Goal: Task Accomplishment & Management: Use online tool/utility

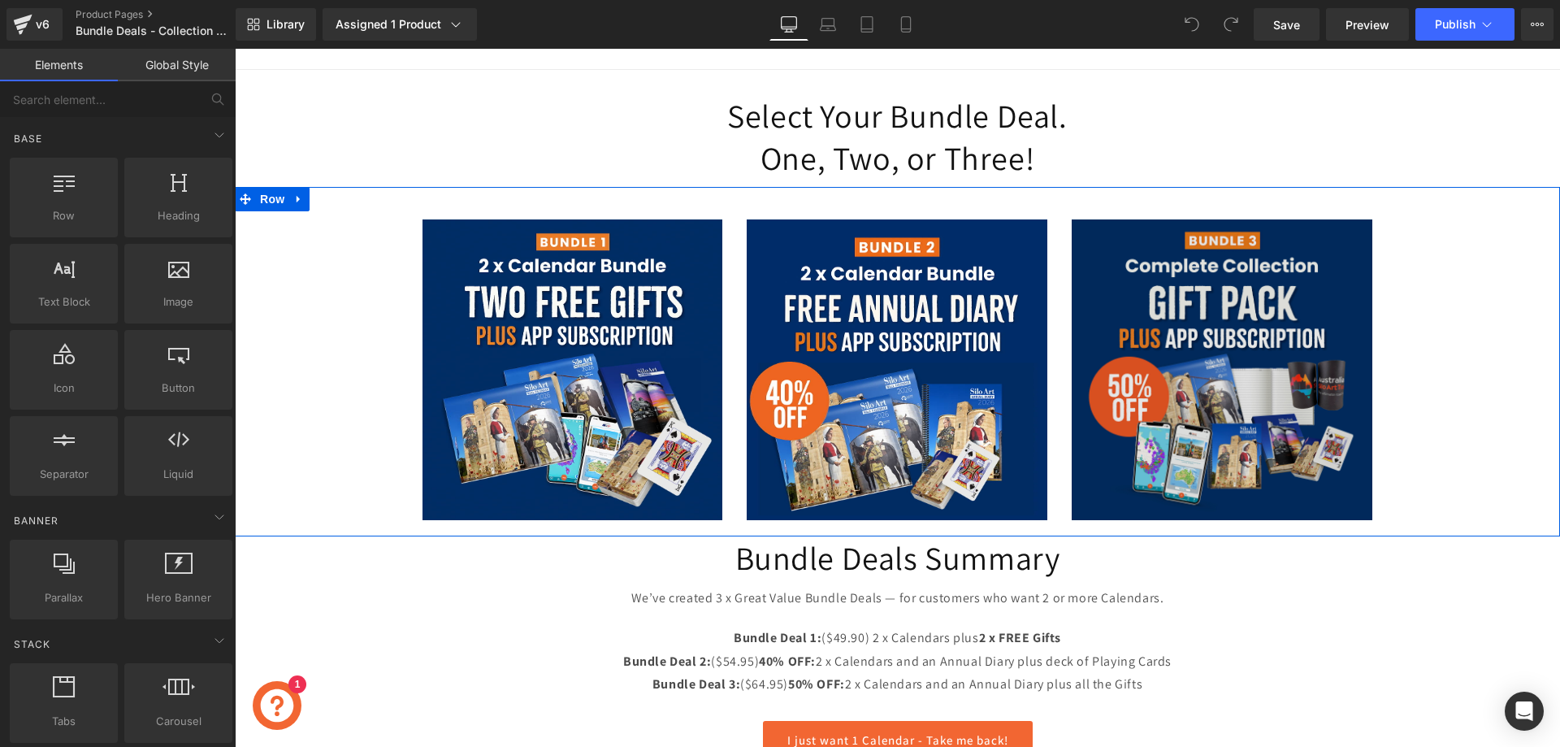
scroll to position [162, 0]
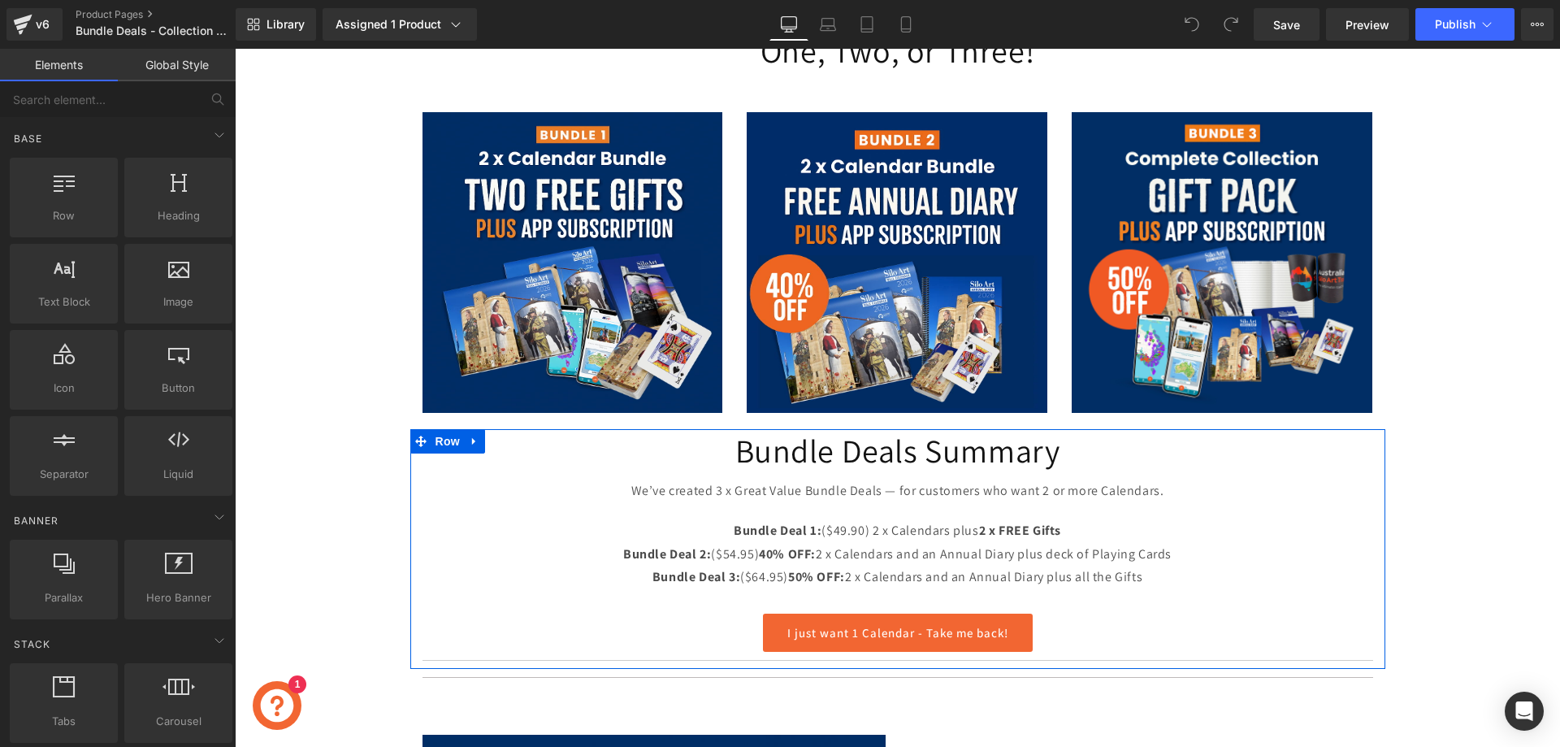
click at [811, 487] on p "We’ve created 3 x Great Value Bundle Deals — for customers who want 2 or more C…" at bounding box center [897, 491] width 950 height 24
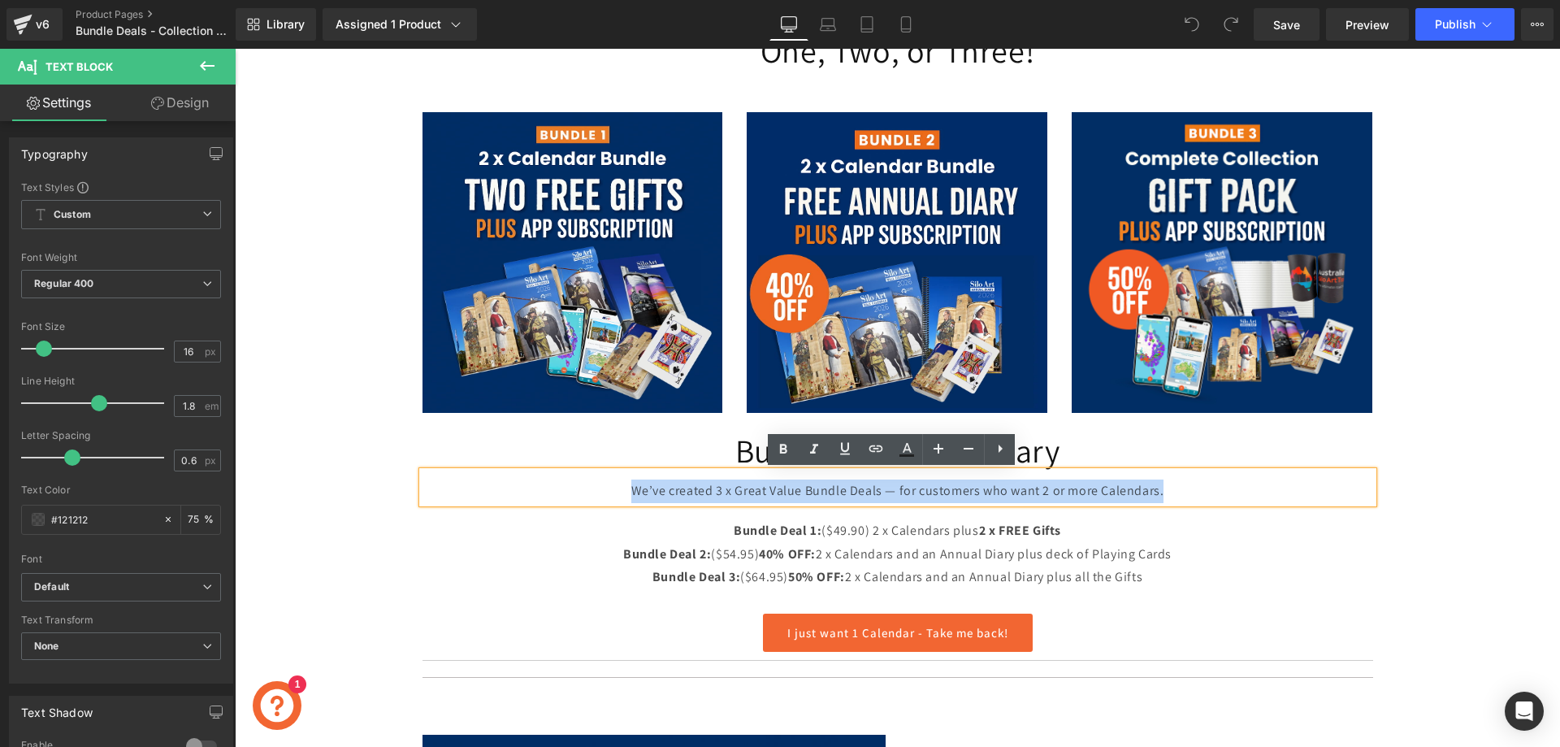
drag, startPoint x: 628, startPoint y: 490, endPoint x: 1180, endPoint y: 494, distance: 552.4
click at [1180, 494] on p "We’ve created 3 x Great Value Bundle Deals — for customers who want 2 or more C…" at bounding box center [897, 491] width 950 height 24
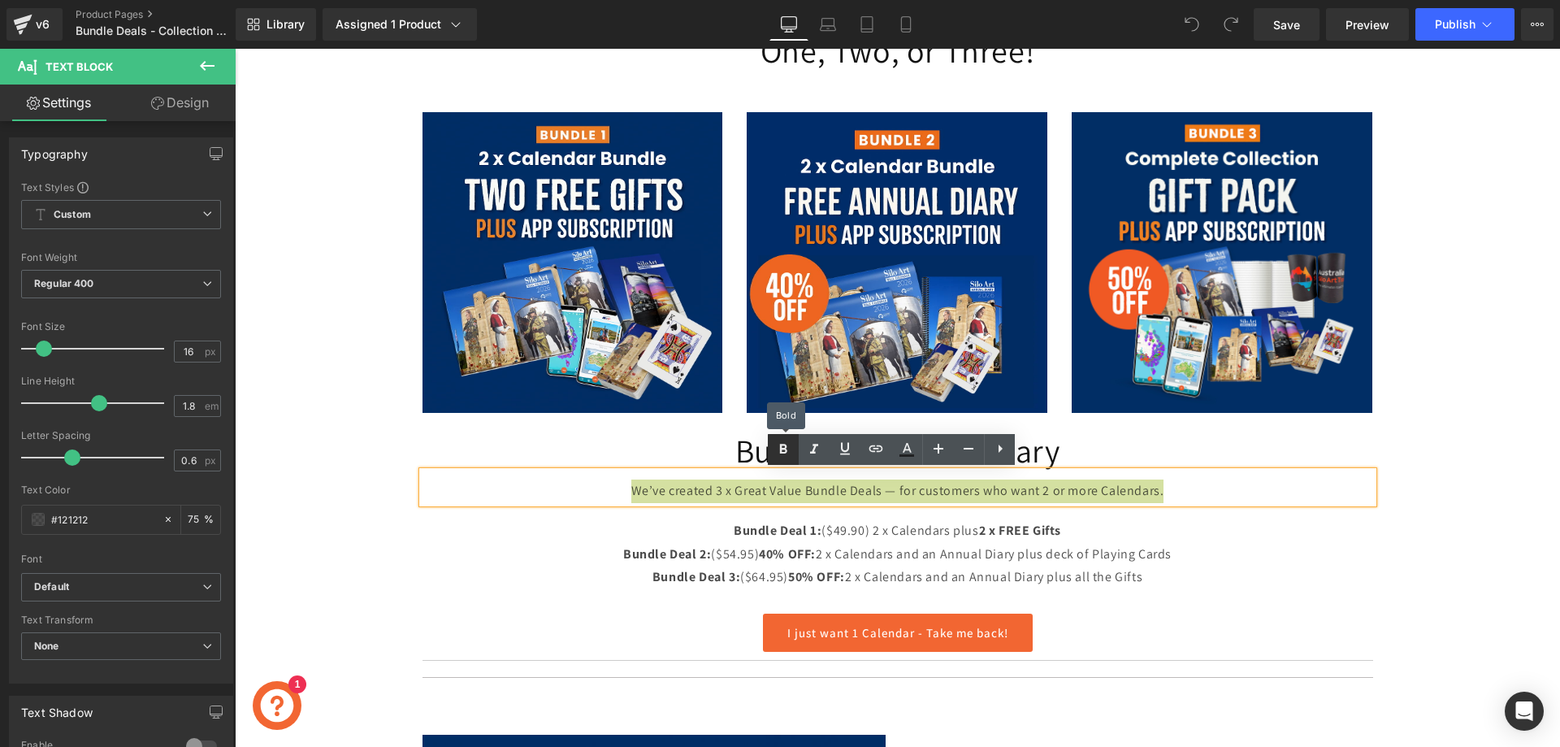
click at [782, 453] on icon at bounding box center [782, 448] width 19 height 19
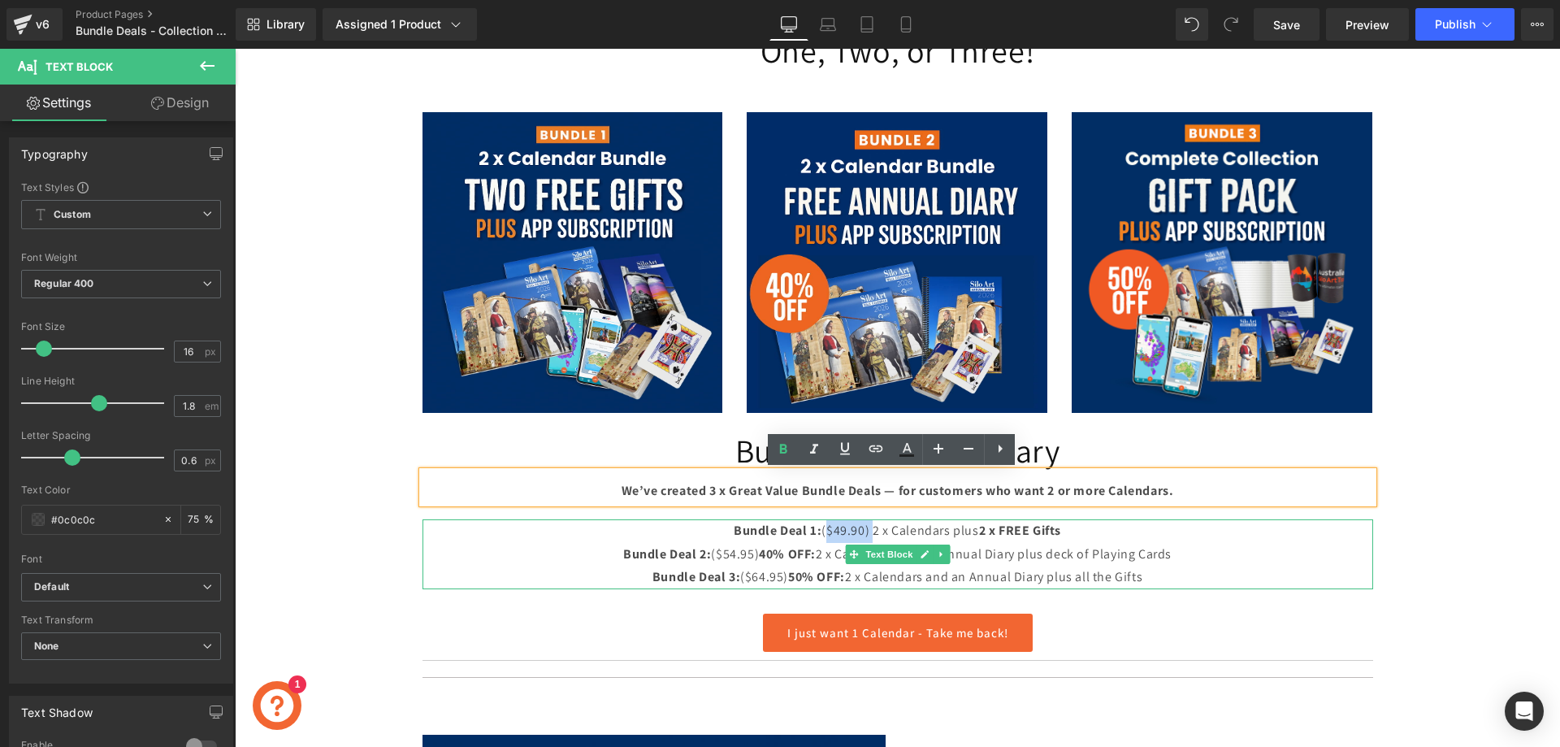
drag, startPoint x: 816, startPoint y: 529, endPoint x: 862, endPoint y: 531, distance: 45.6
click at [862, 531] on p "Bundle Deal 1: ($49.90) 2 x Calendars plus 2 x FREE Gifts" at bounding box center [897, 531] width 950 height 24
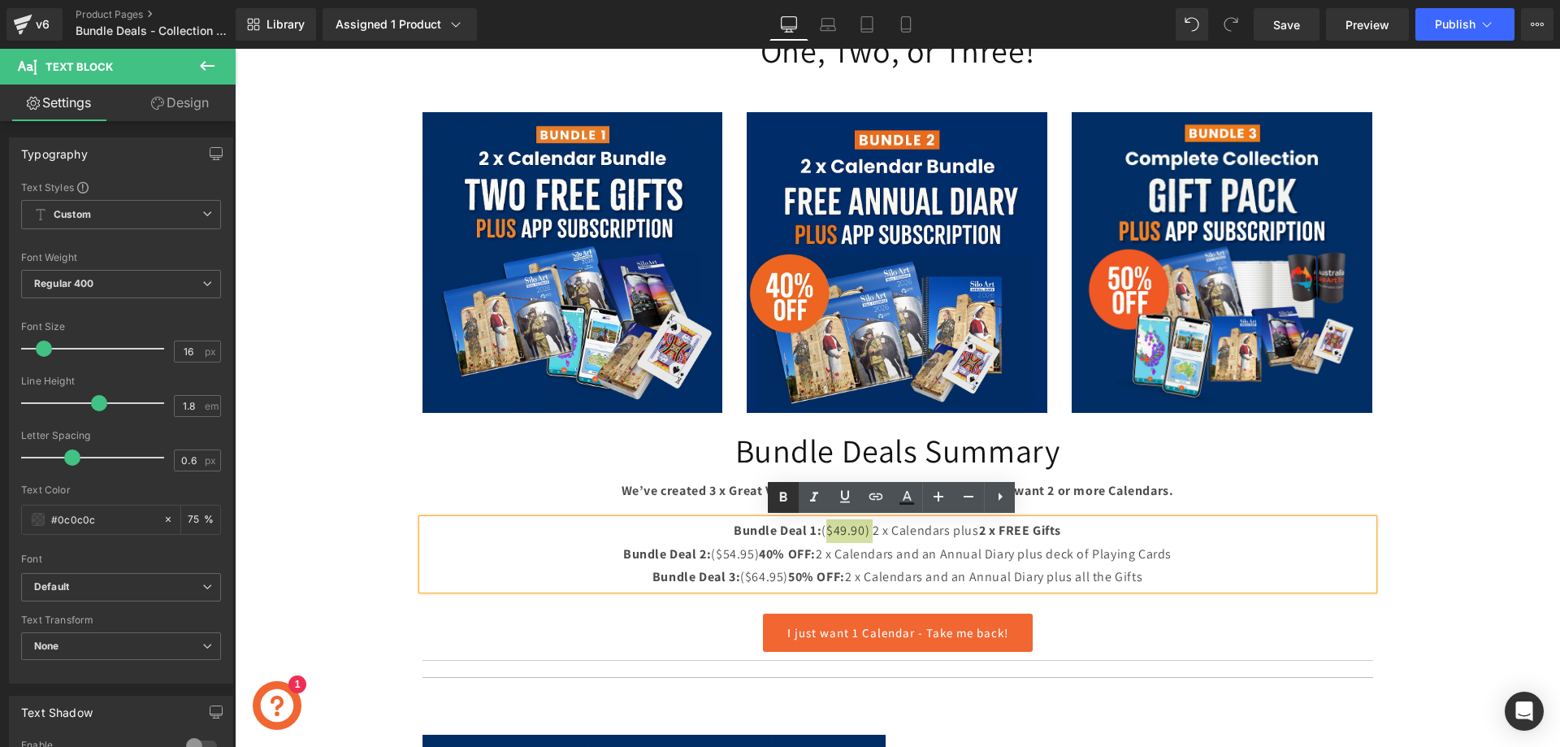
click at [789, 496] on icon at bounding box center [782, 496] width 19 height 19
drag, startPoint x: 805, startPoint y: 554, endPoint x: 754, endPoint y: 554, distance: 51.2
click at [759, 554] on span "40% OFF:" at bounding box center [787, 553] width 57 height 17
click at [906, 501] on icon at bounding box center [906, 496] width 19 height 19
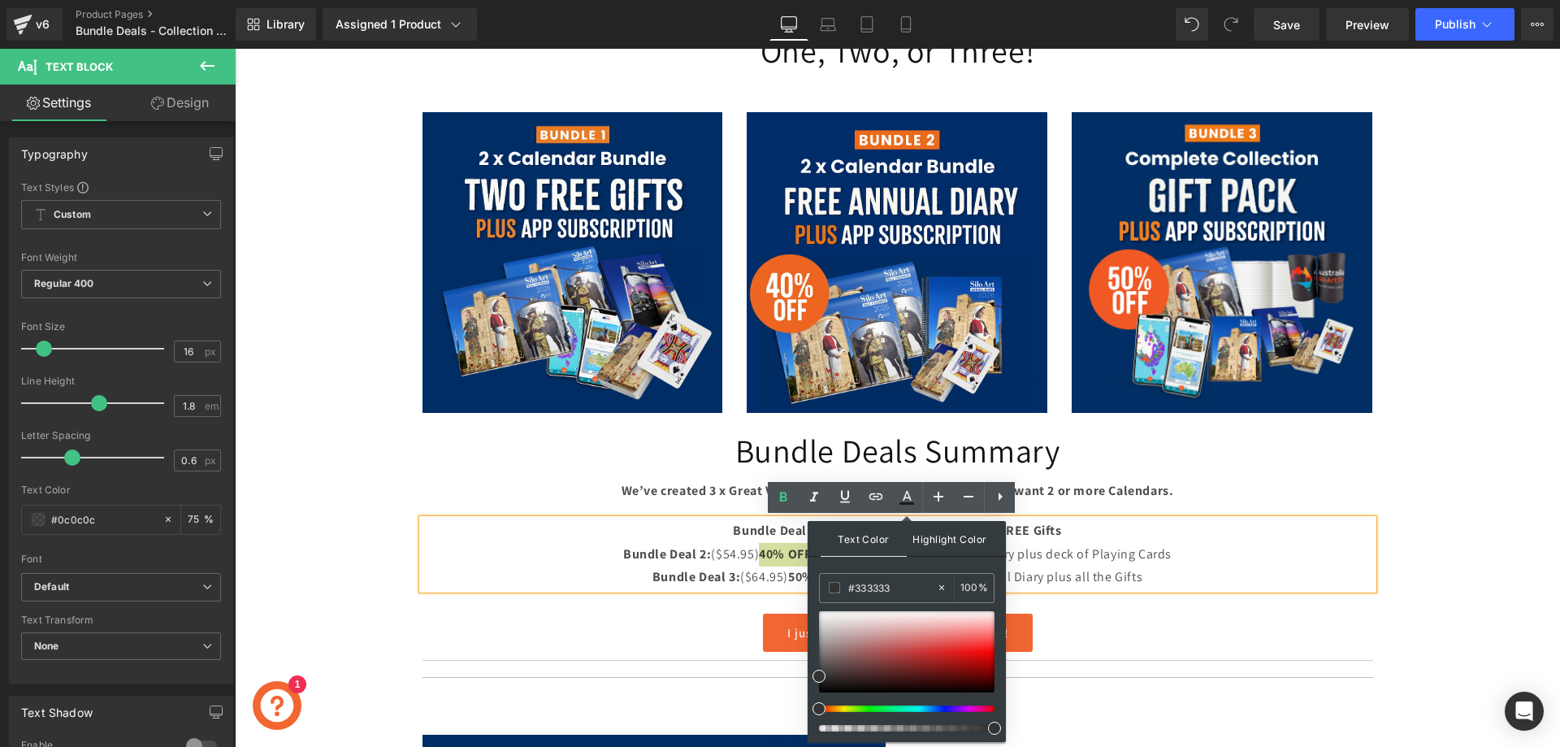
click at [959, 543] on span "Highlight Color" at bounding box center [950, 538] width 86 height 35
click at [860, 543] on span "Text Color" at bounding box center [863, 538] width 86 height 35
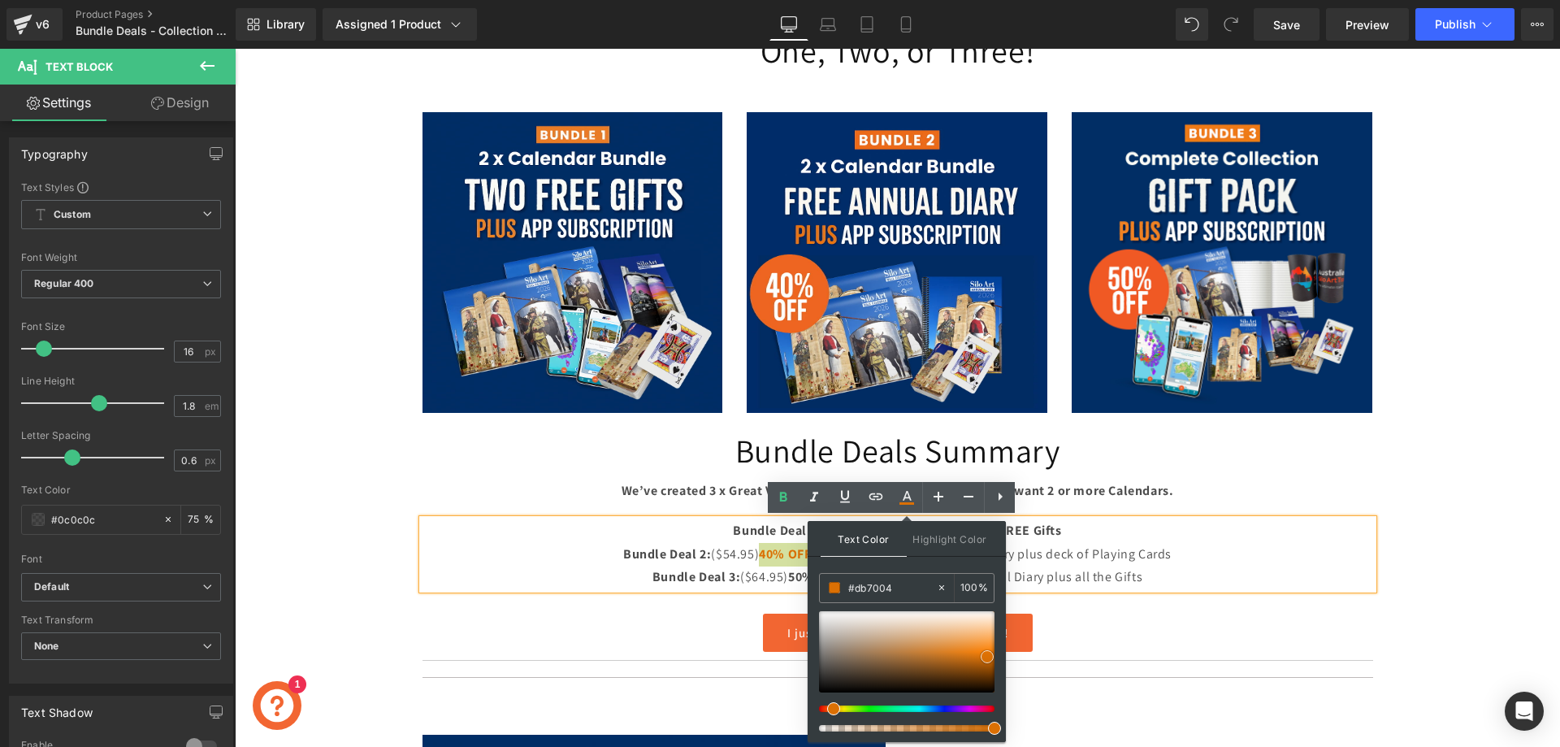
drag, startPoint x: 833, startPoint y: 707, endPoint x: 820, endPoint y: 708, distance: 13.0
drag, startPoint x: 887, startPoint y: 592, endPoint x: 846, endPoint y: 591, distance: 41.5
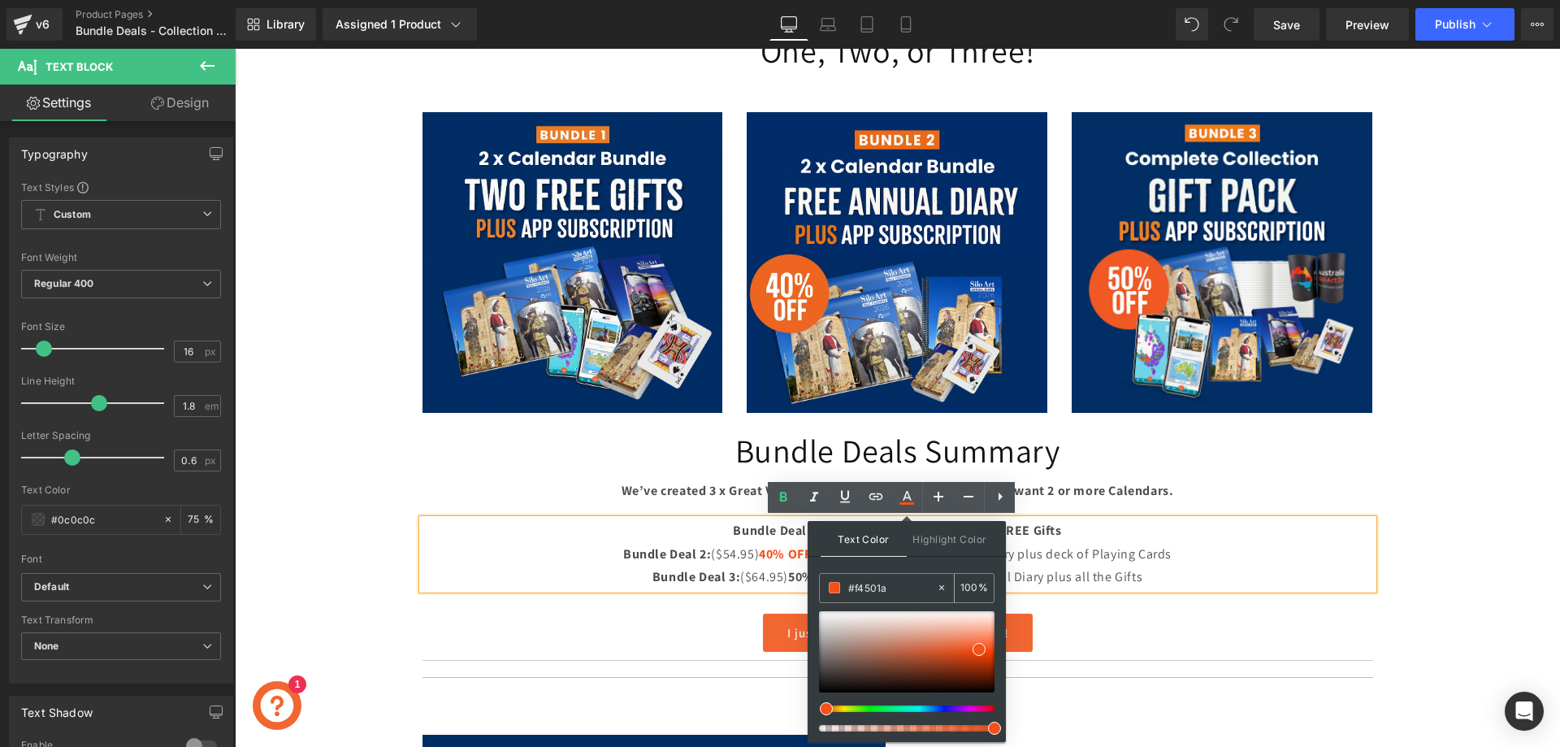
click at [846, 591] on div "#333333" at bounding box center [878, 588] width 116 height 28
type input "#f4501a"
click at [692, 639] on div "I just want 1 Calendar - Take me back!" at bounding box center [897, 632] width 950 height 38
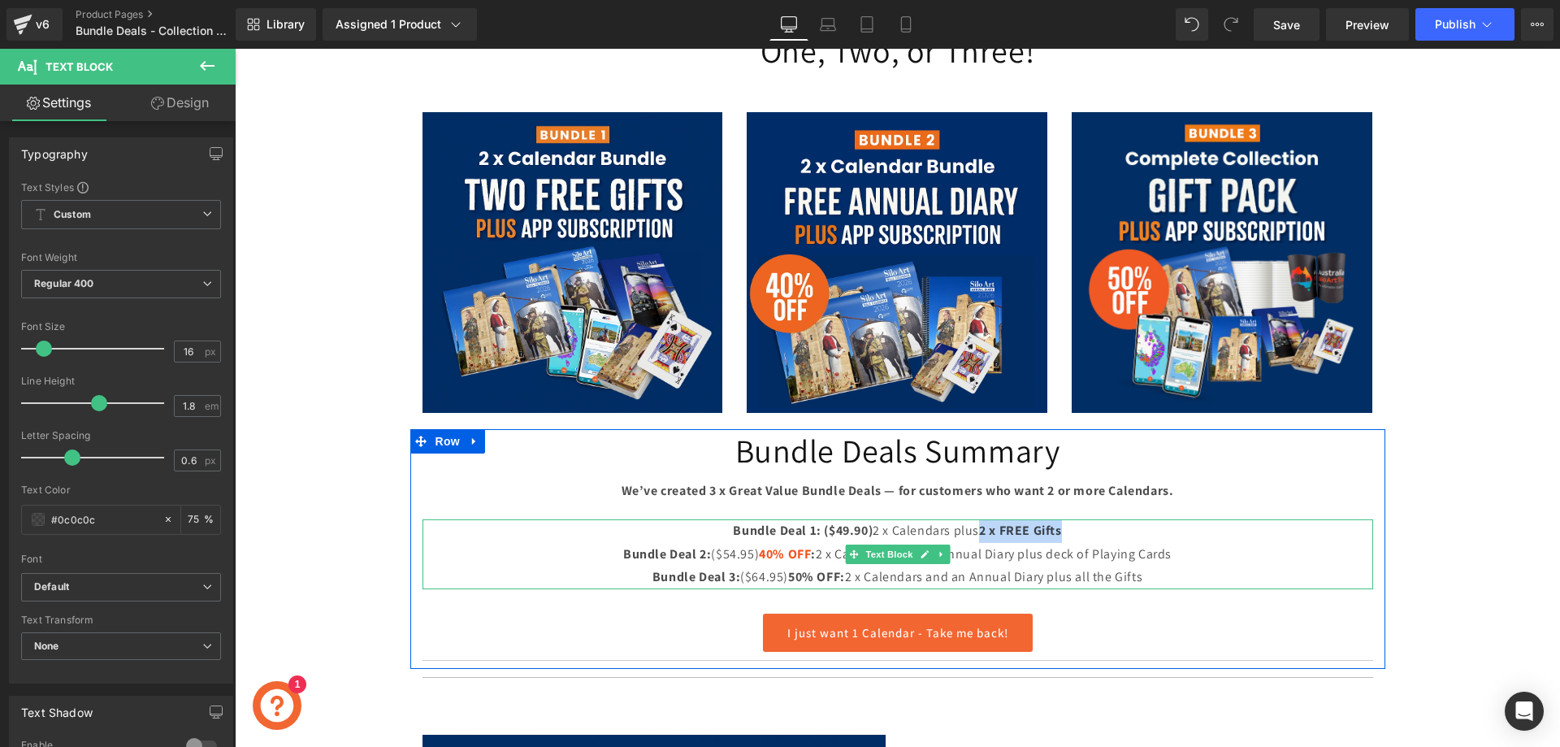
drag, startPoint x: 976, startPoint y: 532, endPoint x: 1063, endPoint y: 533, distance: 86.1
click at [1063, 533] on p "Bundle Deal 1: ($49.90) 2 x Calendars plus 2 x FREE Gifts" at bounding box center [897, 531] width 950 height 24
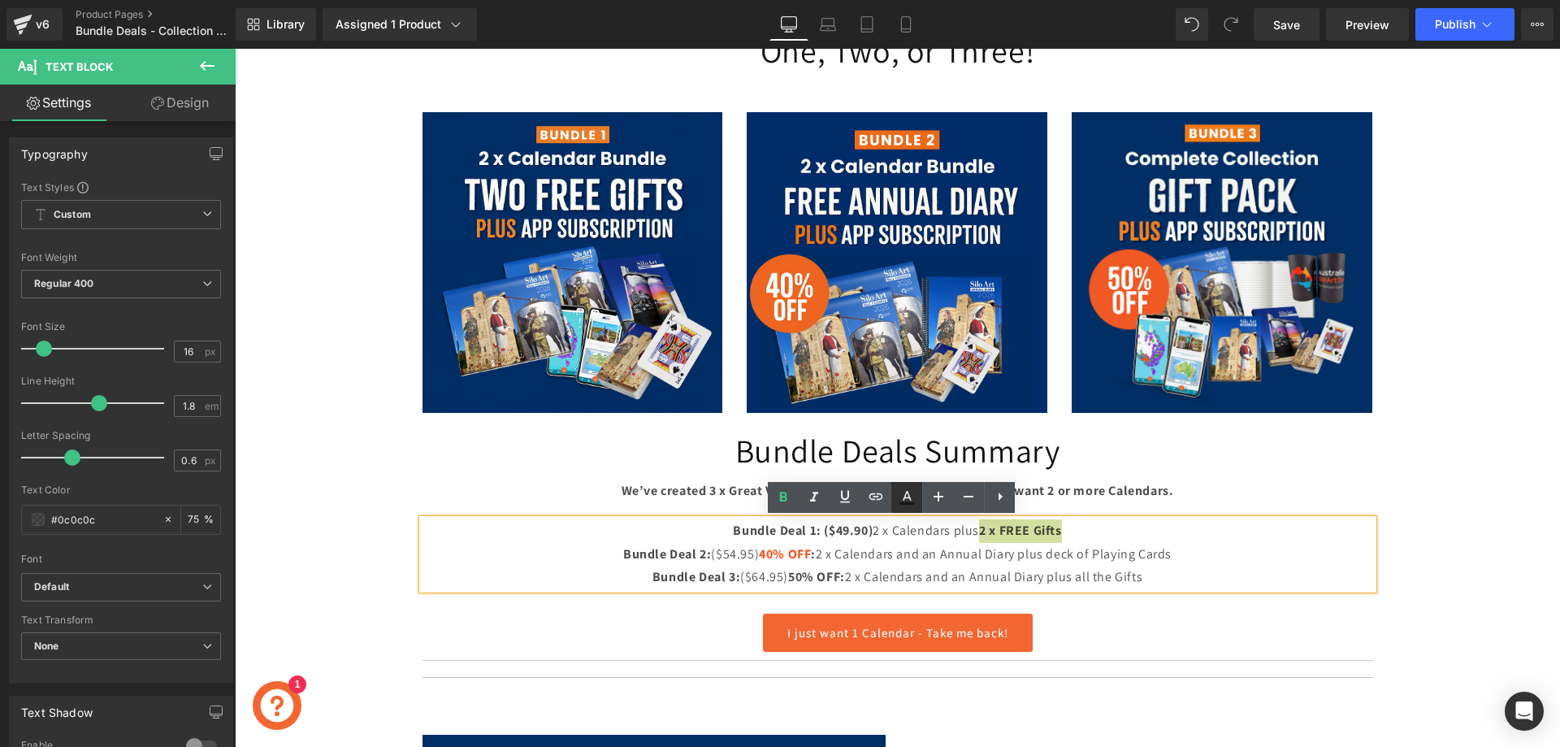
click at [912, 502] on icon at bounding box center [906, 503] width 15 height 2
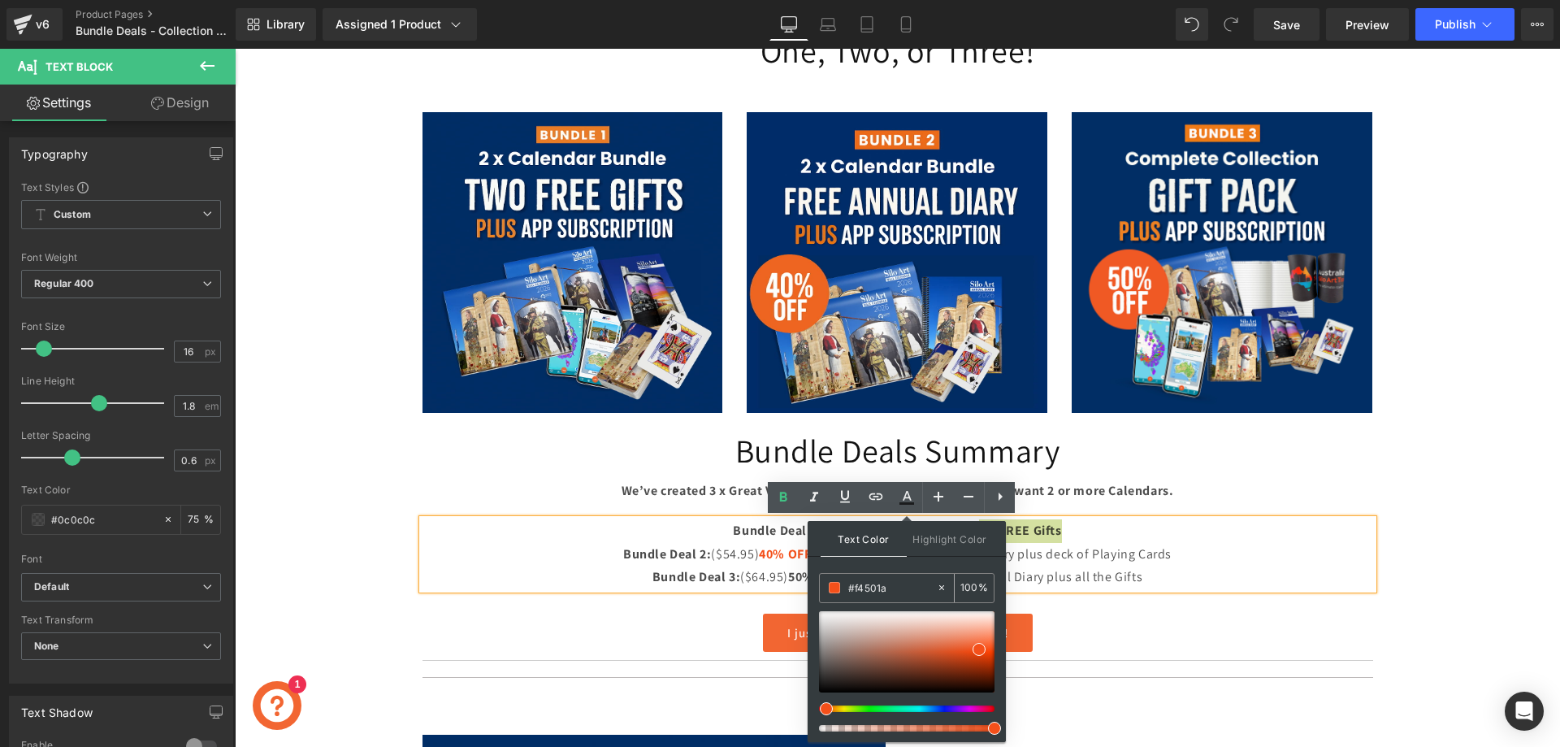
click at [1109, 556] on p "Bundle Deal 2: ($54.95) 40% OFF : 2 x Calendars and an Annual Diary plus deck o…" at bounding box center [897, 555] width 950 height 24
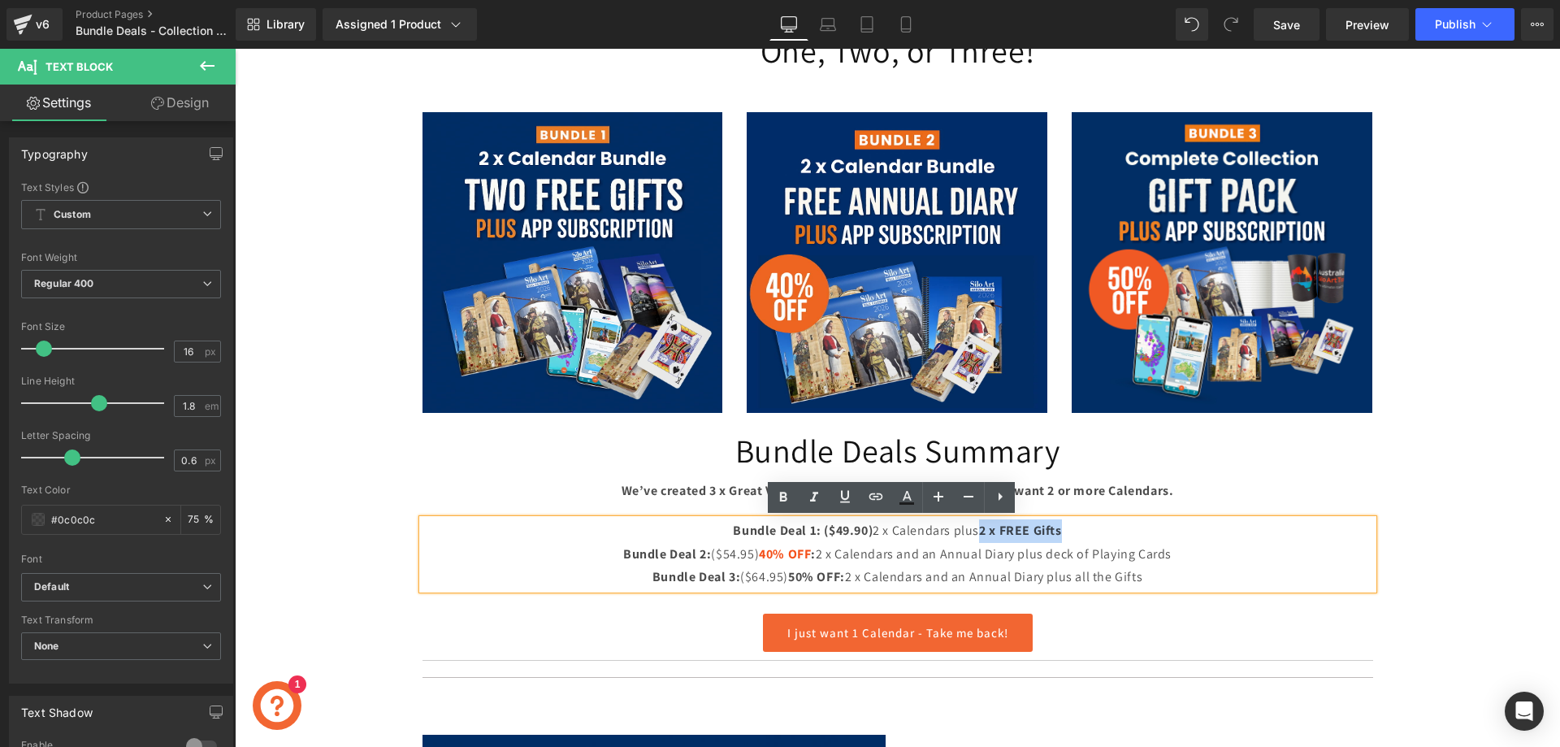
drag, startPoint x: 1063, startPoint y: 528, endPoint x: 978, endPoint y: 528, distance: 85.3
click at [978, 528] on p "Bundle Deal 1: ($49.90) 2 x Calendars plus 2 x FREE Gifts" at bounding box center [897, 531] width 950 height 24
click at [899, 500] on icon at bounding box center [906, 496] width 19 height 19
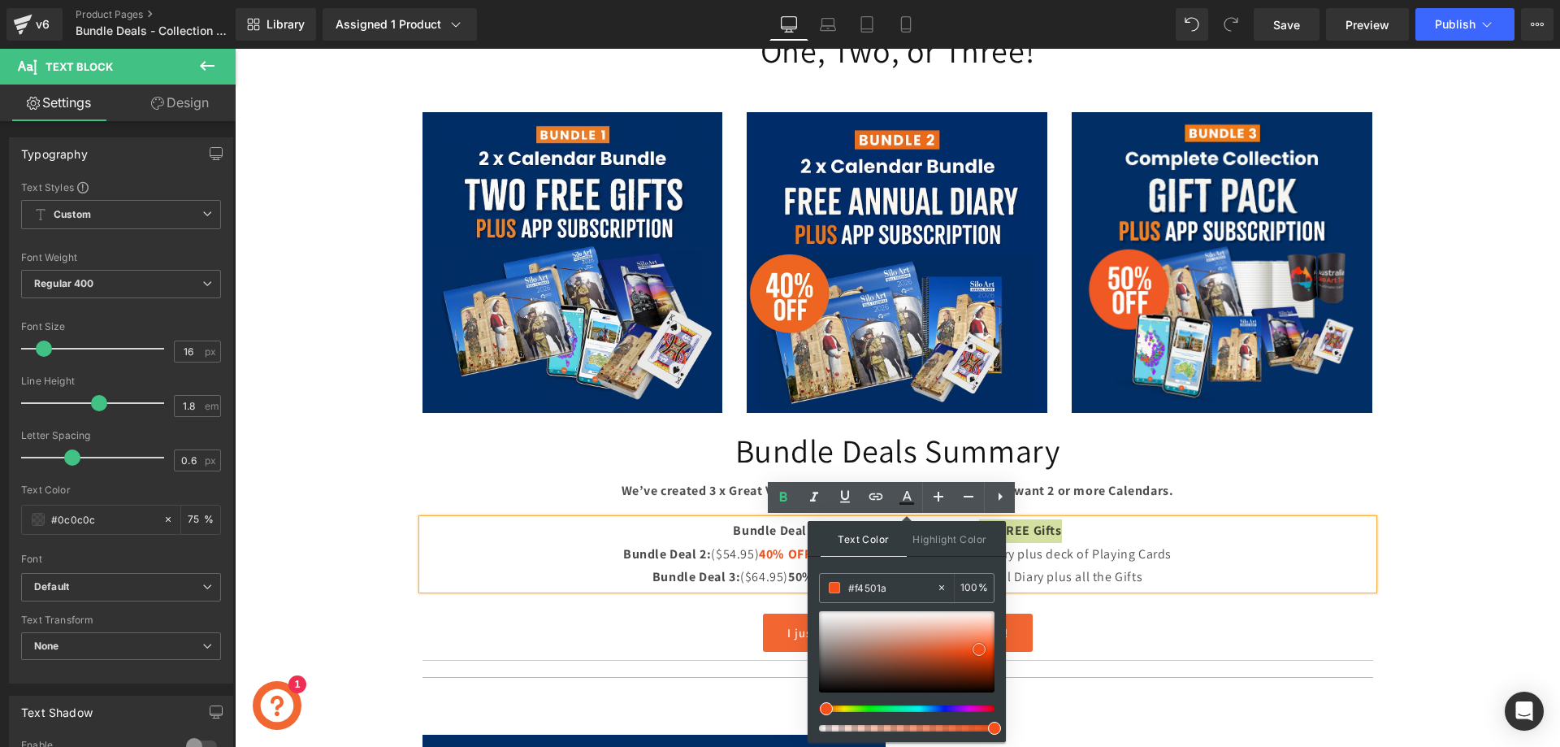
click at [981, 650] on span at bounding box center [978, 649] width 13 height 13
click at [916, 542] on span "Highlight Color" at bounding box center [950, 538] width 86 height 35
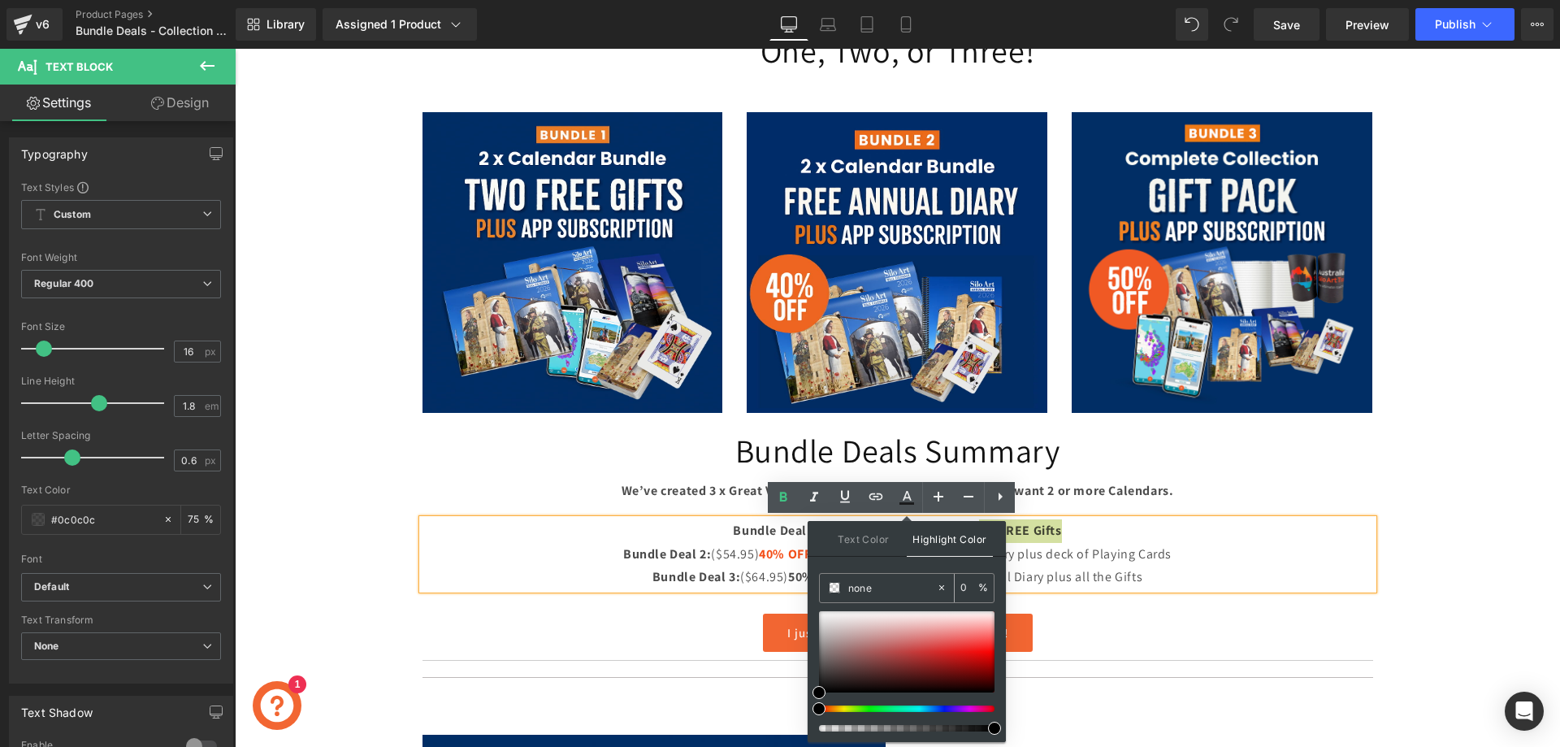
click at [0, 0] on input "none" at bounding box center [0, 0] width 0 height 0
paste input "#f4501a"
type input "#f4501a"
click at [1000, 499] on icon at bounding box center [999, 496] width 19 height 19
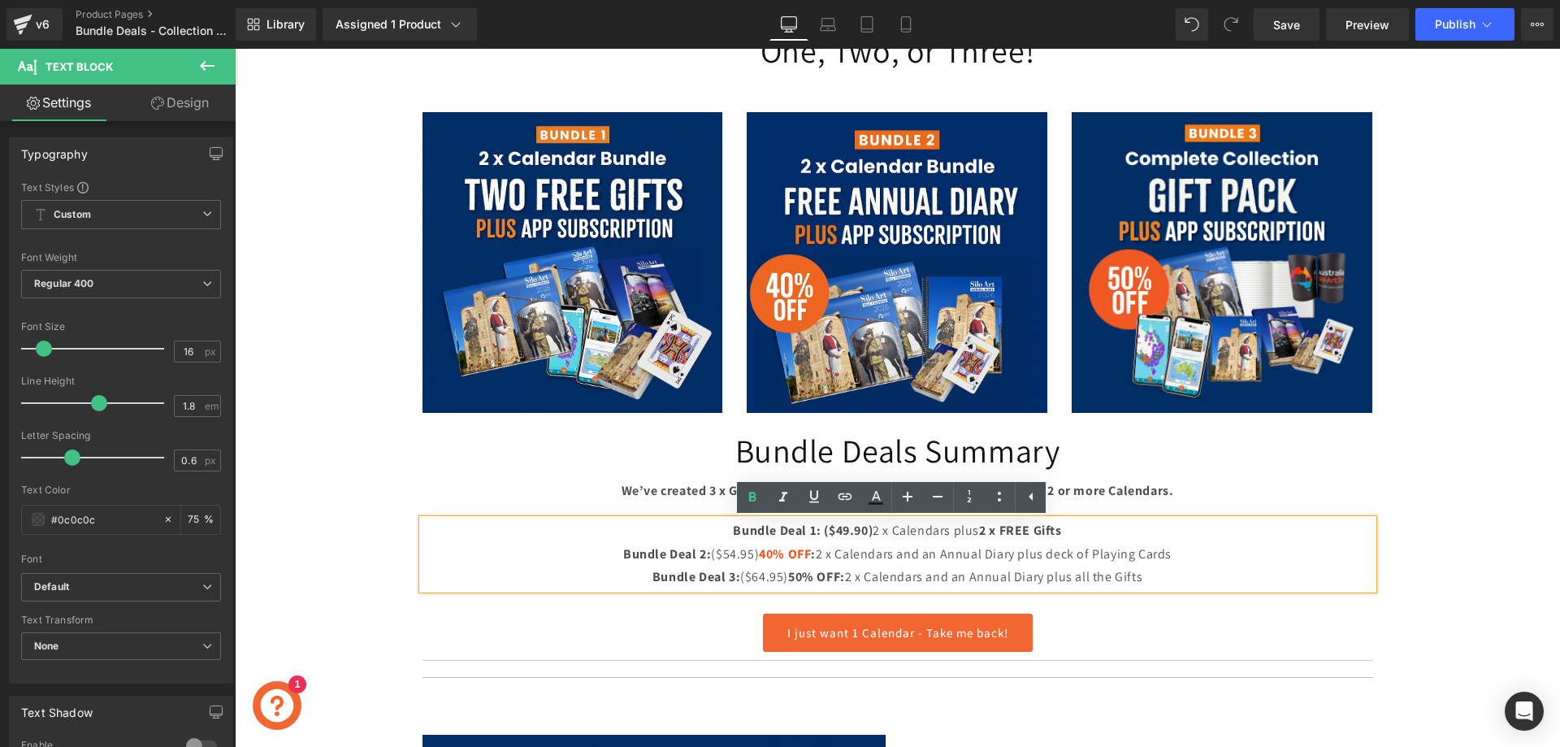
click at [1045, 569] on p "Bundle Deal 3: ($64.95) 50% OFF: 2 x Calendars and an Annual Diary plus all the…" at bounding box center [897, 577] width 950 height 24
drag, startPoint x: 782, startPoint y: 572, endPoint x: 833, endPoint y: 575, distance: 51.3
click at [833, 575] on span "50% OFF:" at bounding box center [816, 576] width 57 height 17
click at [881, 496] on icon at bounding box center [875, 496] width 19 height 19
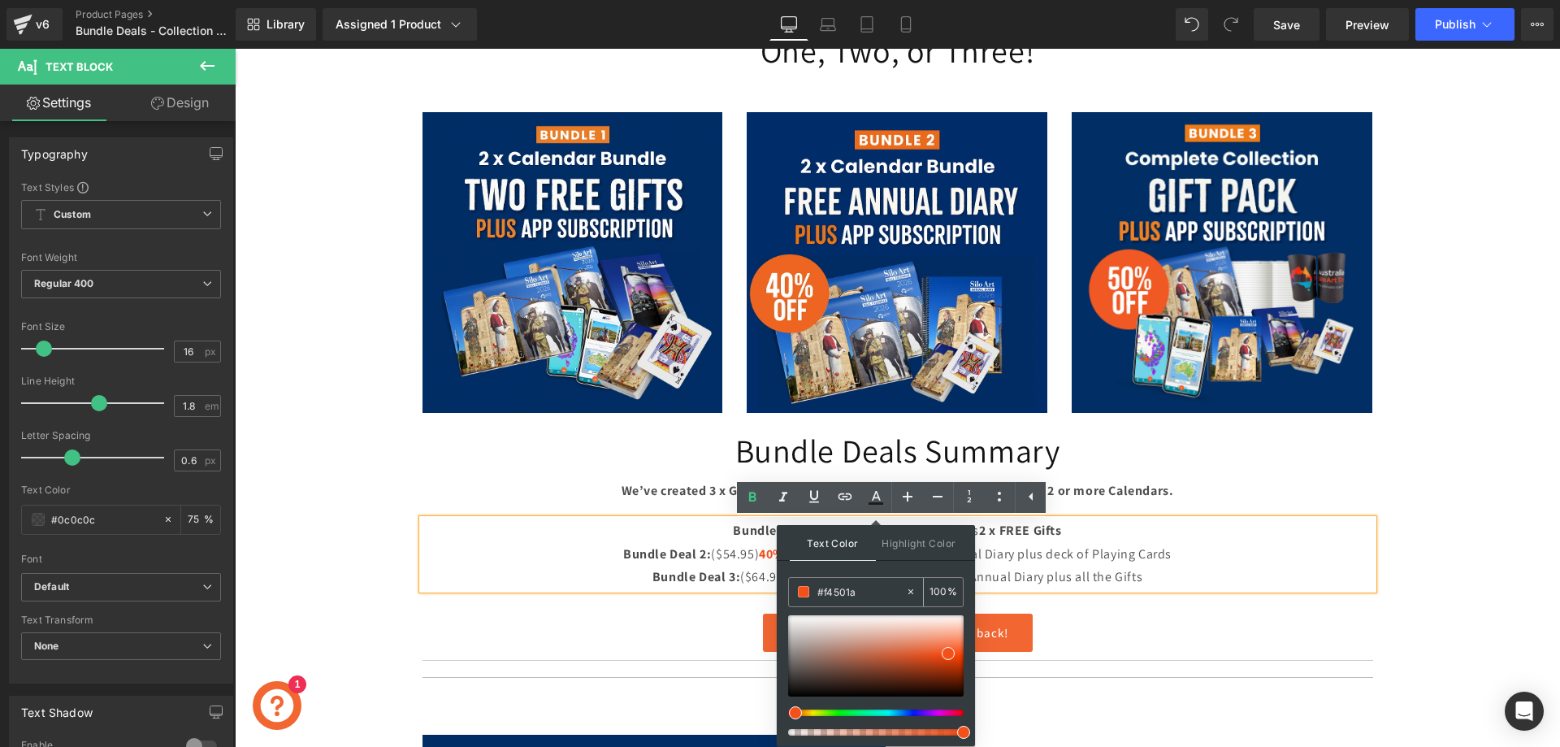
paste input "#f4501a"
drag, startPoint x: 890, startPoint y: 595, endPoint x: 792, endPoint y: 596, distance: 98.3
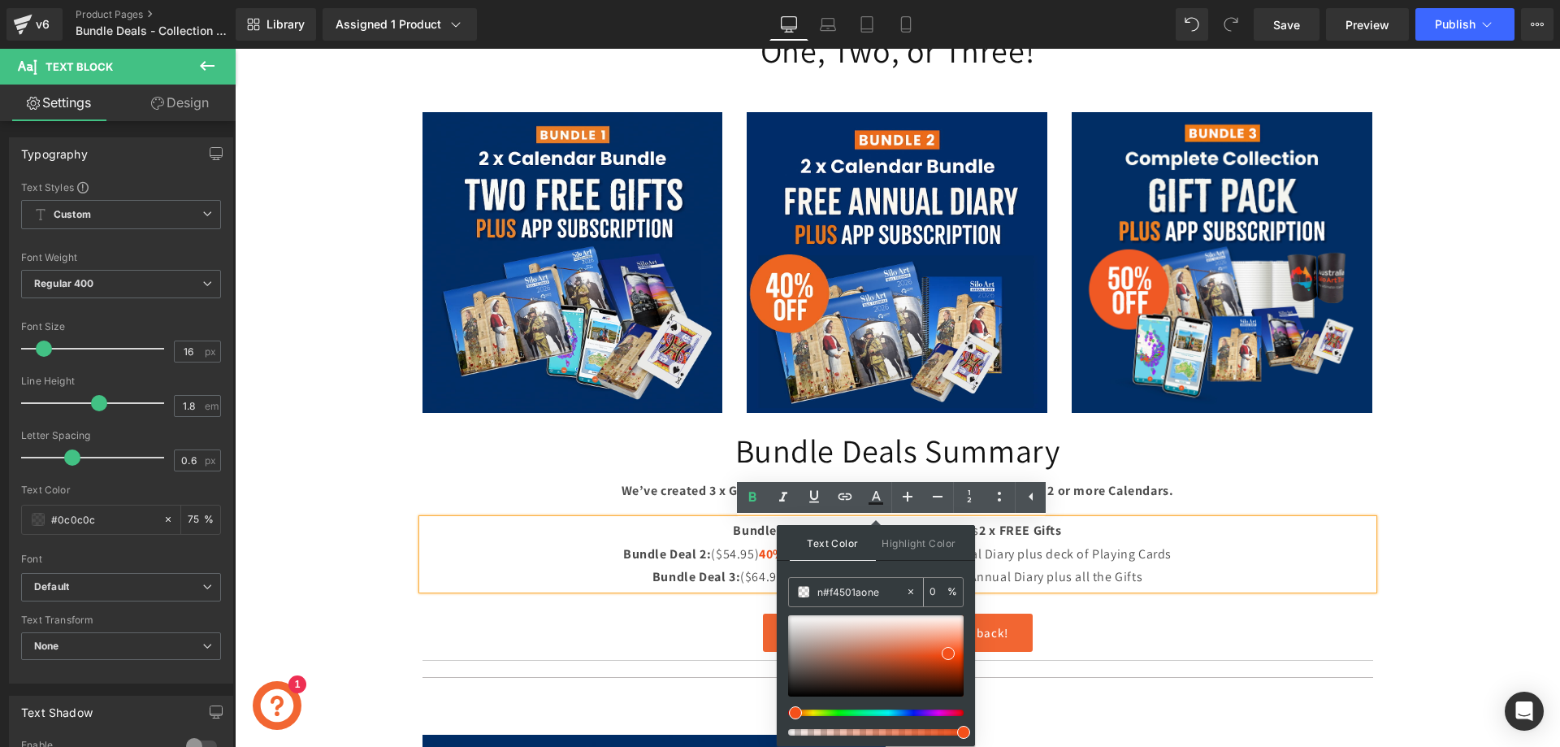
click at [792, 596] on div "n#f4501aone" at bounding box center [847, 592] width 116 height 28
paste input "#f4501a"
type input "#f4501a"
click at [949, 652] on span at bounding box center [948, 653] width 13 height 13
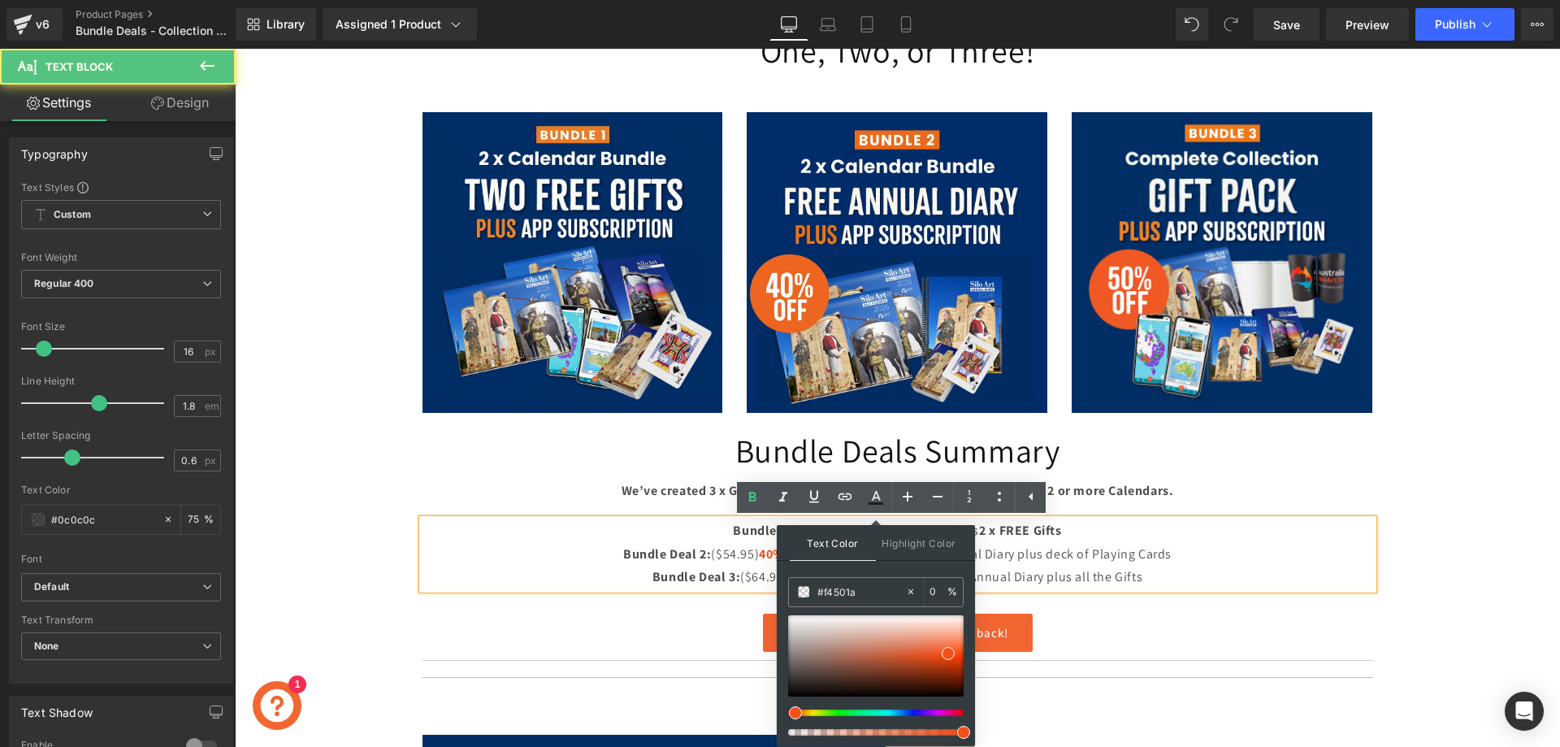
click at [739, 575] on p "Bundle Deal 3: ($64.95) 50% OFF: 2 x Calendars and an Annual Diary plus all the…" at bounding box center [897, 577] width 950 height 24
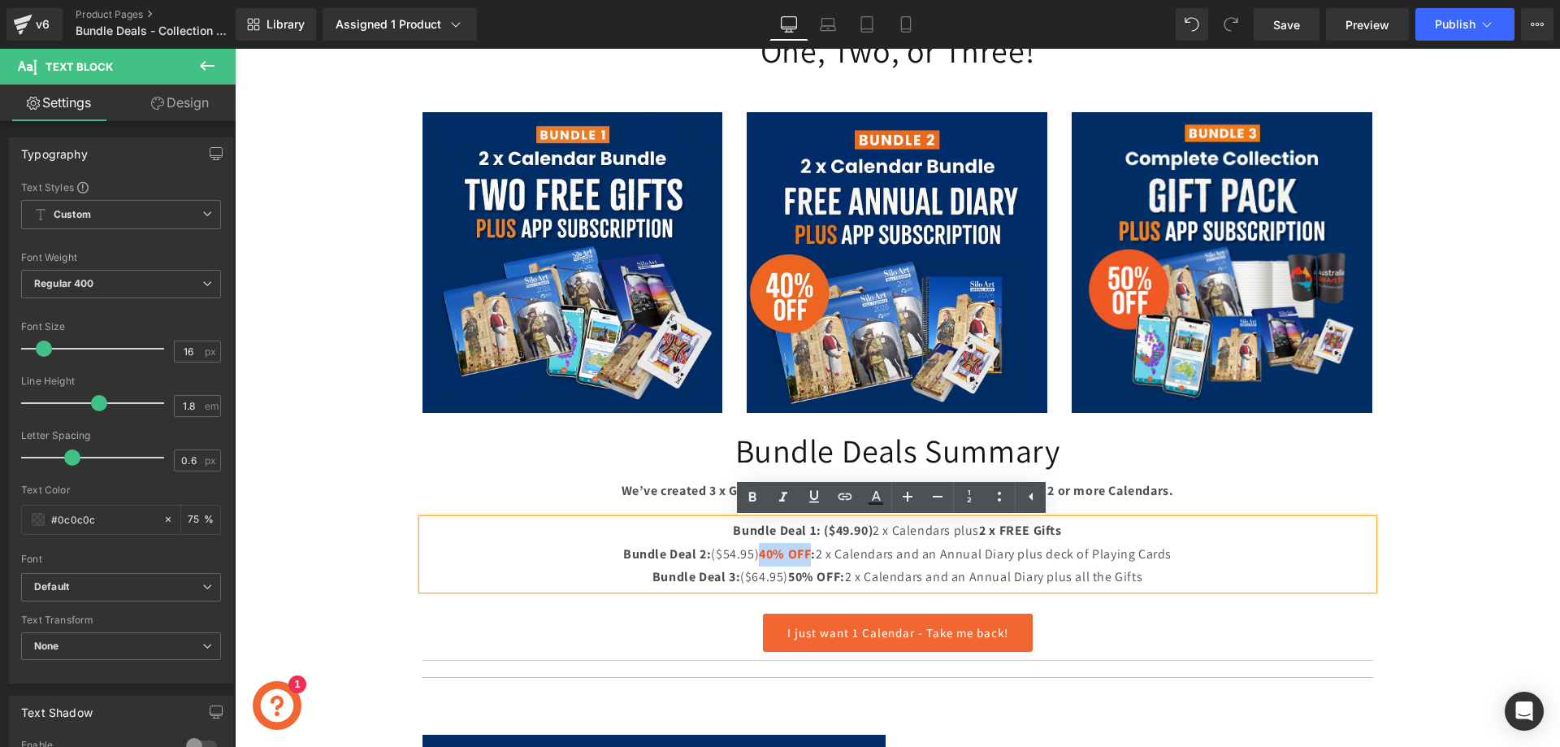
drag, startPoint x: 754, startPoint y: 552, endPoint x: 806, endPoint y: 557, distance: 52.2
click at [806, 557] on span "40% OFF" at bounding box center [785, 553] width 52 height 17
click at [875, 503] on icon at bounding box center [875, 503] width 15 height 2
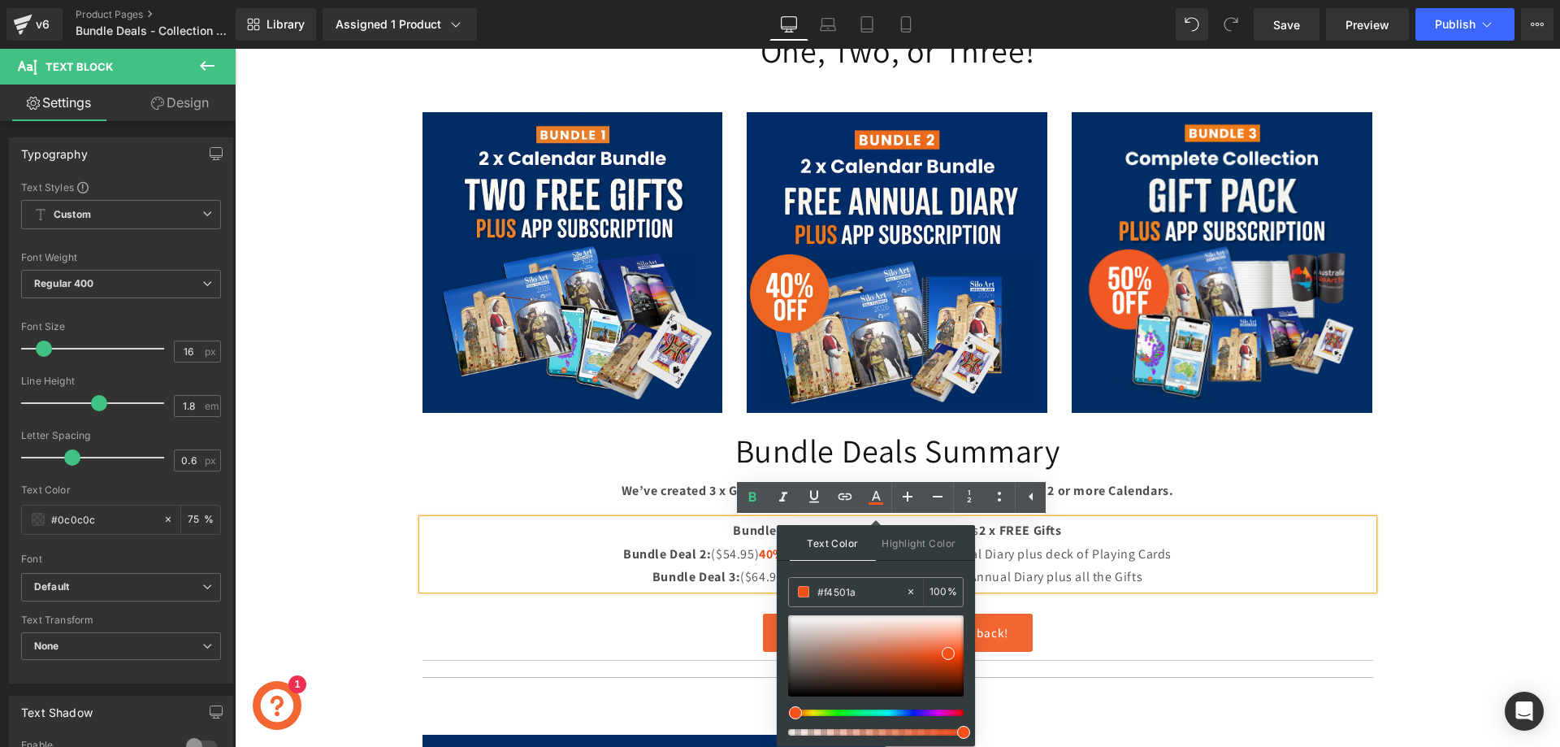
click at [986, 535] on span "2 x FREE Gifts" at bounding box center [1020, 530] width 82 height 17
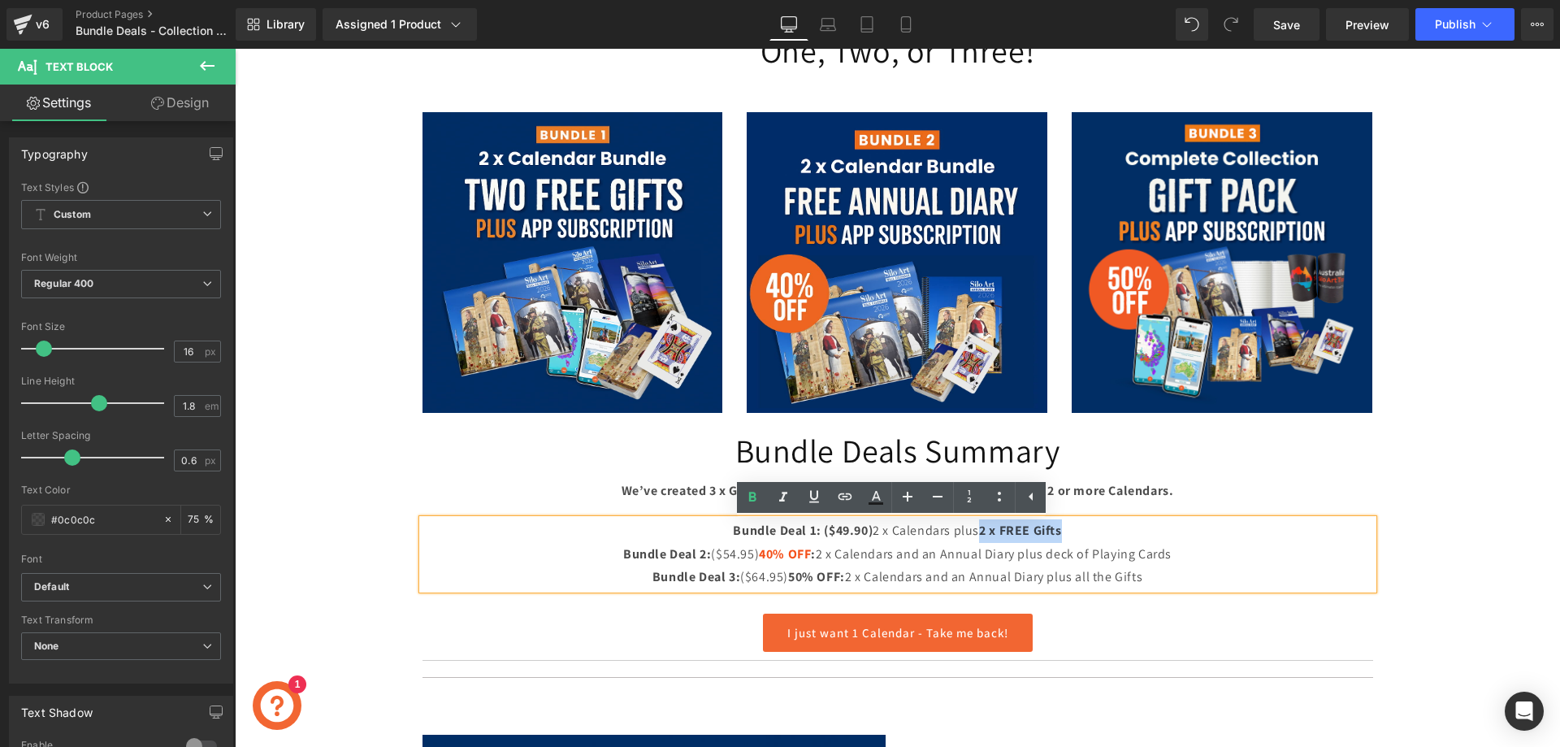
drag, startPoint x: 976, startPoint y: 532, endPoint x: 1065, endPoint y: 534, distance: 88.6
click at [1065, 534] on p "Bundle Deal 1: ($49.90) 2 x Calendars plus 2 x FREE Gifts" at bounding box center [897, 531] width 950 height 24
click at [875, 503] on icon at bounding box center [875, 503] width 15 height 2
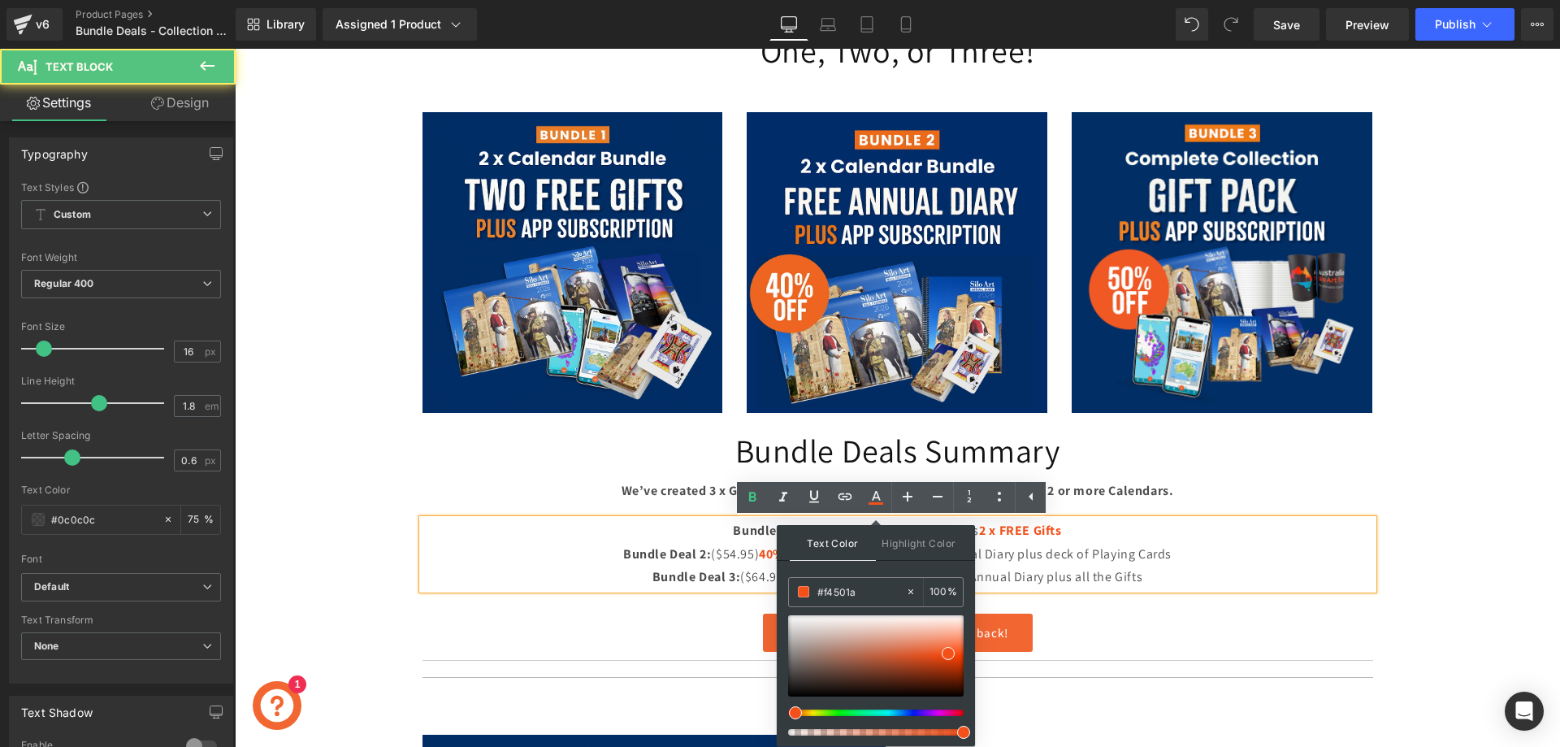
click at [1050, 569] on p "Bundle Deal 3: ($64.95) 50% OFF: 2 x Calendars and an Annual Diary plus all the…" at bounding box center [897, 577] width 950 height 24
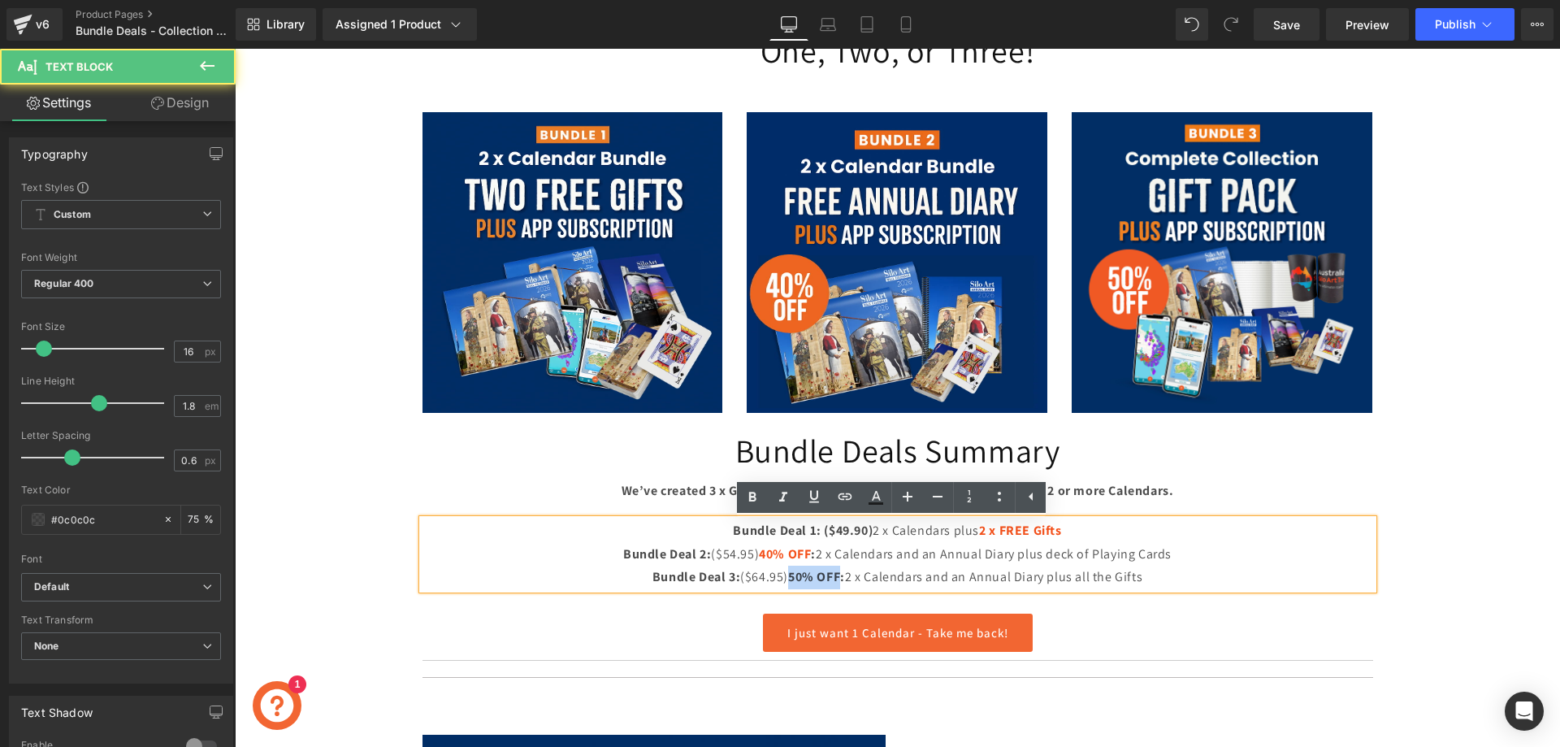
drag, startPoint x: 834, startPoint y: 577, endPoint x: 781, endPoint y: 574, distance: 52.9
click at [788, 574] on span "50% OFF:" at bounding box center [816, 576] width 57 height 17
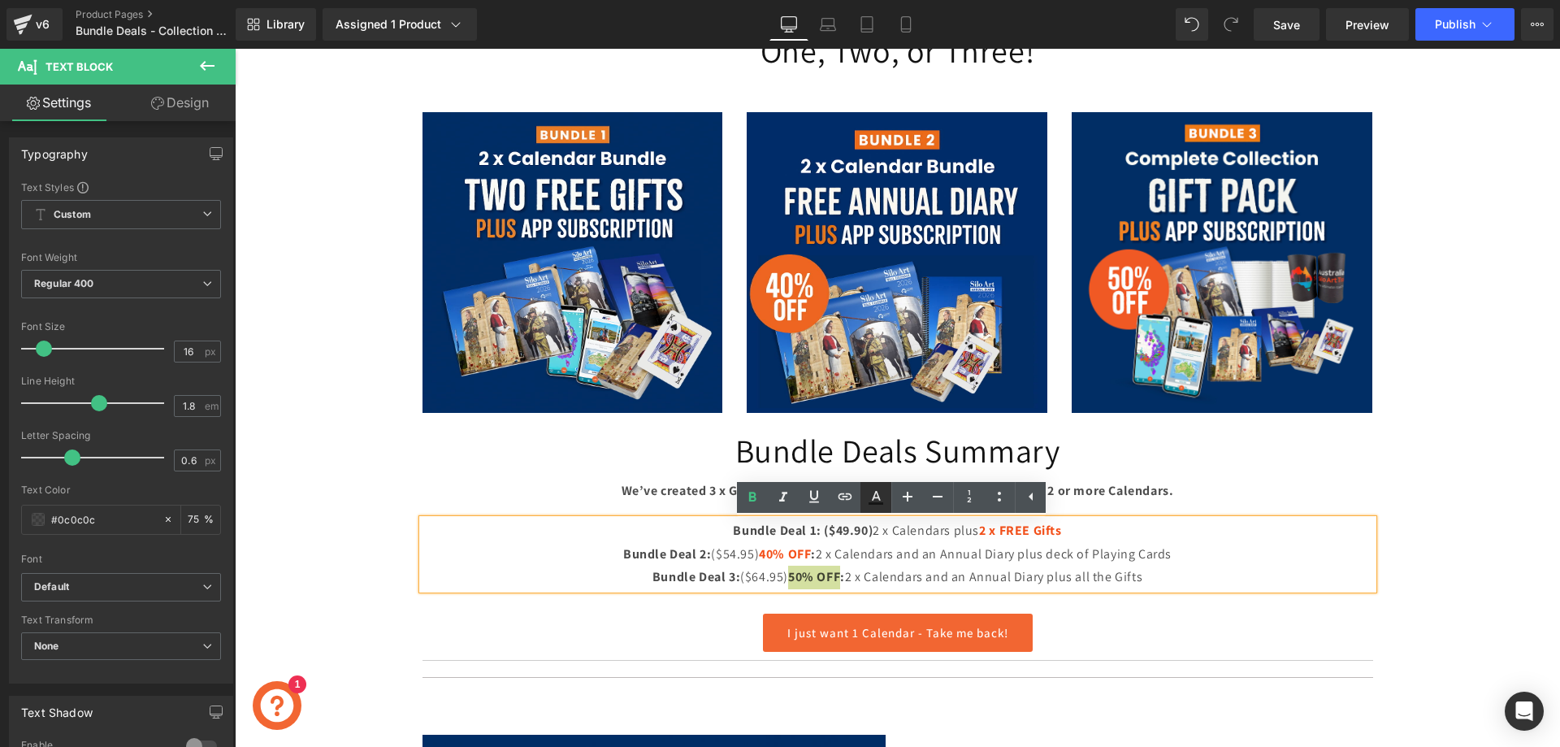
click at [882, 501] on icon at bounding box center [875, 496] width 19 height 19
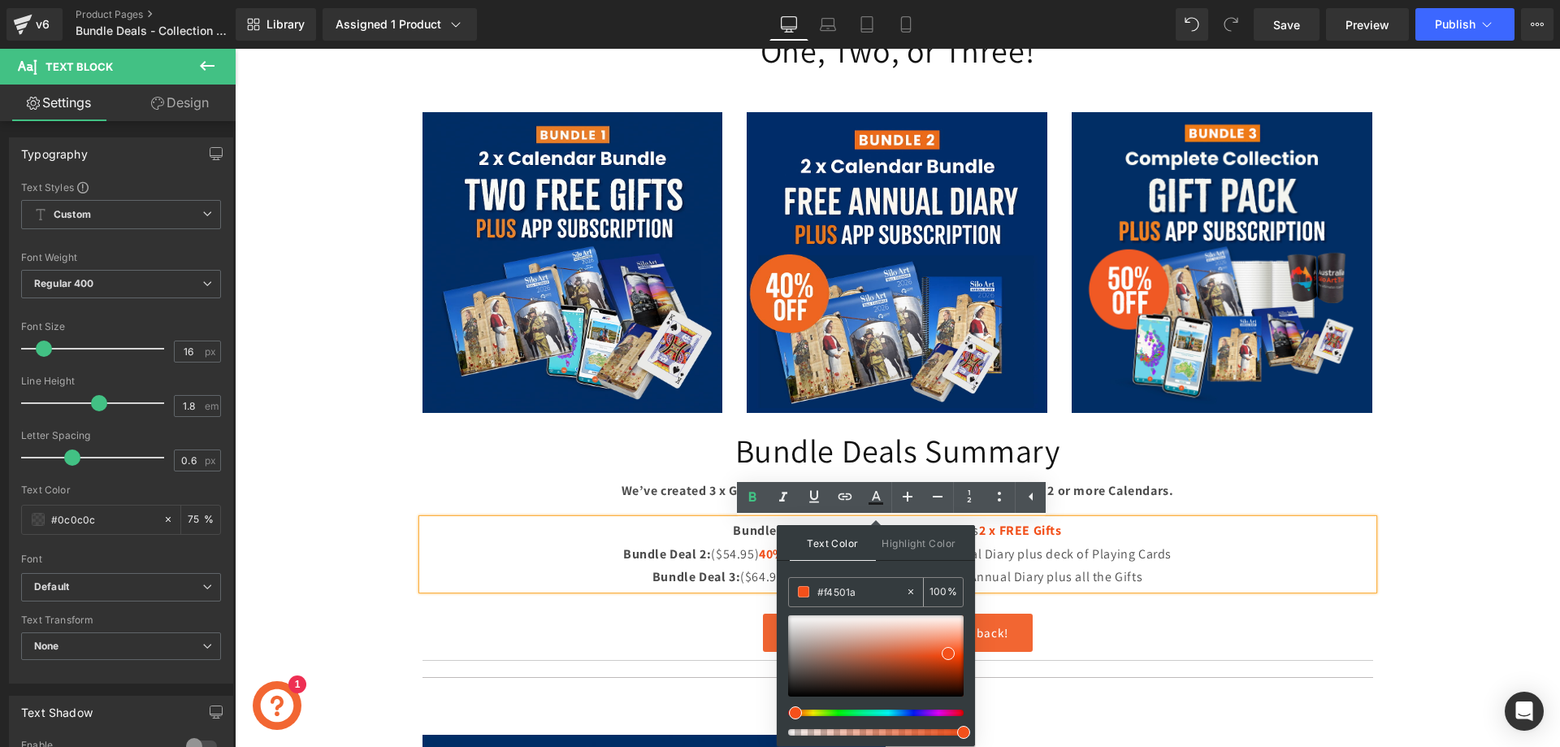
type input "100"
click at [1041, 548] on p "Bundle Deal 2: ($54.95) 40% OFF : 2 x Calendars and an Annual Diary plus deck o…" at bounding box center [897, 555] width 950 height 24
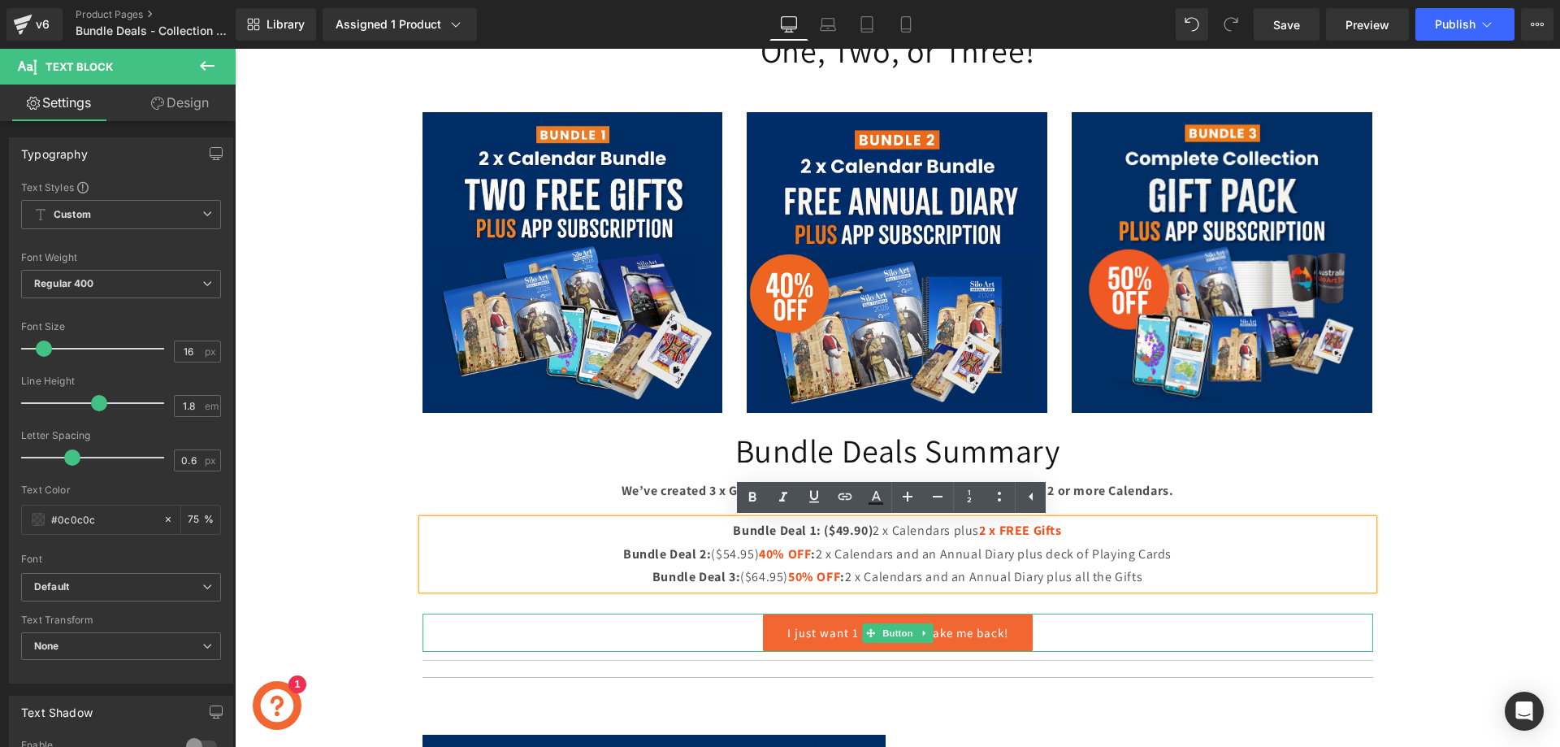
click at [841, 638] on link "I just want 1 Calendar - Take me back!" at bounding box center [898, 632] width 270 height 38
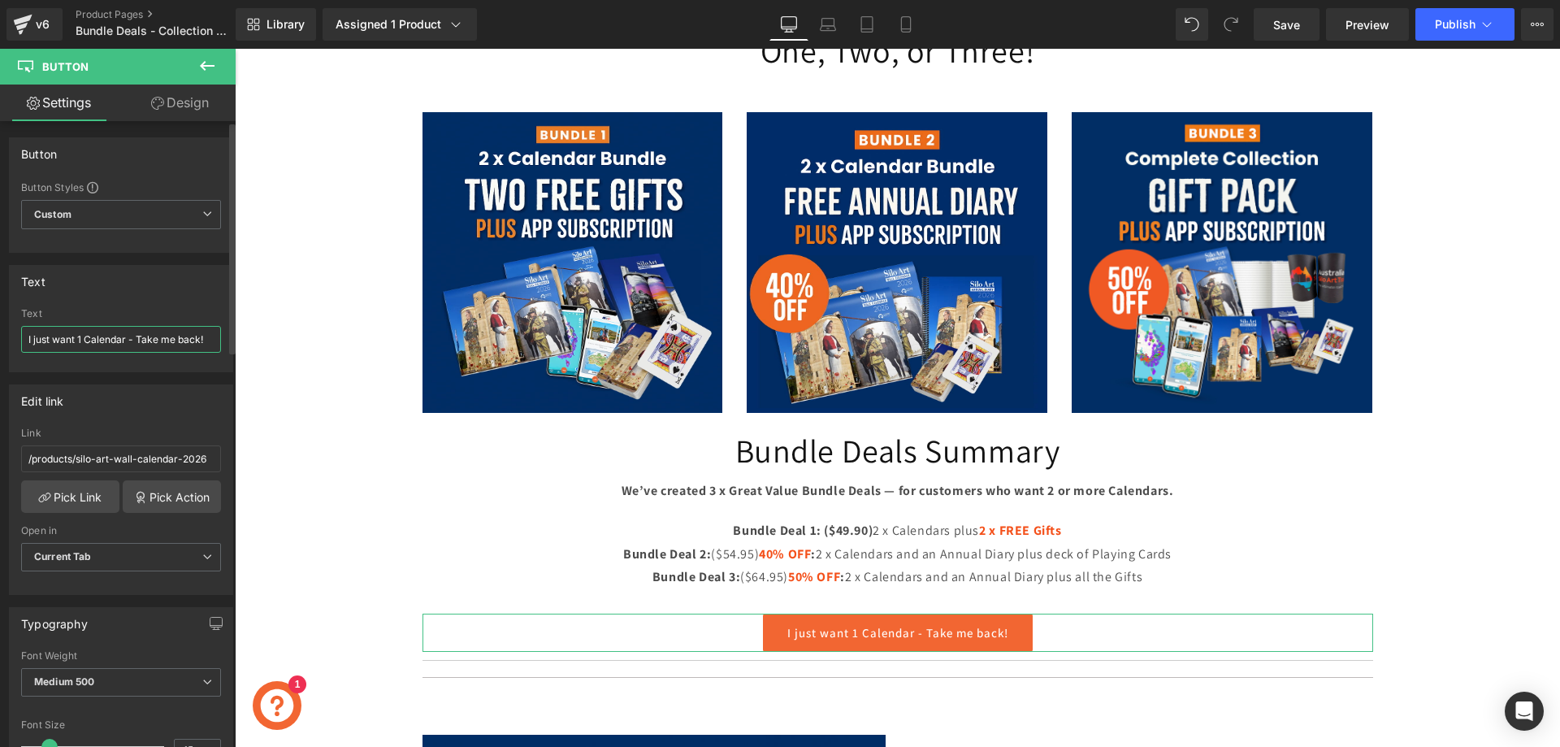
click at [139, 342] on input "I just want 1 Calendar - Take me back!" at bounding box center [121, 339] width 200 height 27
drag, startPoint x: 200, startPoint y: 336, endPoint x: 14, endPoint y: 340, distance: 186.1
click at [14, 340] on div "I just want 1 Calendar - Take me back! Text I just want 1 Calendar - Take me ba…" at bounding box center [121, 339] width 223 height 63
type input "Just order a single calendar? - Take me there!"
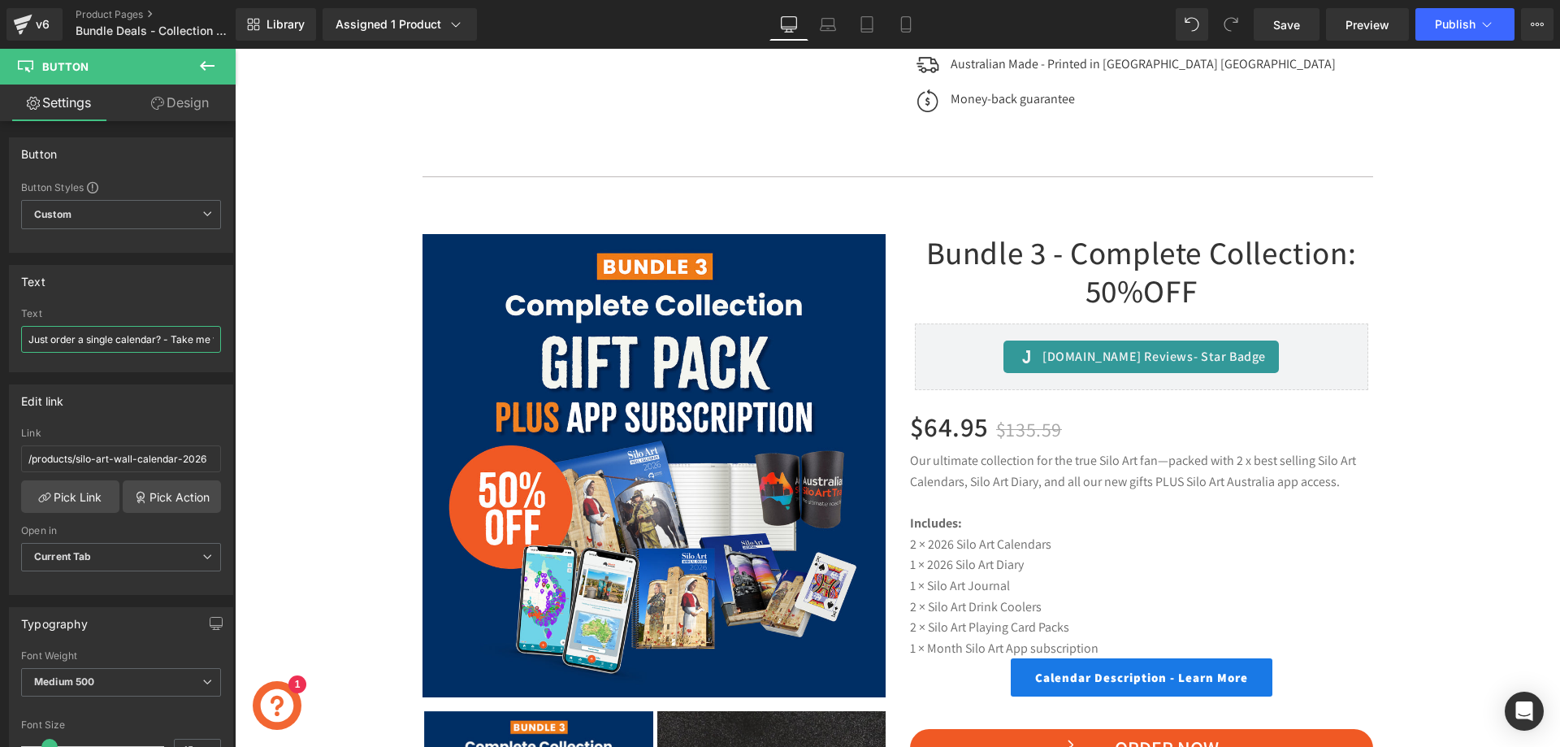
scroll to position [2762, 0]
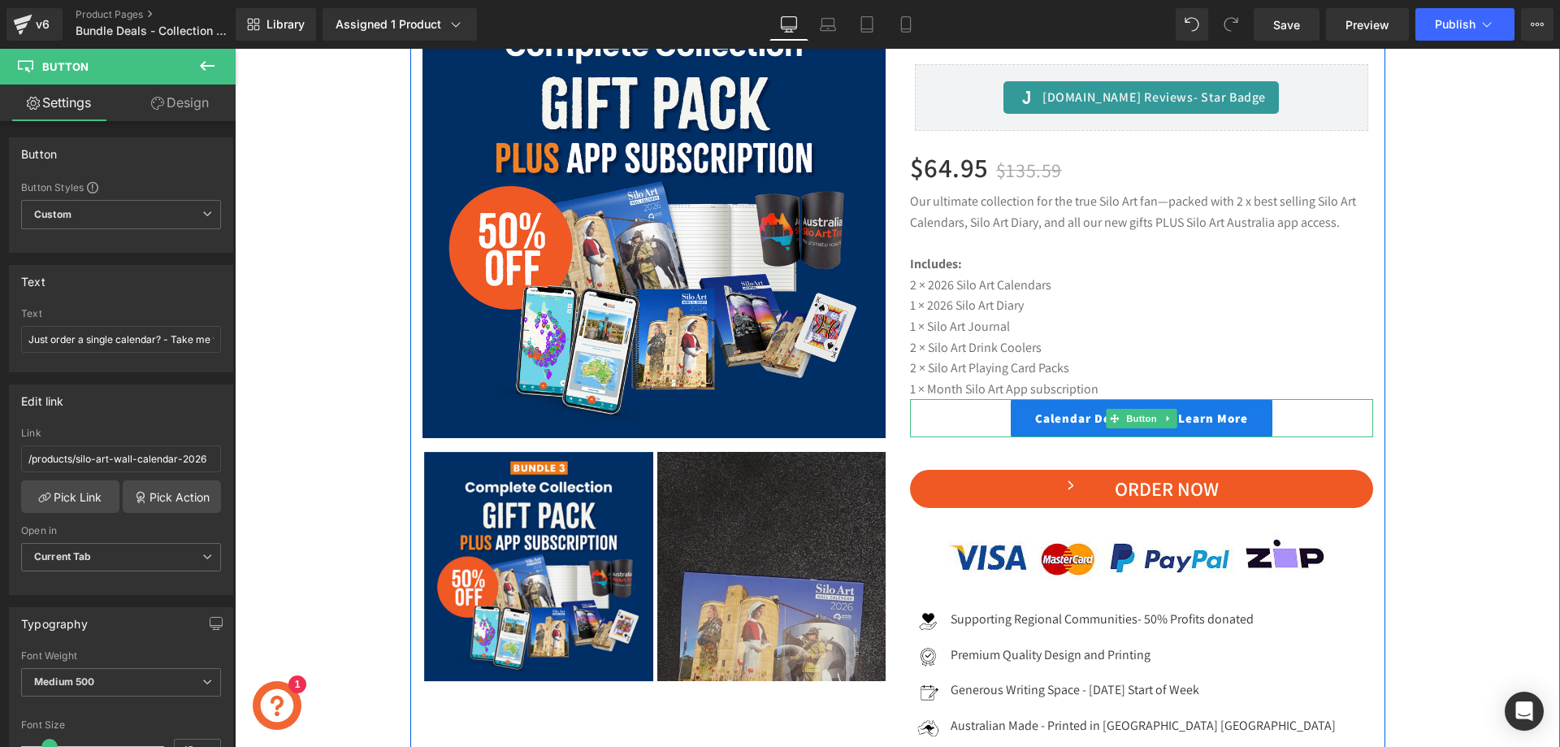
click at [954, 407] on div "Calendar Description - Learn More" at bounding box center [1141, 418] width 463 height 38
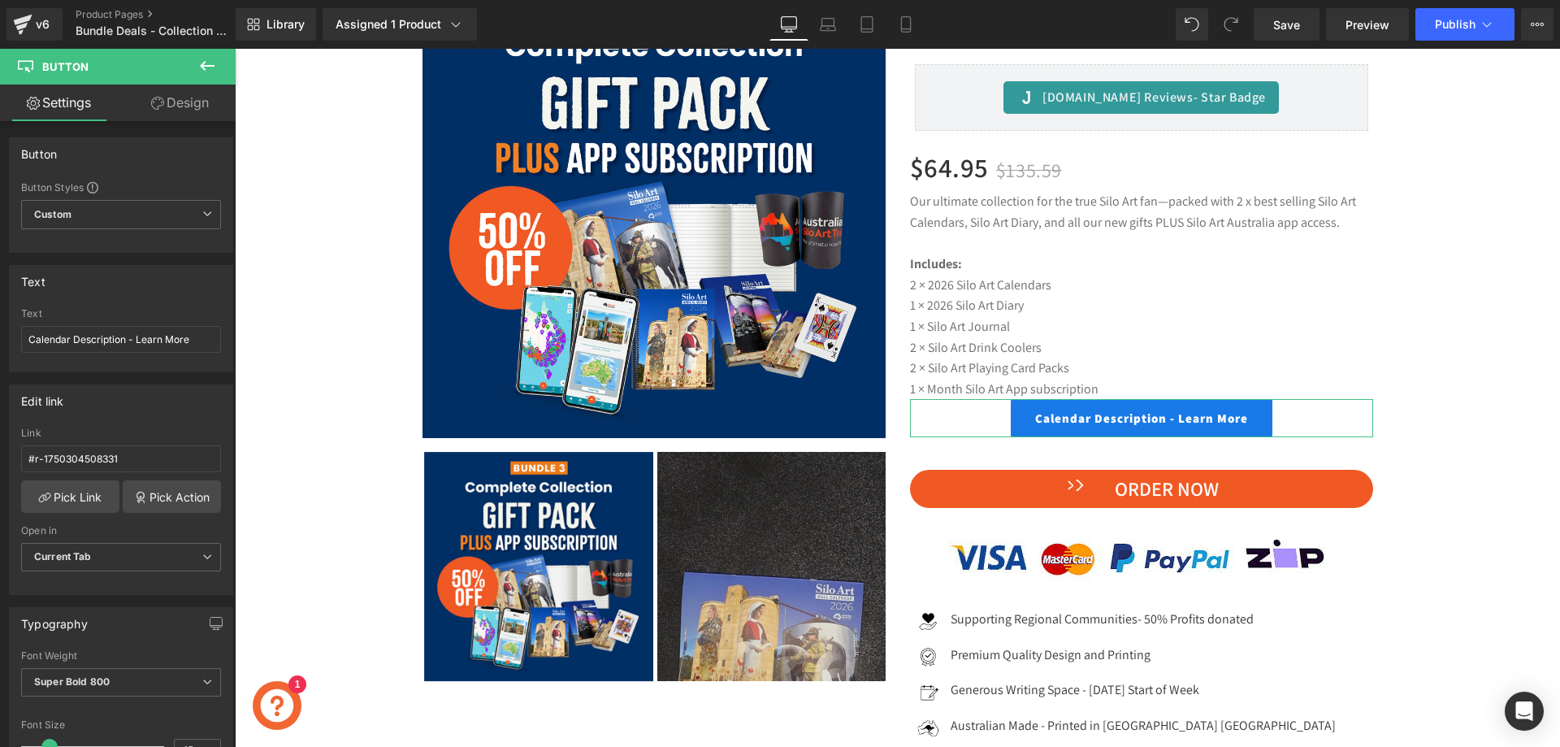
click at [173, 93] on link "Design" at bounding box center [180, 102] width 118 height 37
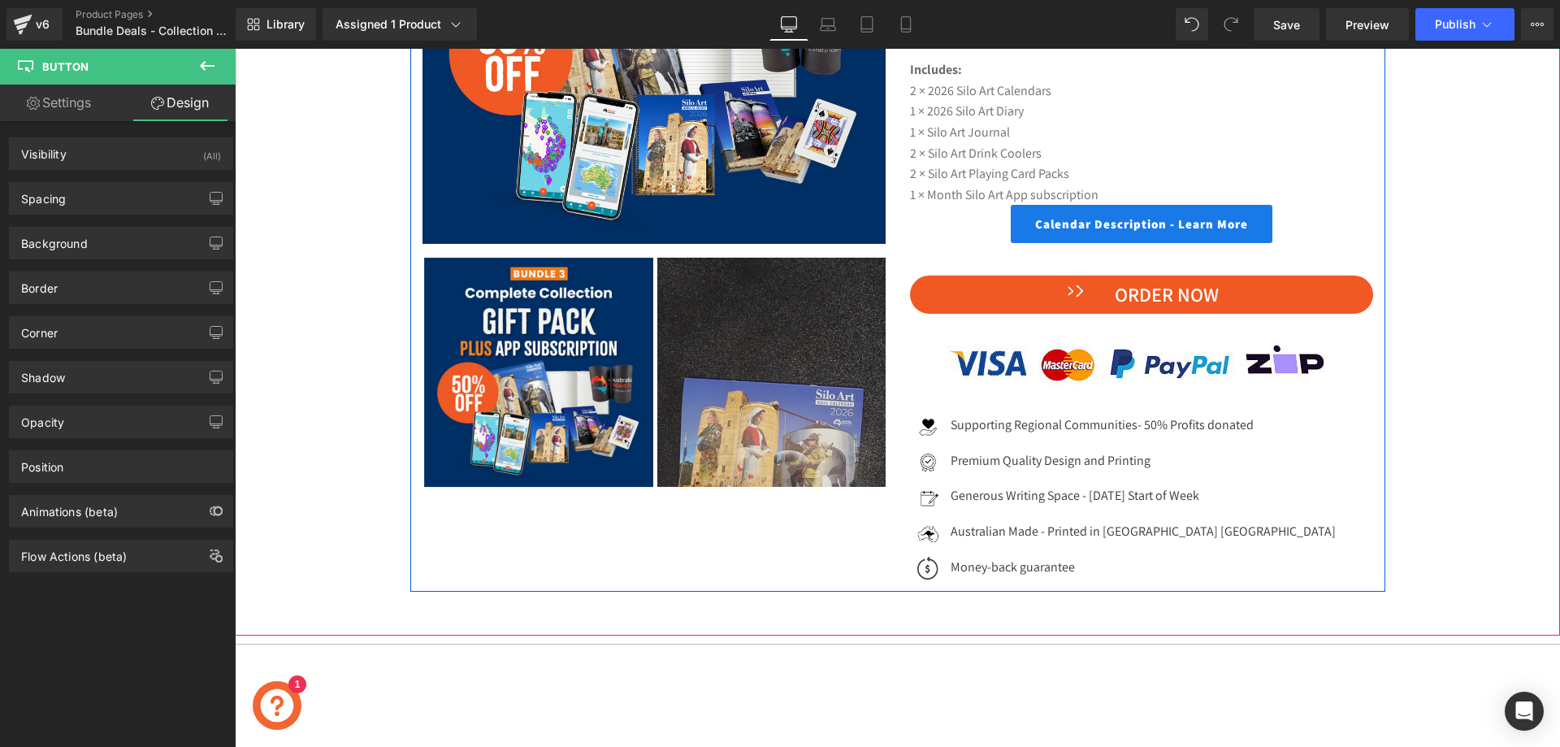
scroll to position [2843, 0]
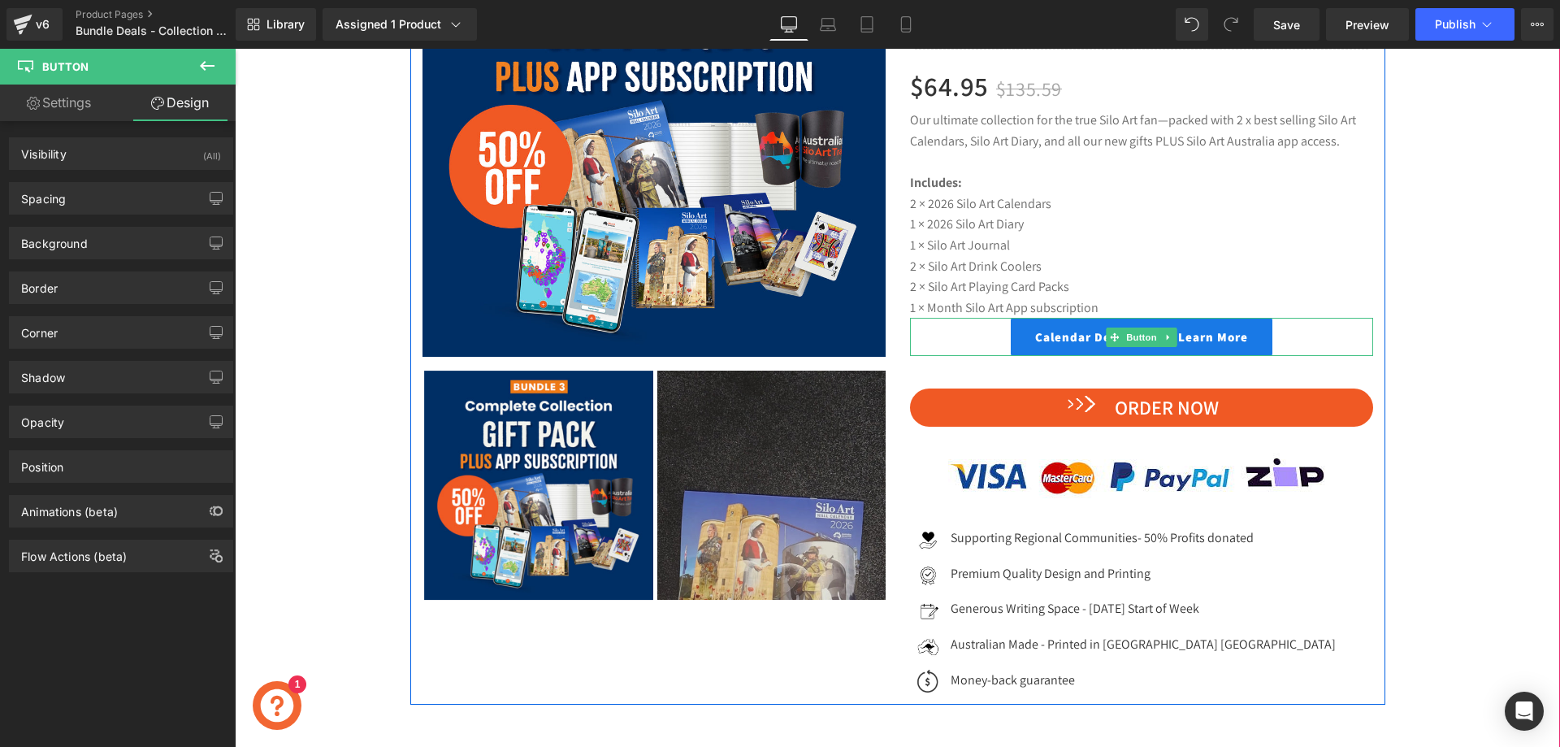
click at [965, 345] on div "Calendar Description - Learn More" at bounding box center [1141, 337] width 463 height 38
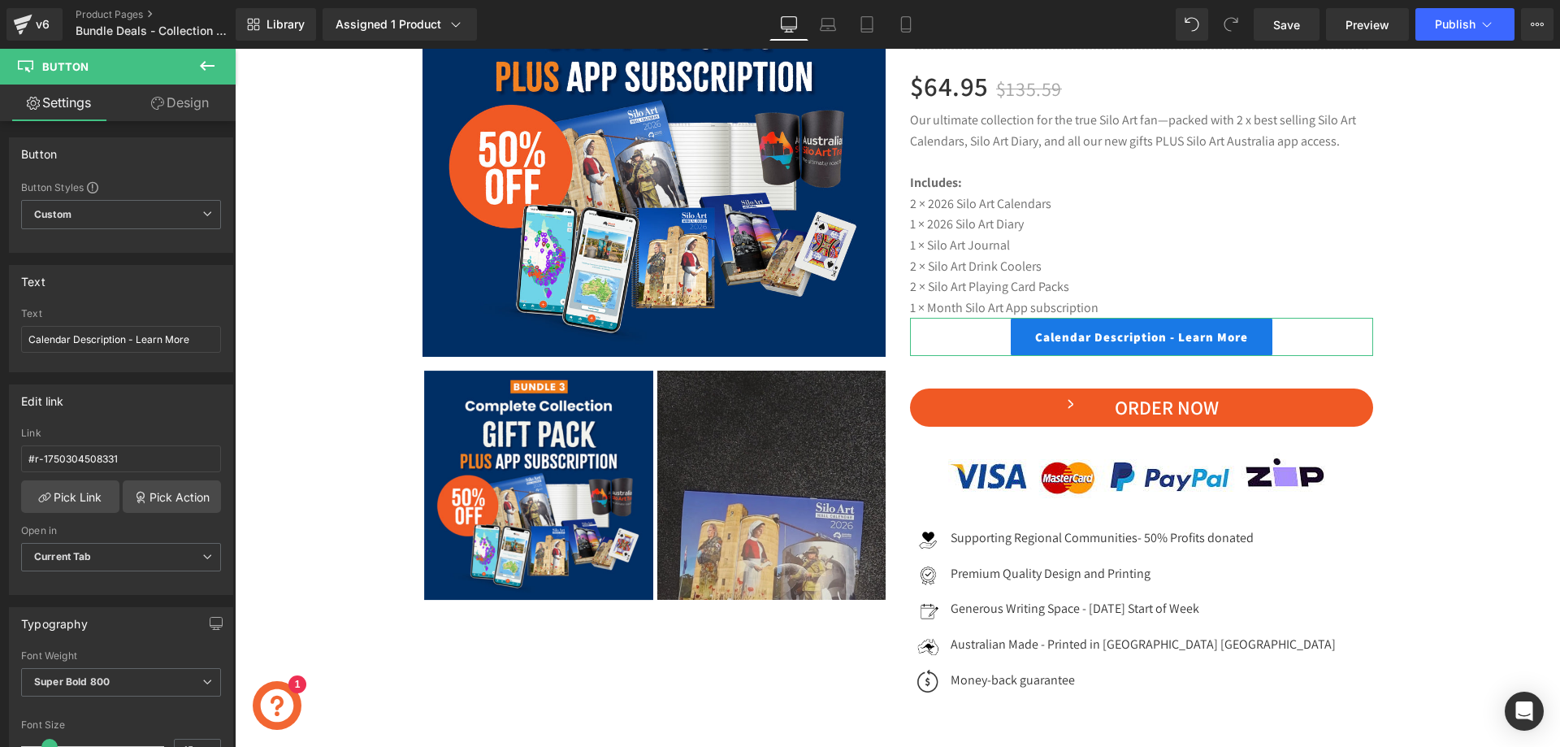
click at [219, 106] on link "Design" at bounding box center [180, 102] width 118 height 37
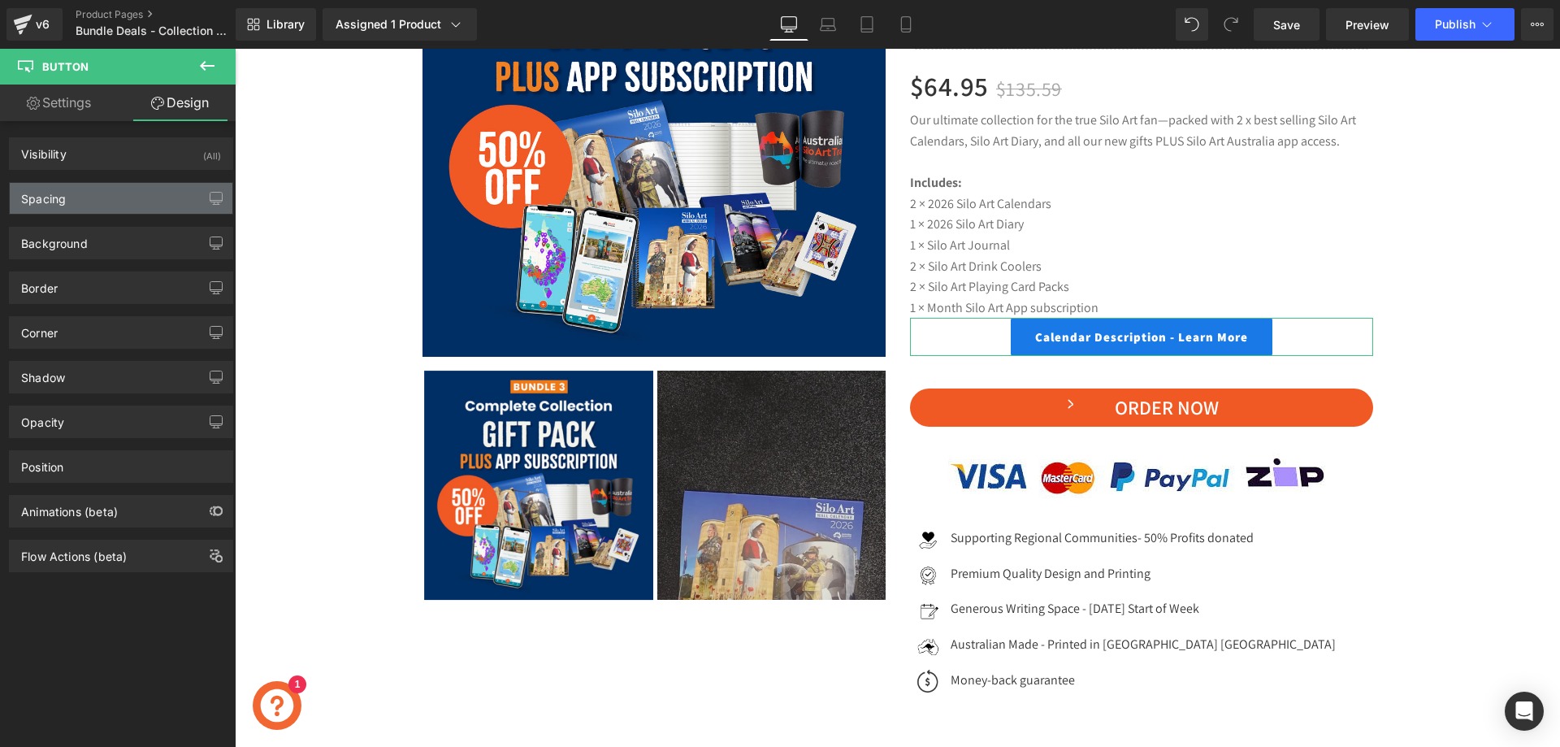
click at [102, 201] on div "Spacing" at bounding box center [121, 198] width 223 height 31
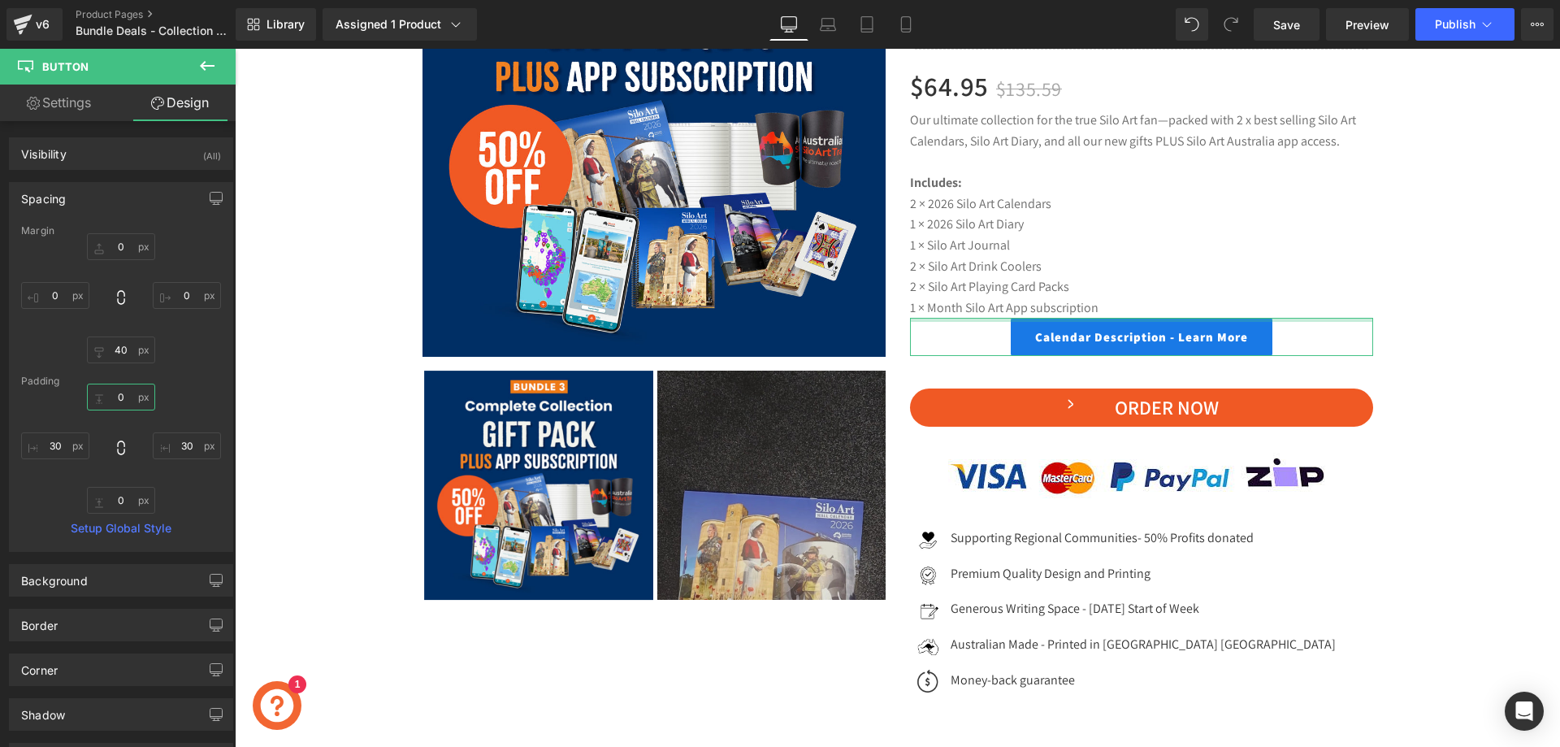
click at [117, 404] on input "text" at bounding box center [121, 396] width 68 height 27
click at [119, 394] on input "text" at bounding box center [121, 396] width 68 height 27
type input "0"
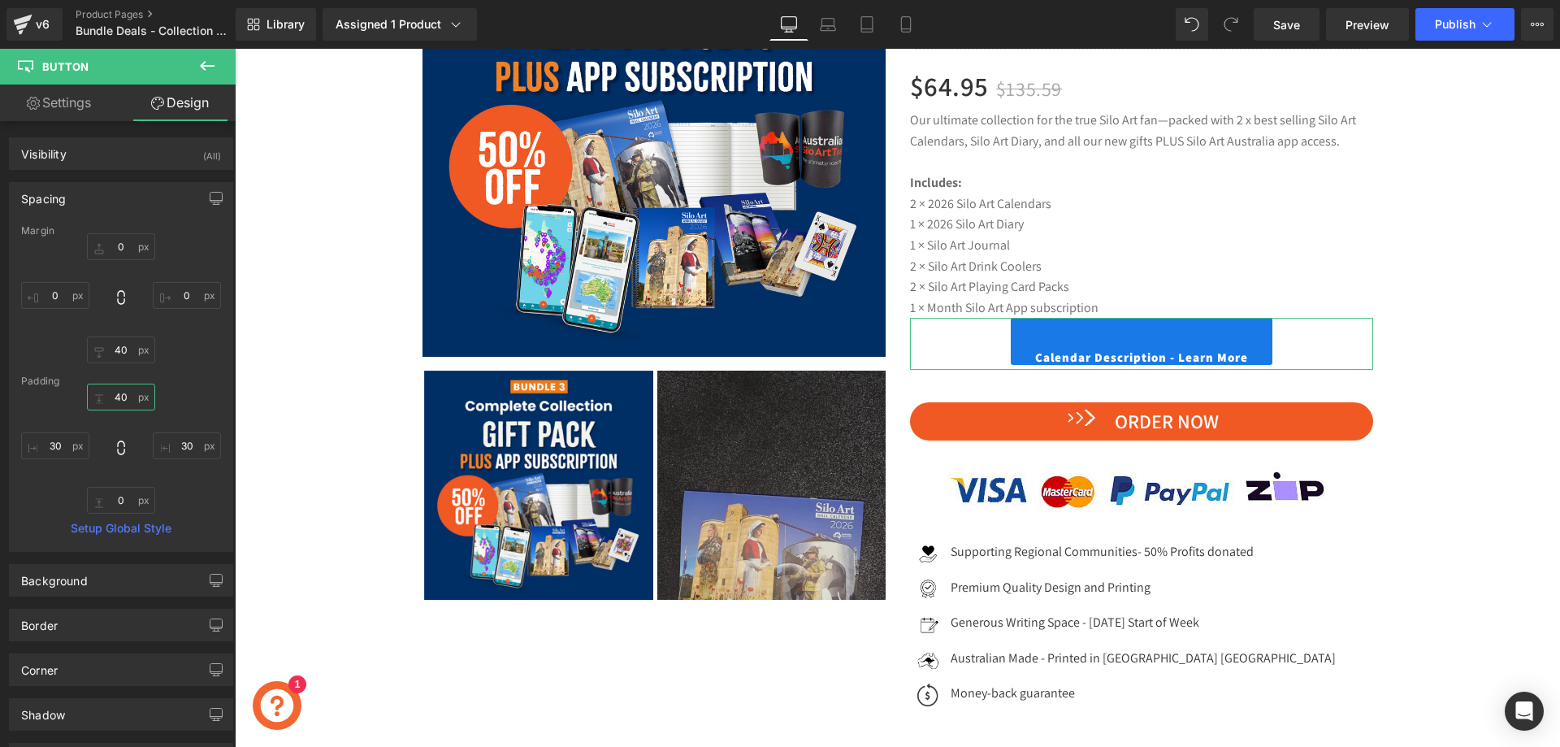
type input "4"
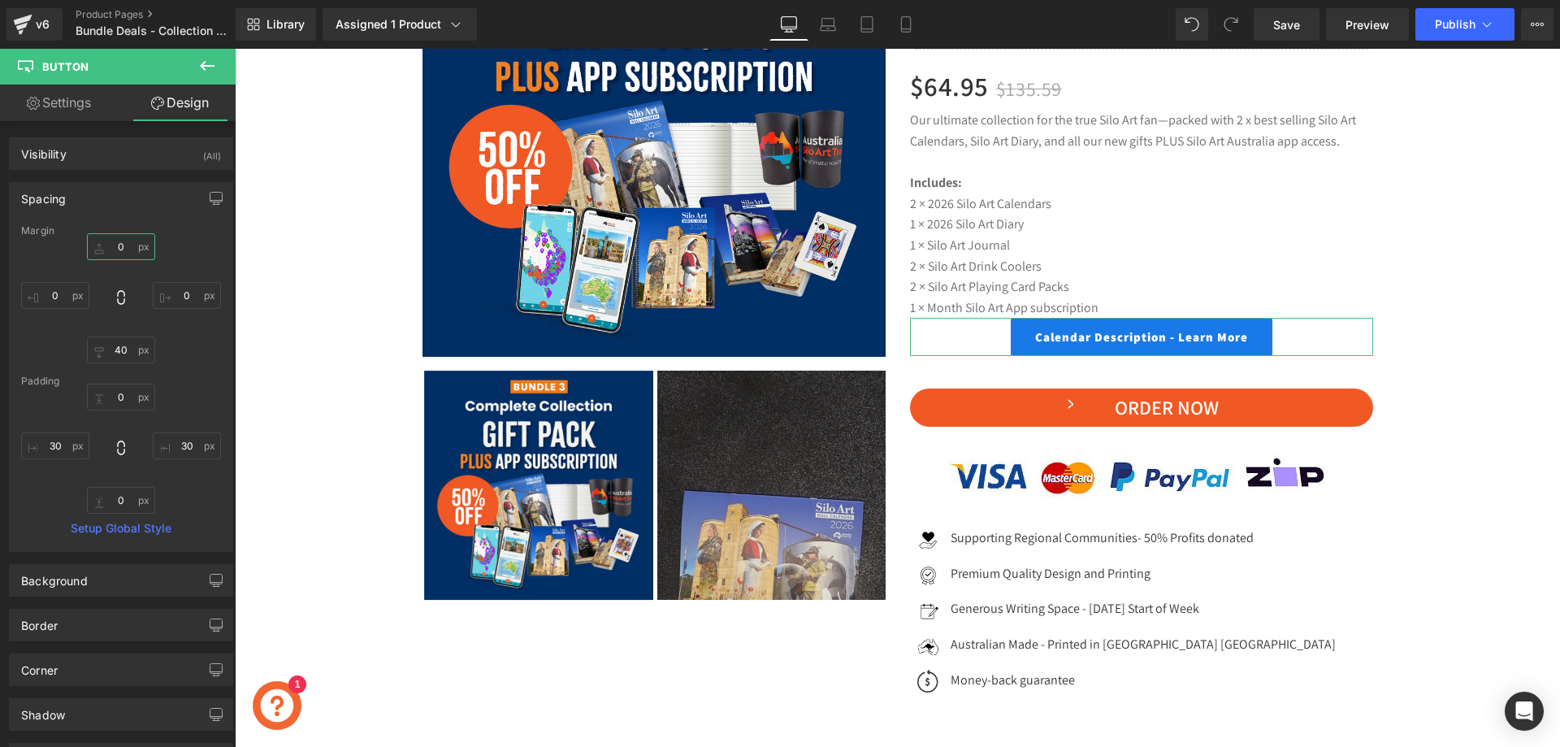
click at [119, 253] on input "text" at bounding box center [121, 246] width 68 height 27
type input "40"
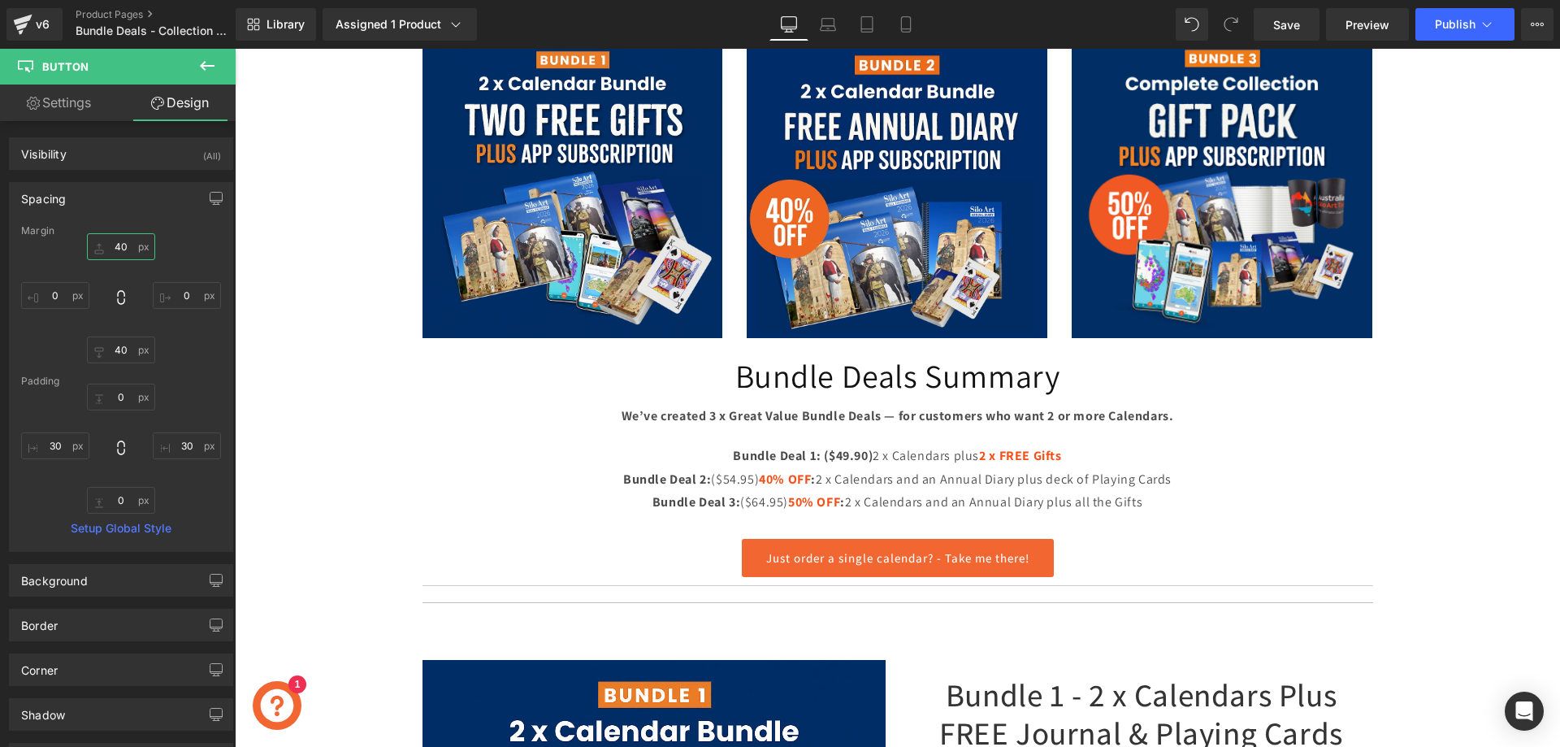
scroll to position [244, 0]
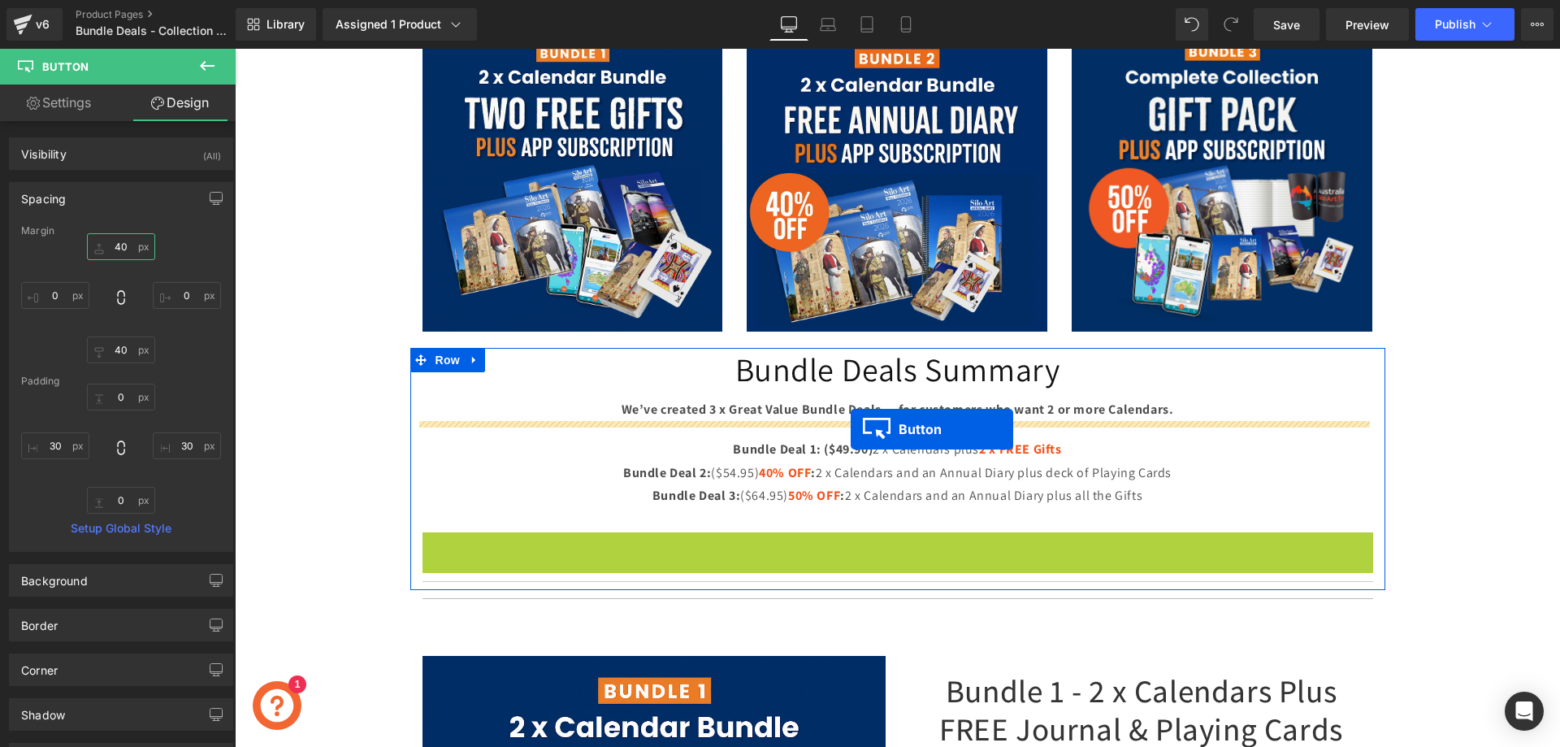
drag, startPoint x: 863, startPoint y: 551, endPoint x: 851, endPoint y: 429, distance: 122.5
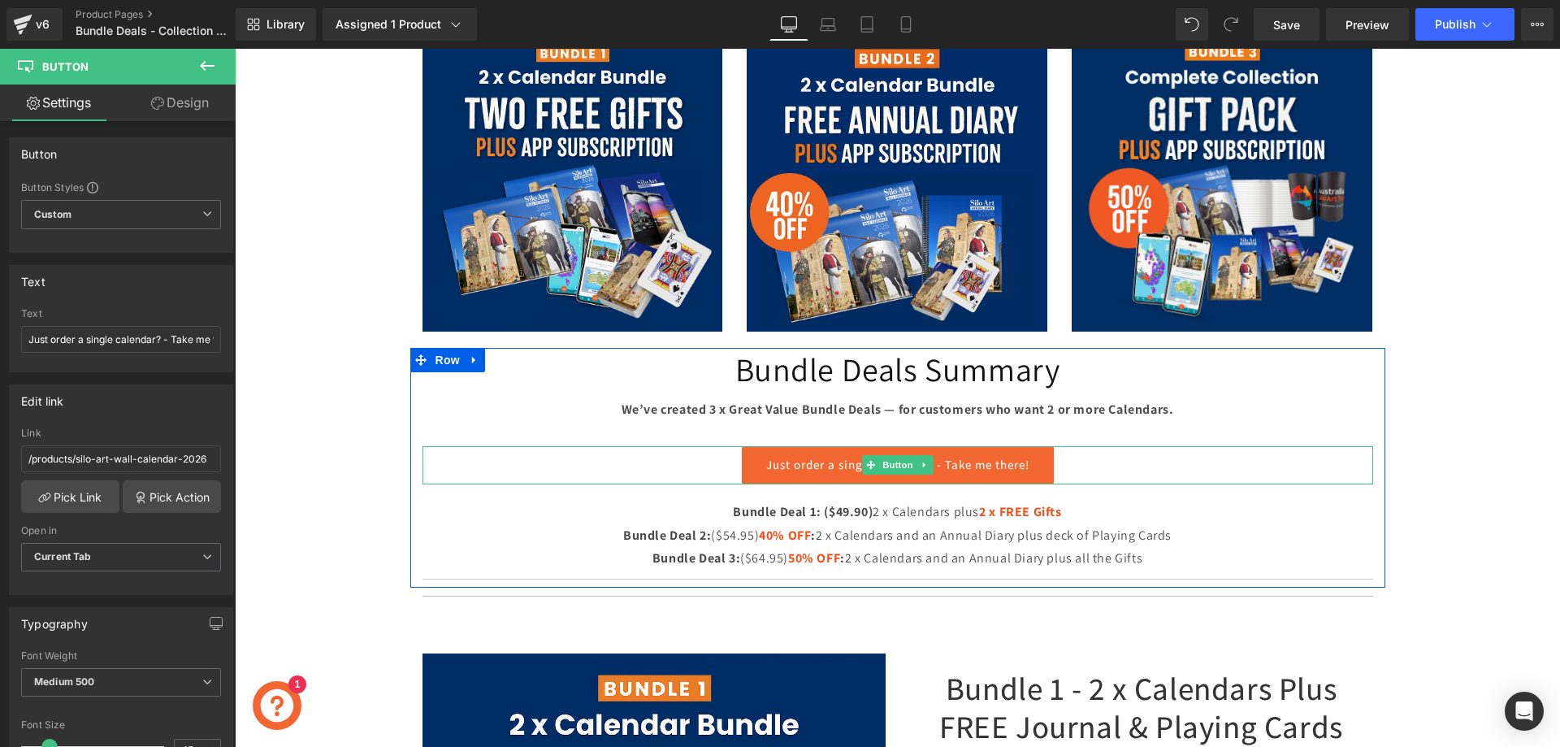
click at [632, 416] on strong "We’ve created 3 x Great Value Bundle Deals — for customers who want 2 or more C…" at bounding box center [897, 408] width 552 height 17
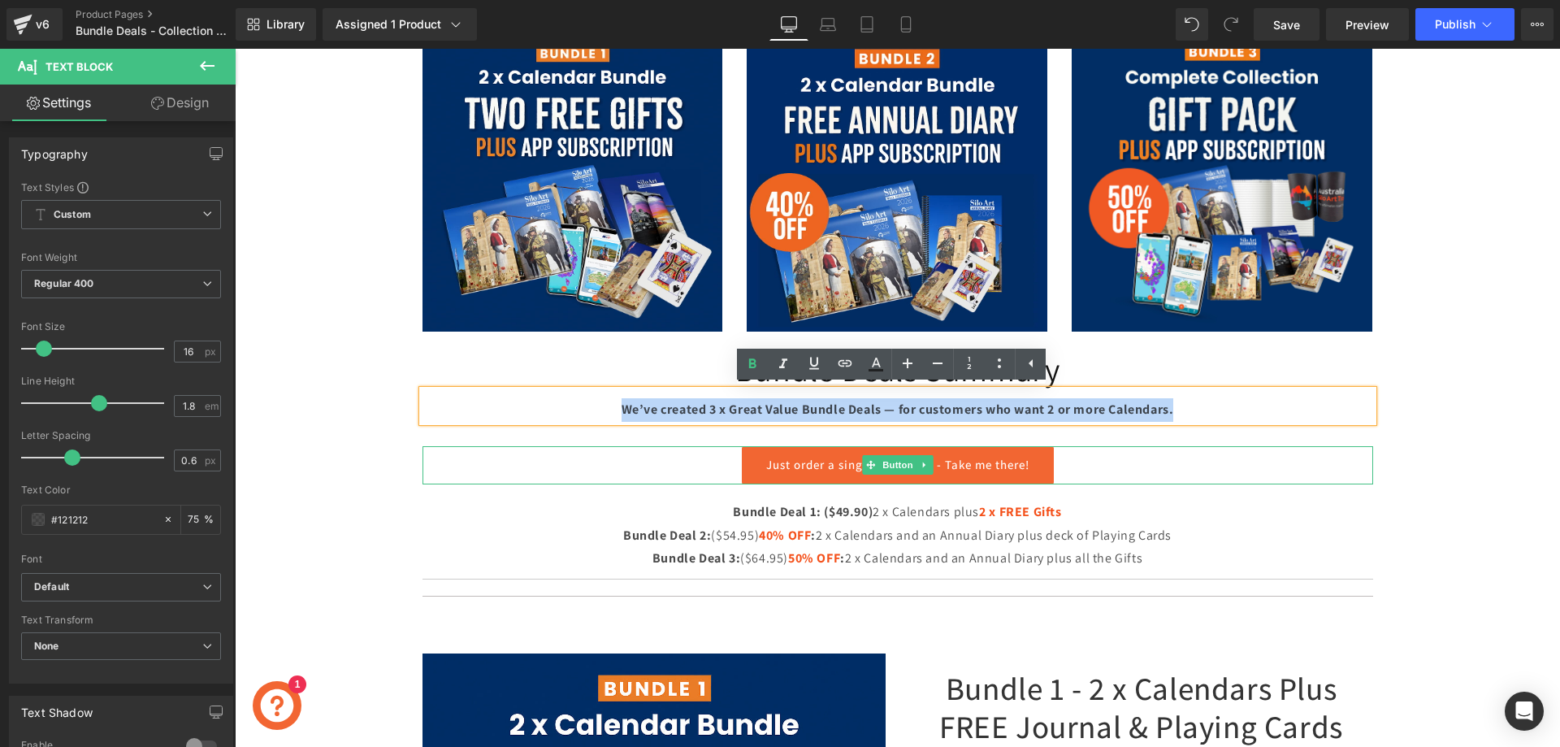
drag, startPoint x: 615, startPoint y: 407, endPoint x: 1187, endPoint y: 416, distance: 572.0
click at [1187, 416] on p "We’ve created 3 x Great Value Bundle Deals — for customers who want 2 or more C…" at bounding box center [897, 410] width 950 height 24
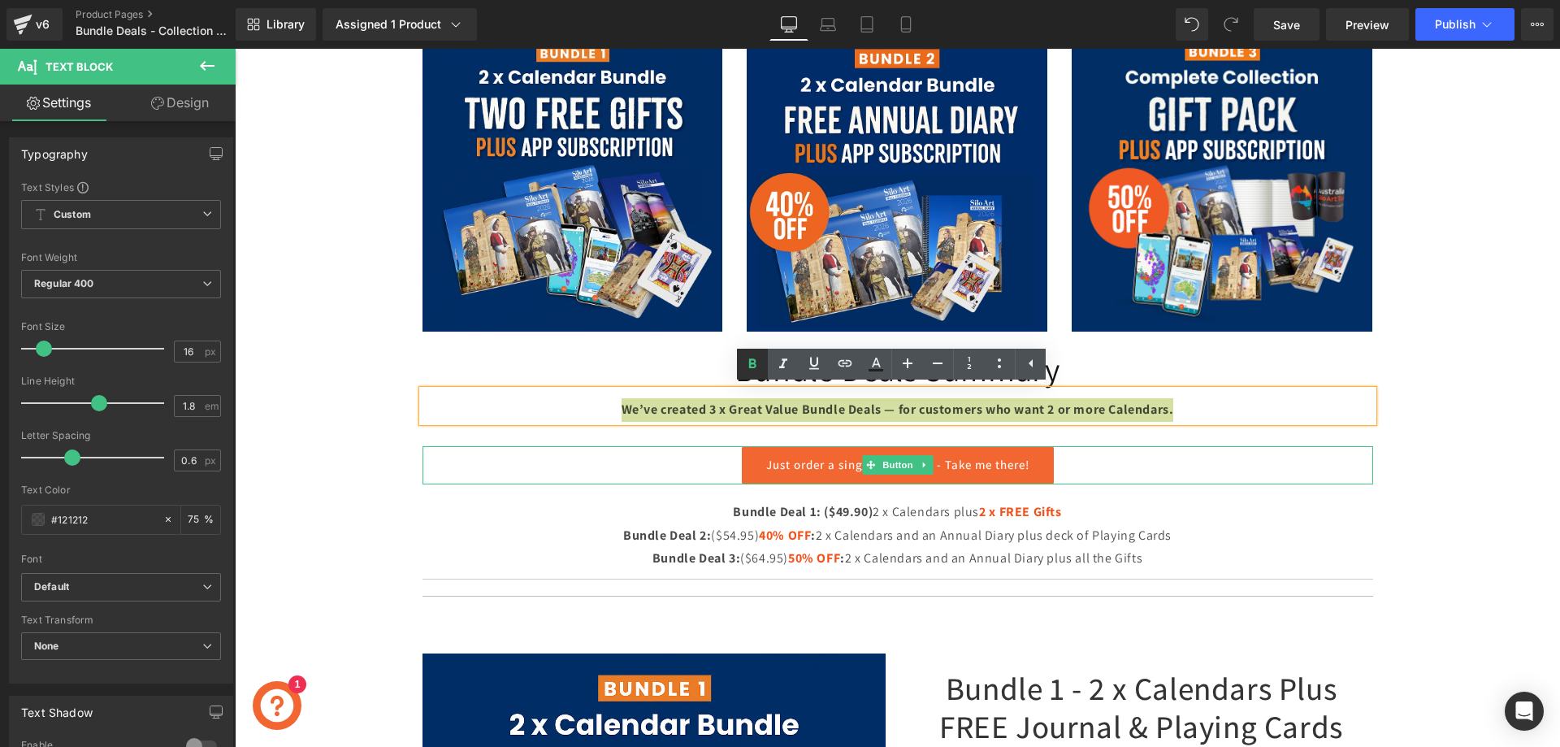
click at [754, 361] on icon at bounding box center [751, 363] width 19 height 19
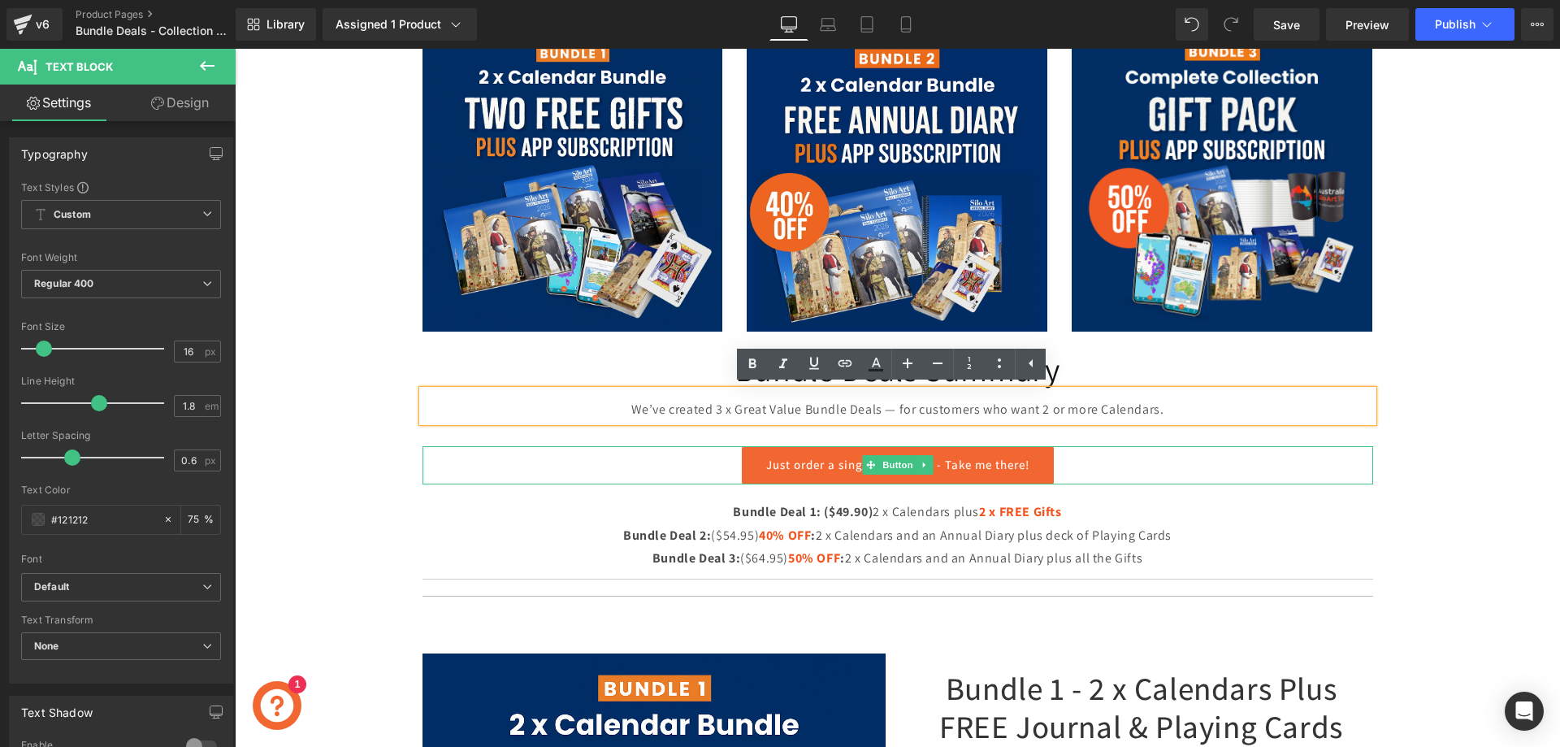
click at [764, 403] on p "We’ve created 3 x Great Value Bundle Deals — for customers who want 2 or more C…" at bounding box center [897, 410] width 950 height 24
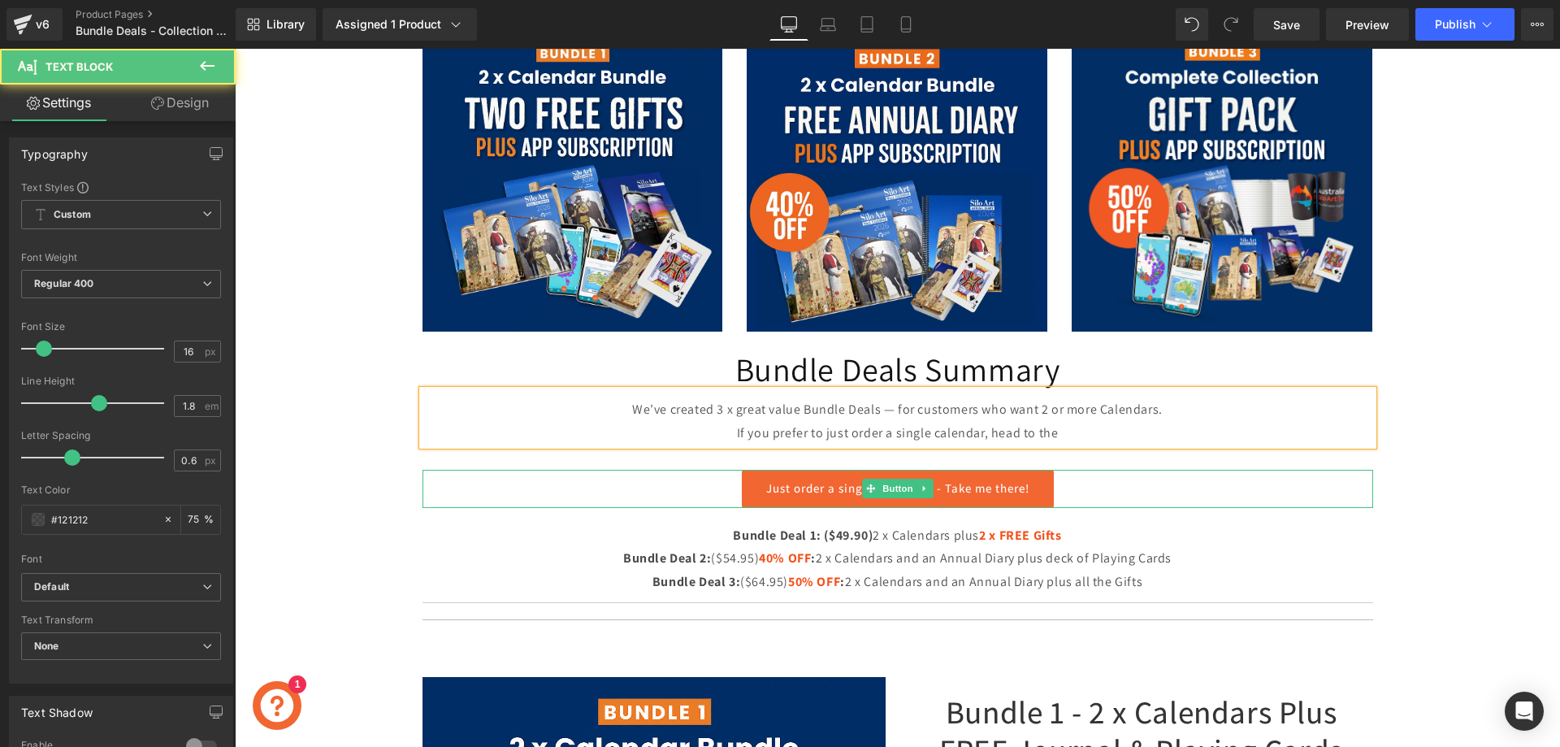
click at [766, 431] on p "If you prefer to just order a single calendar, head to the" at bounding box center [897, 434] width 950 height 24
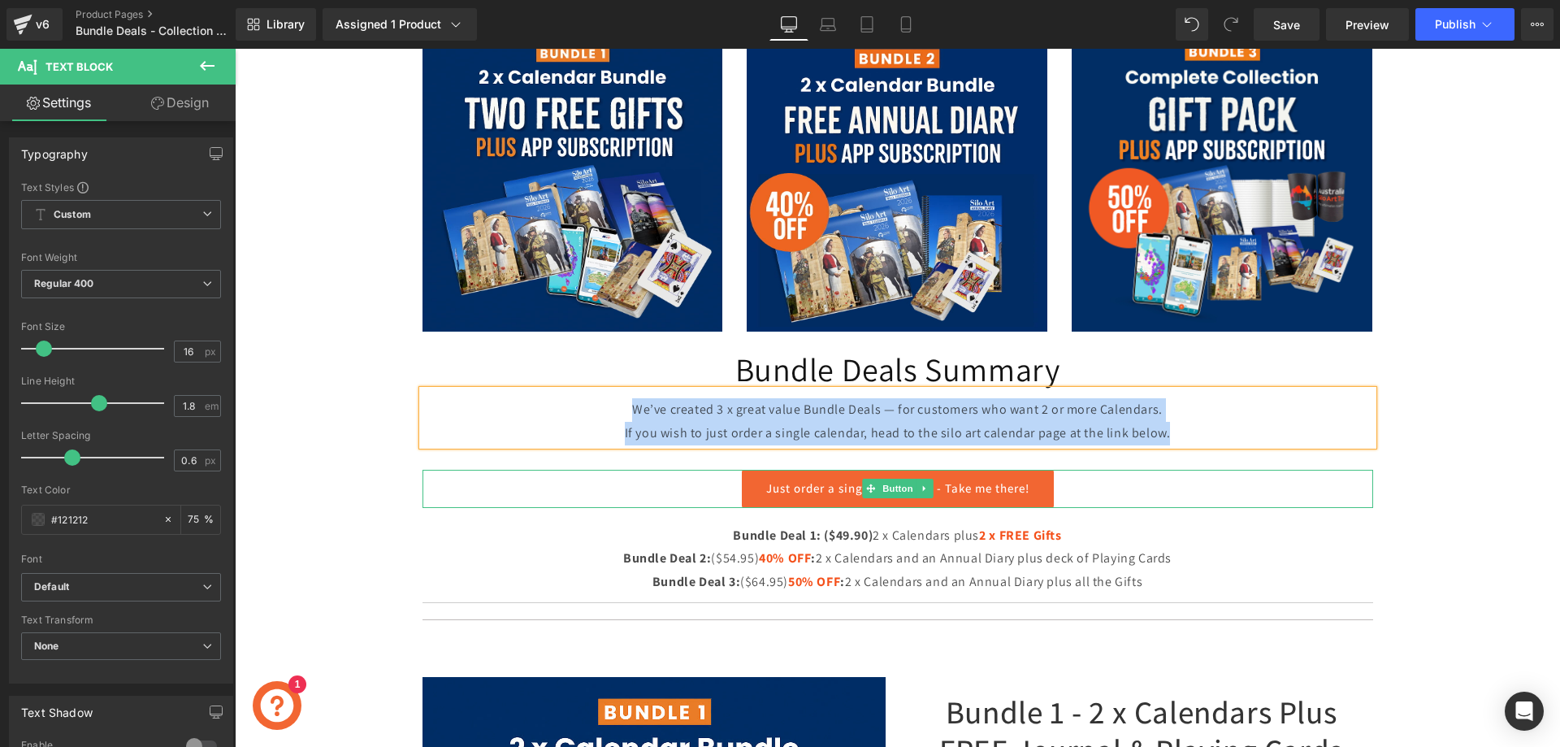
drag, startPoint x: 1170, startPoint y: 431, endPoint x: 600, endPoint y: 397, distance: 570.5
click at [600, 397] on div "We’ve created 3 x great value Bundle Deals — for customers who want 2 or more C…" at bounding box center [897, 417] width 950 height 55
copy div "We’ve created 3 x great value Bundle Deals — for customers who want 2 or more C…"
click at [835, 424] on p "If you wish to just order a single calendar, head to the silo art calendar page…" at bounding box center [897, 434] width 950 height 24
drag, startPoint x: 1112, startPoint y: 433, endPoint x: 627, endPoint y: 418, distance: 485.2
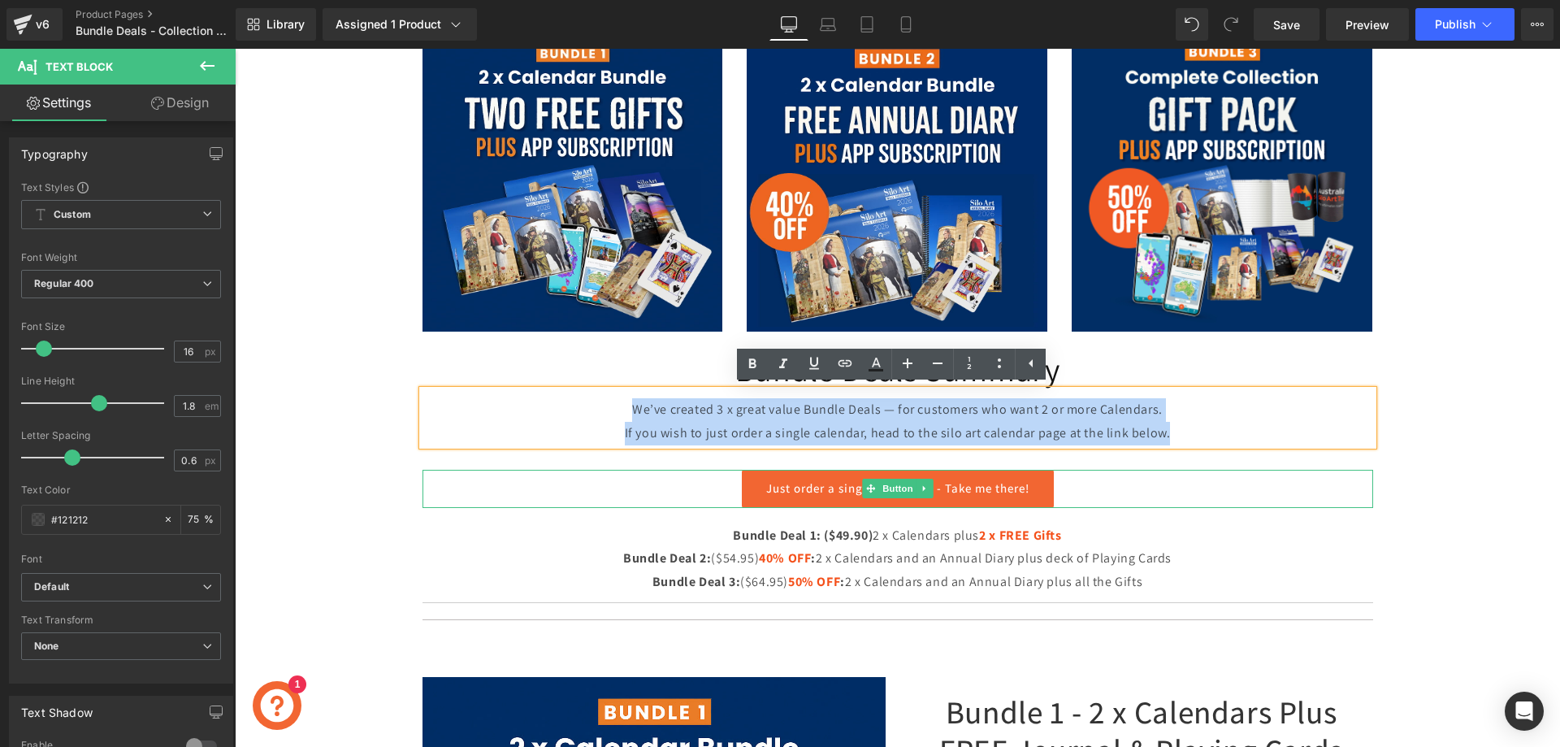
click at [627, 418] on div "We’ve created 3 x great value Bundle Deals — for customers who want 2 or more C…" at bounding box center [897, 417] width 950 height 55
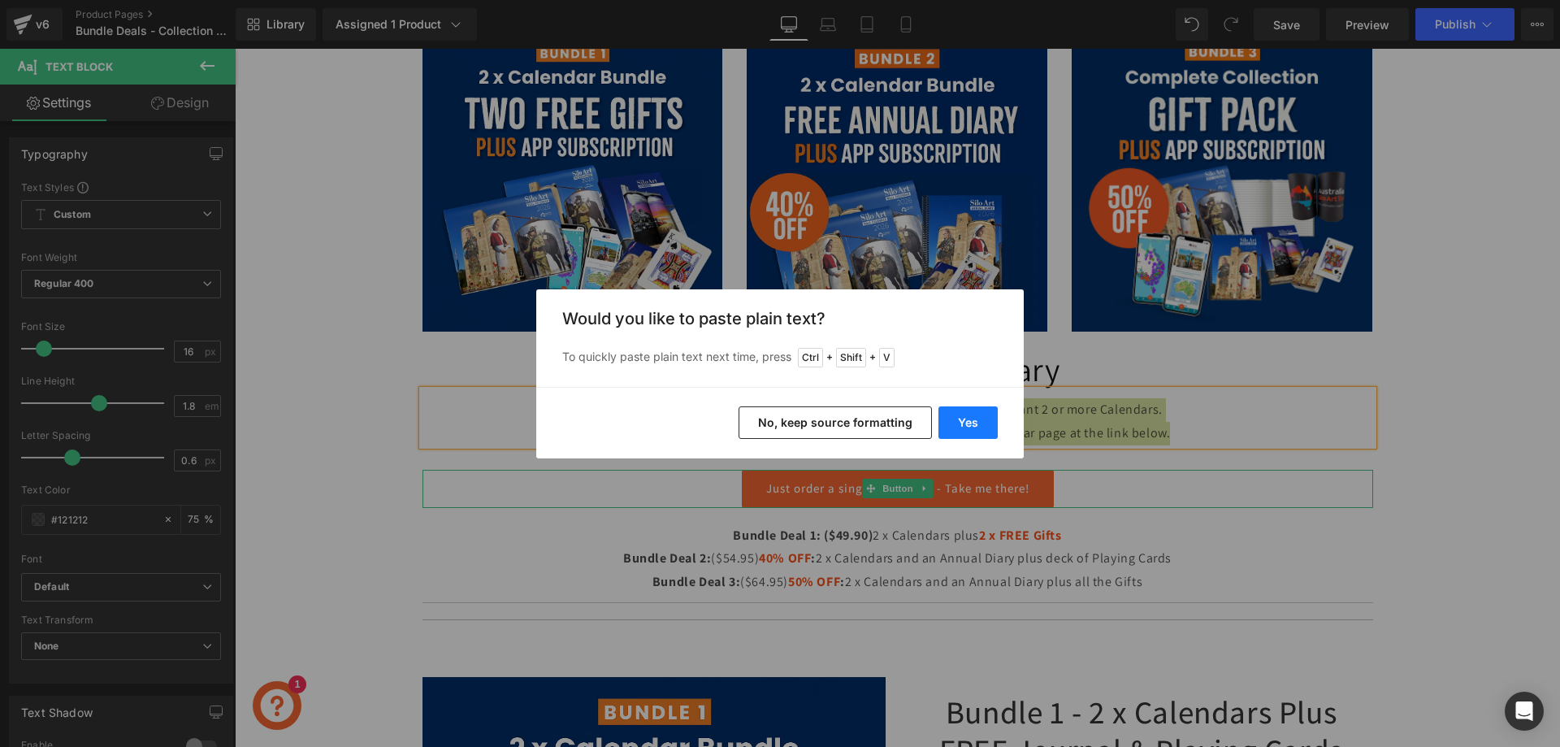
click at [967, 423] on button "Yes" at bounding box center [967, 422] width 59 height 32
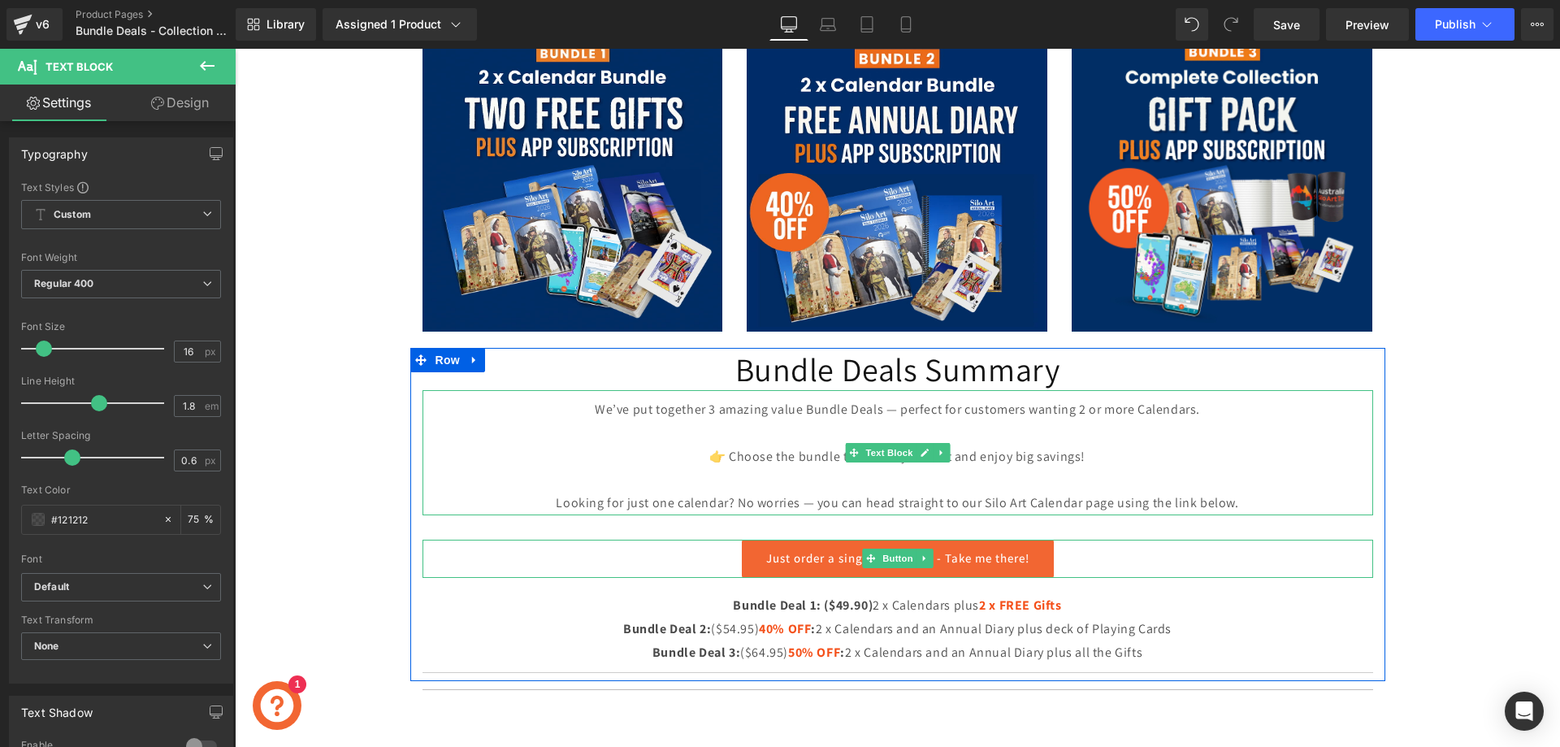
click at [739, 458] on p "👉 Choose the bundle that suits you best and enjoy big savings!" at bounding box center [897, 457] width 950 height 24
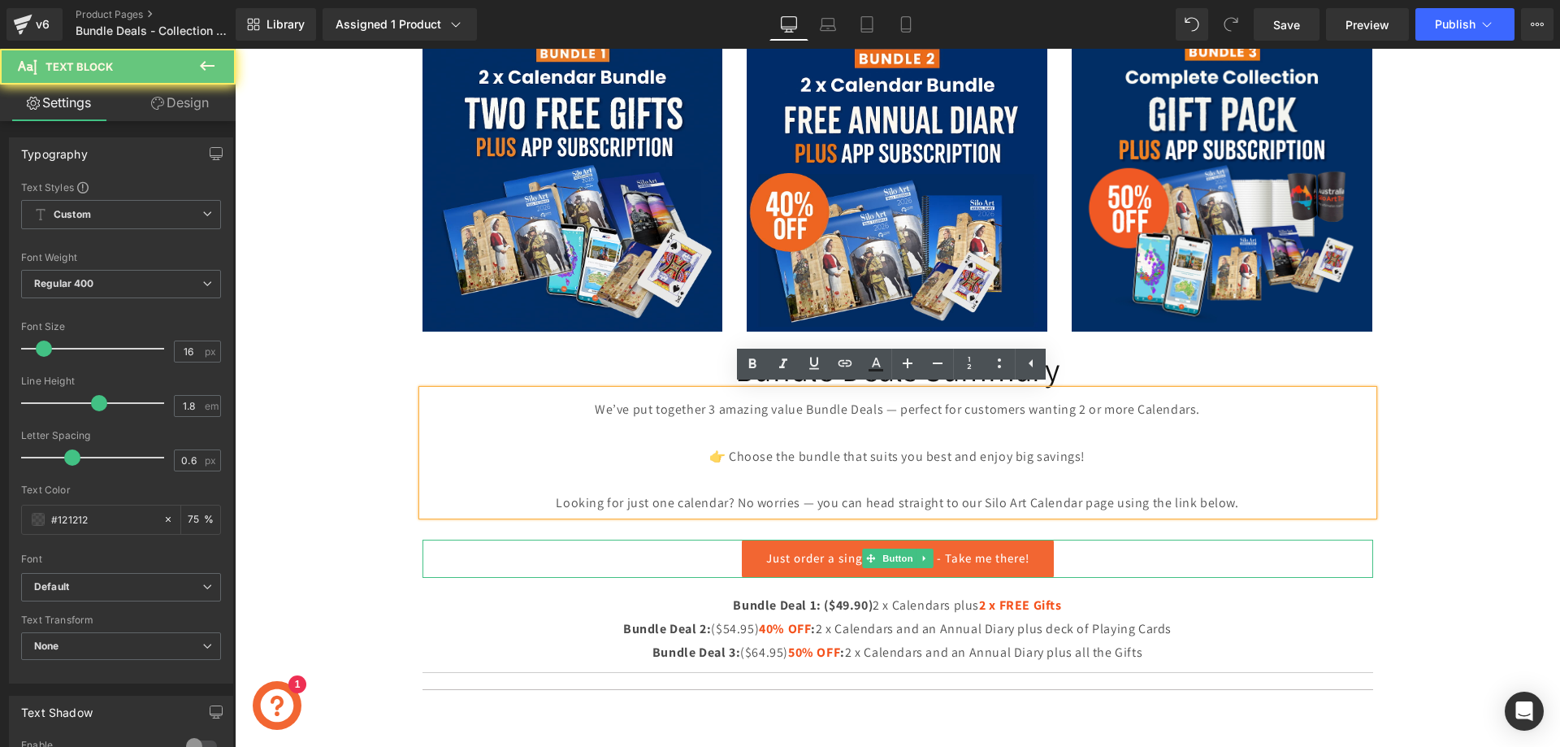
click at [729, 455] on p "👉 Choose the bundle that suits you best and enjoy big savings!" at bounding box center [897, 457] width 950 height 24
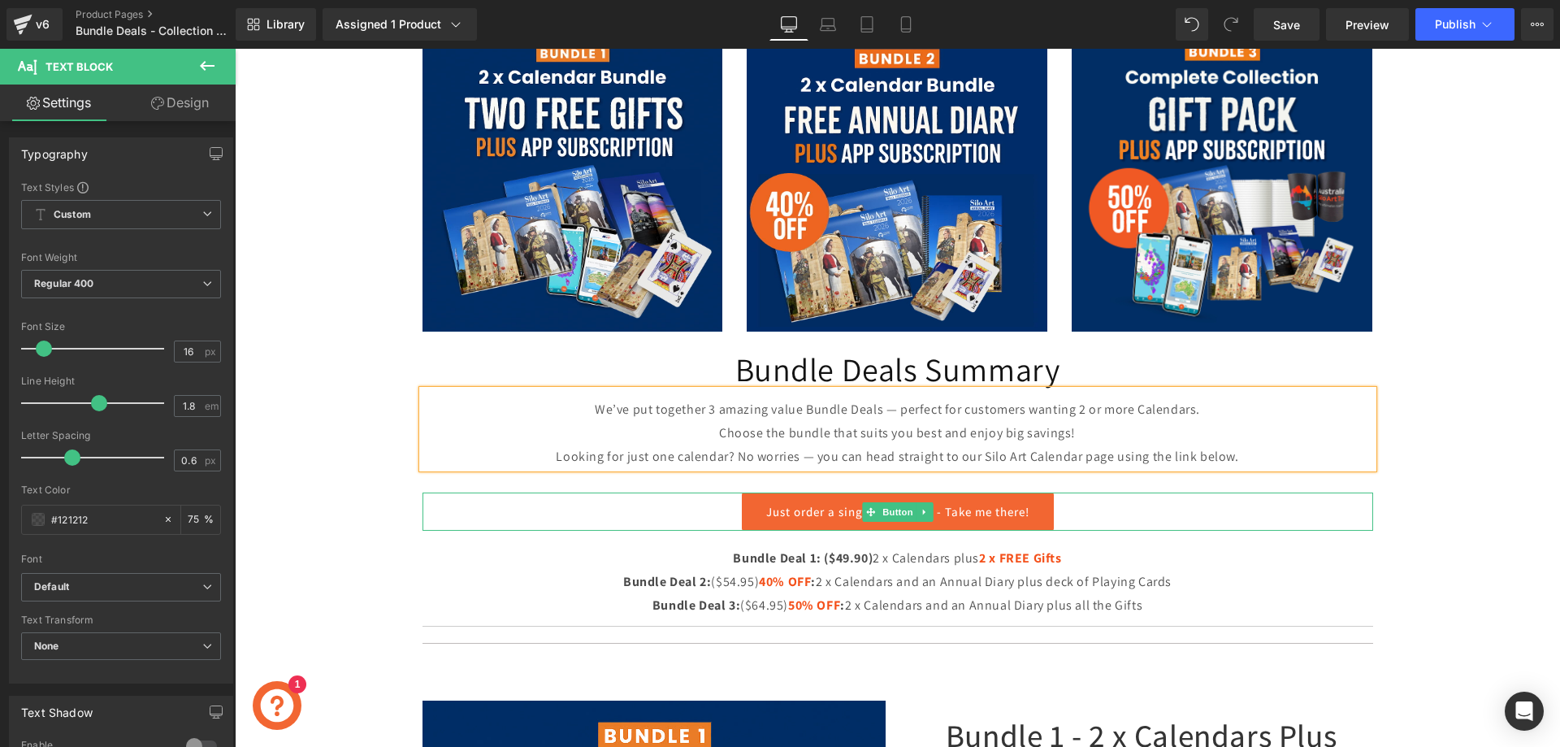
click at [765, 510] on link "Just order a single calendar? - Take me there!" at bounding box center [898, 511] width 312 height 38
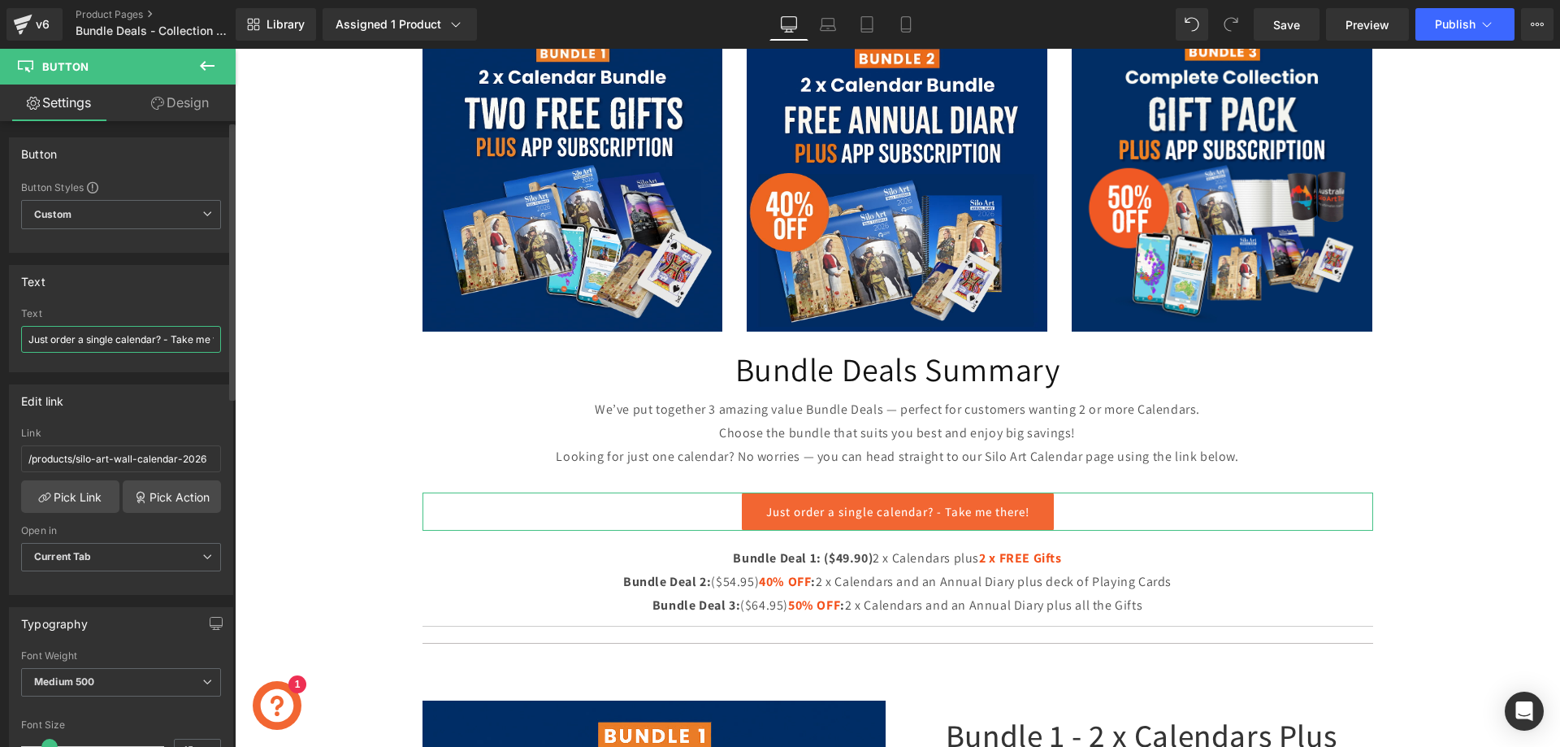
drag, startPoint x: 30, startPoint y: 338, endPoint x: 52, endPoint y: 340, distance: 22.1
click at [52, 340] on input "Just order a single calendar? - Take me there!" at bounding box center [121, 339] width 200 height 27
type input "Buy Single Calendar!"
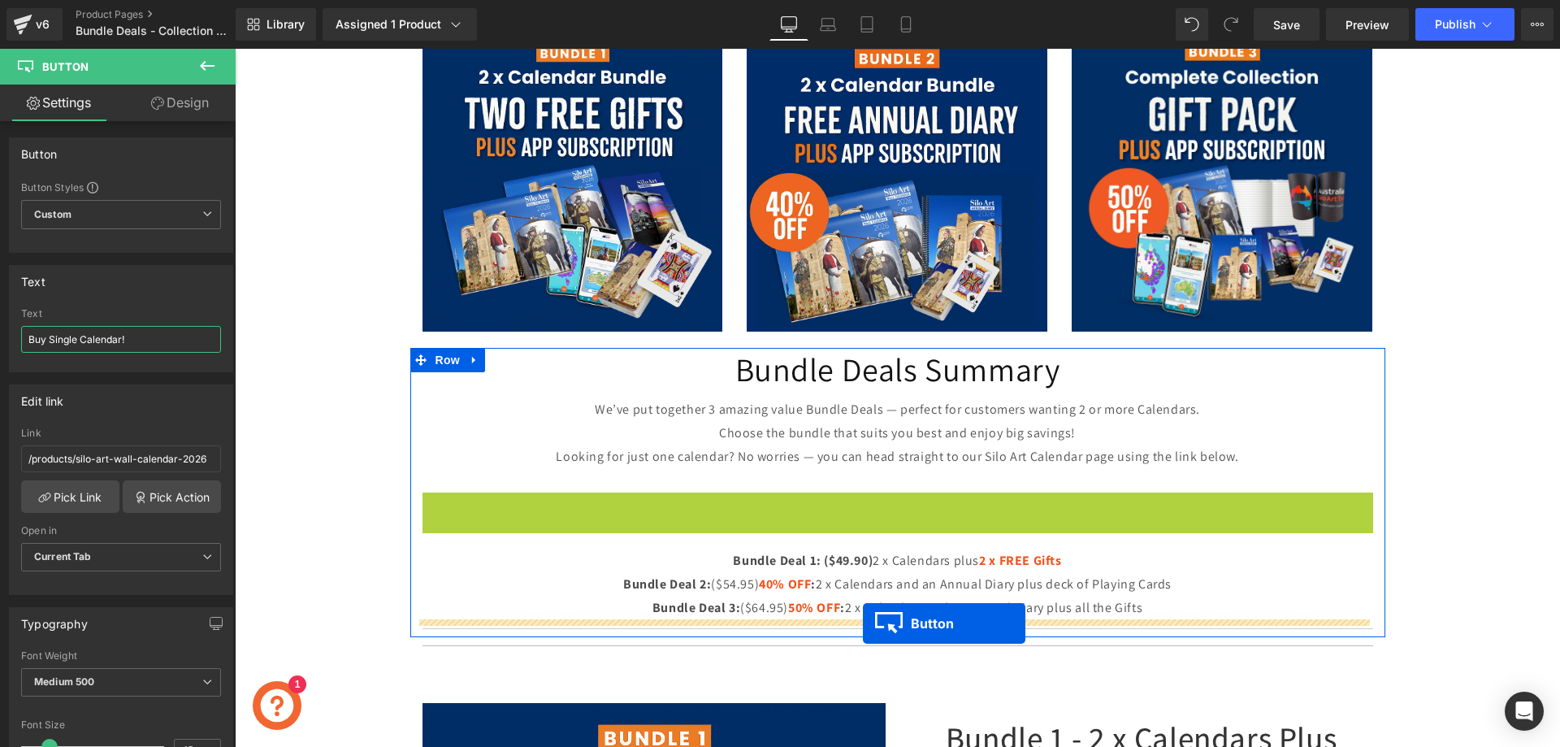
drag, startPoint x: 863, startPoint y: 513, endPoint x: 863, endPoint y: 623, distance: 109.7
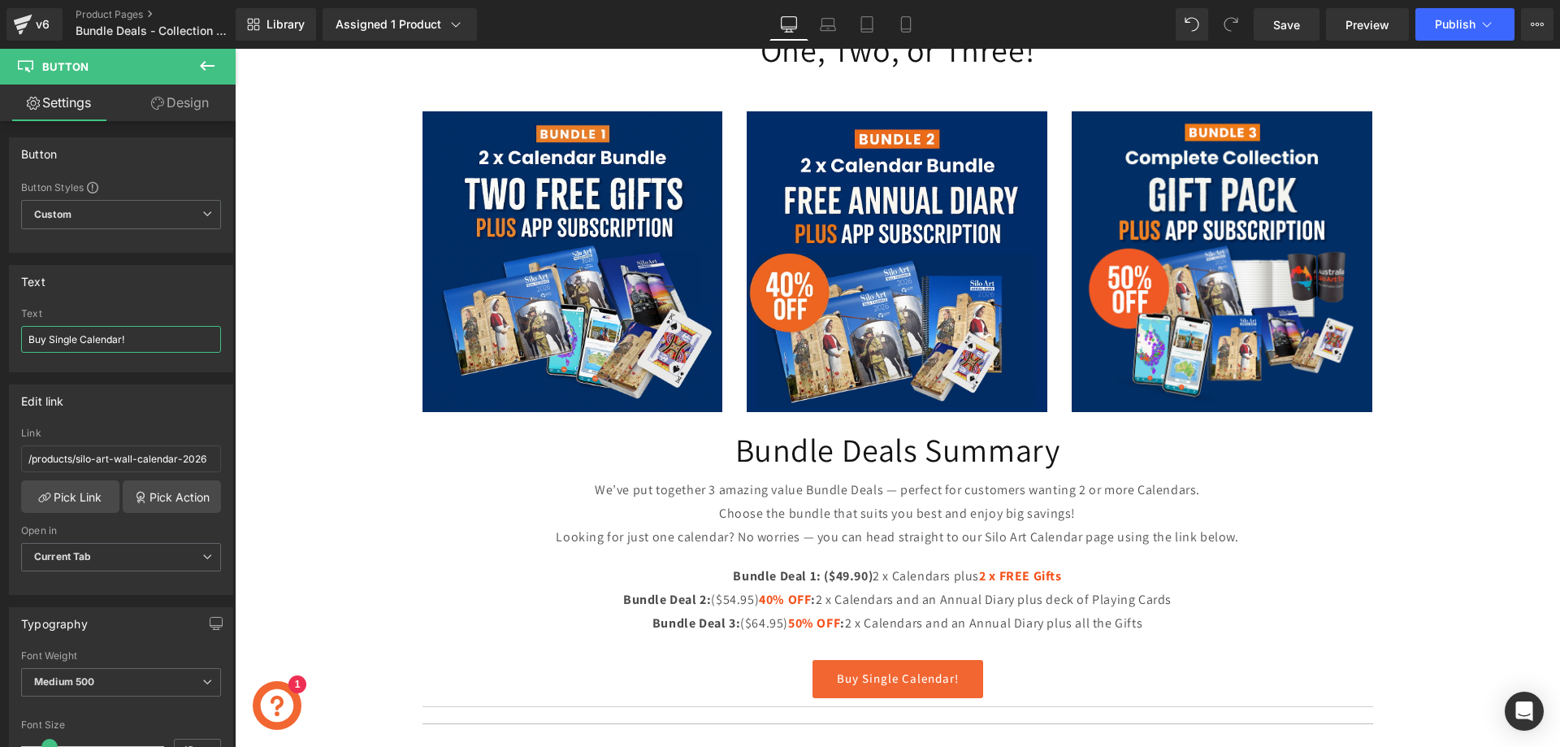
scroll to position [406, 0]
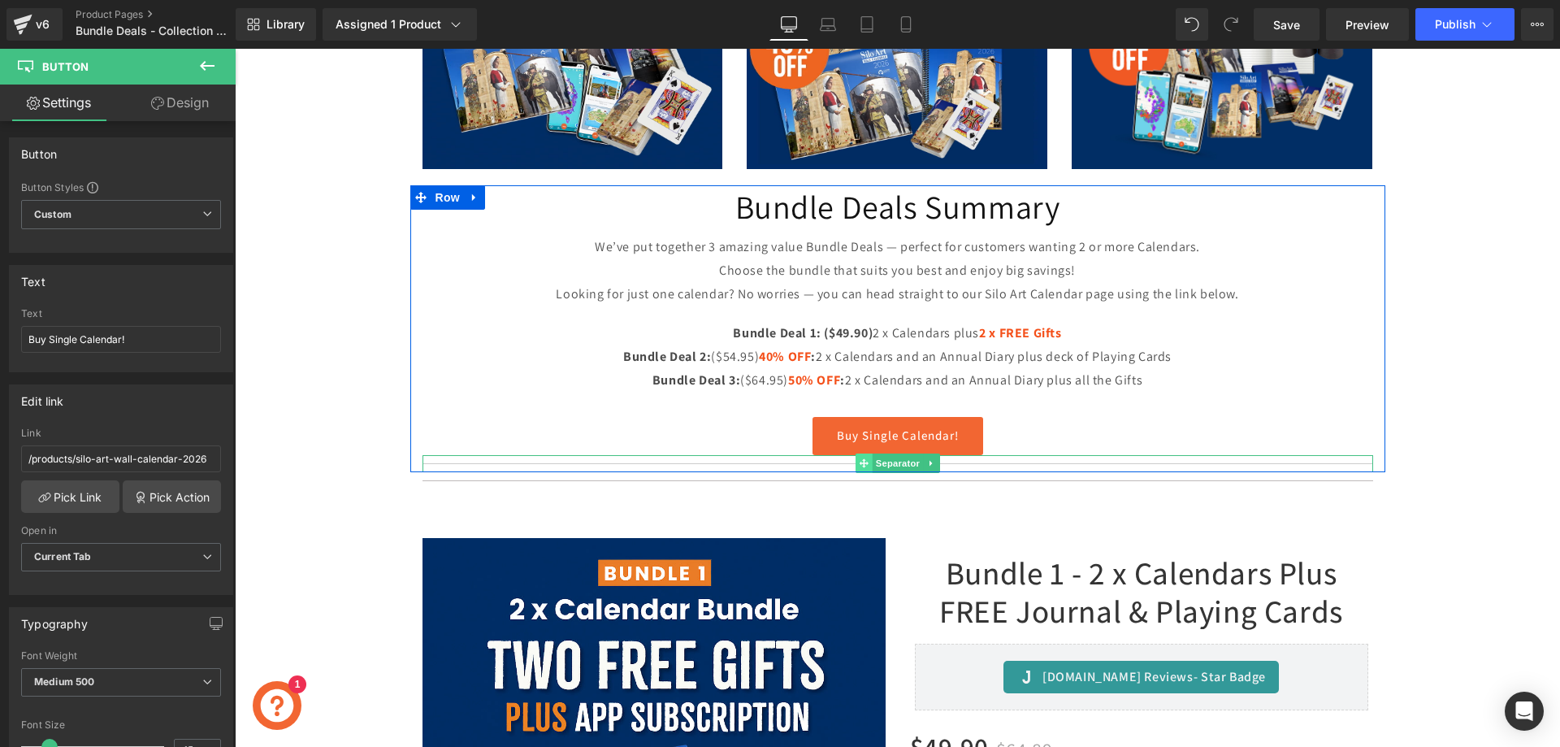
click at [859, 460] on icon at bounding box center [863, 463] width 9 height 10
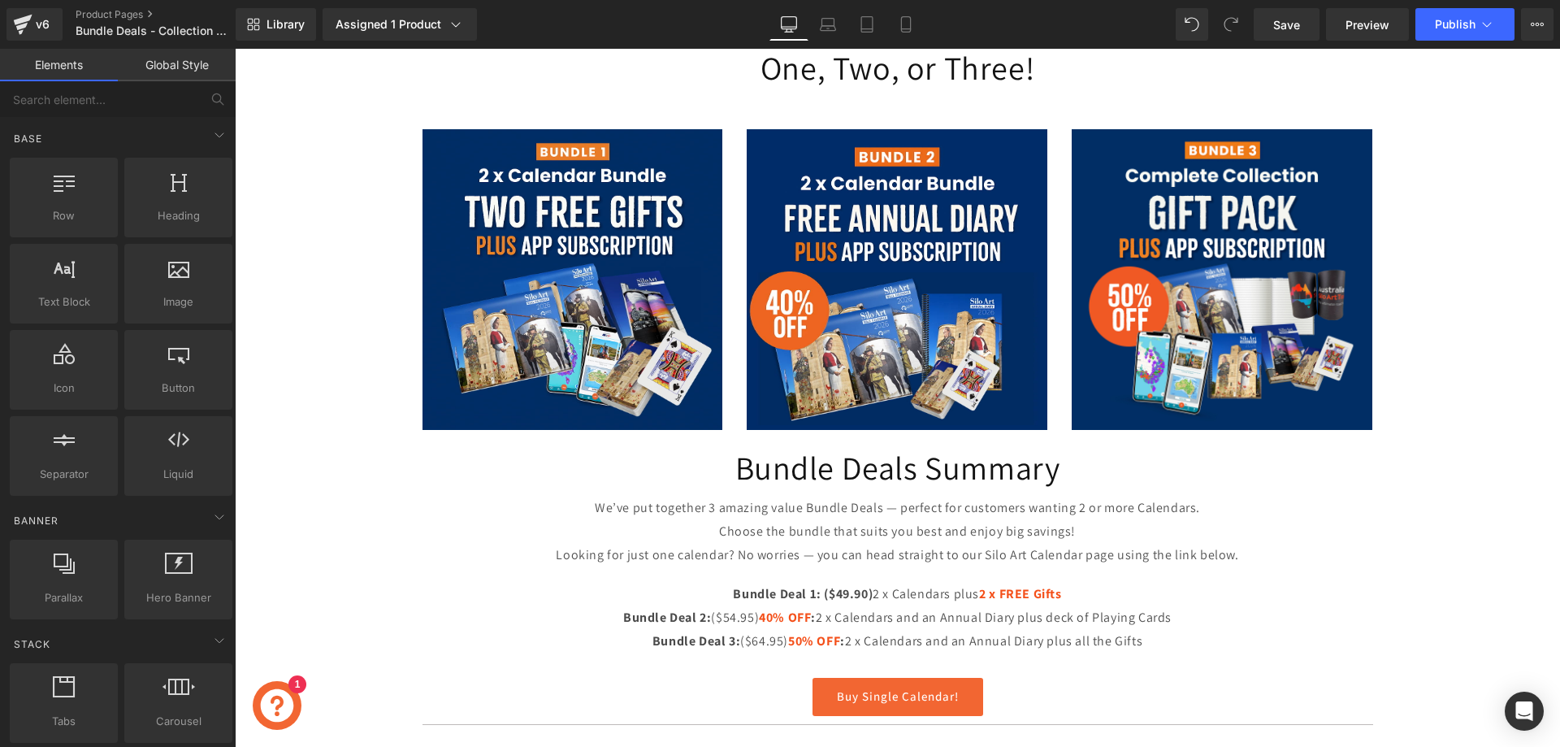
scroll to position [0, 0]
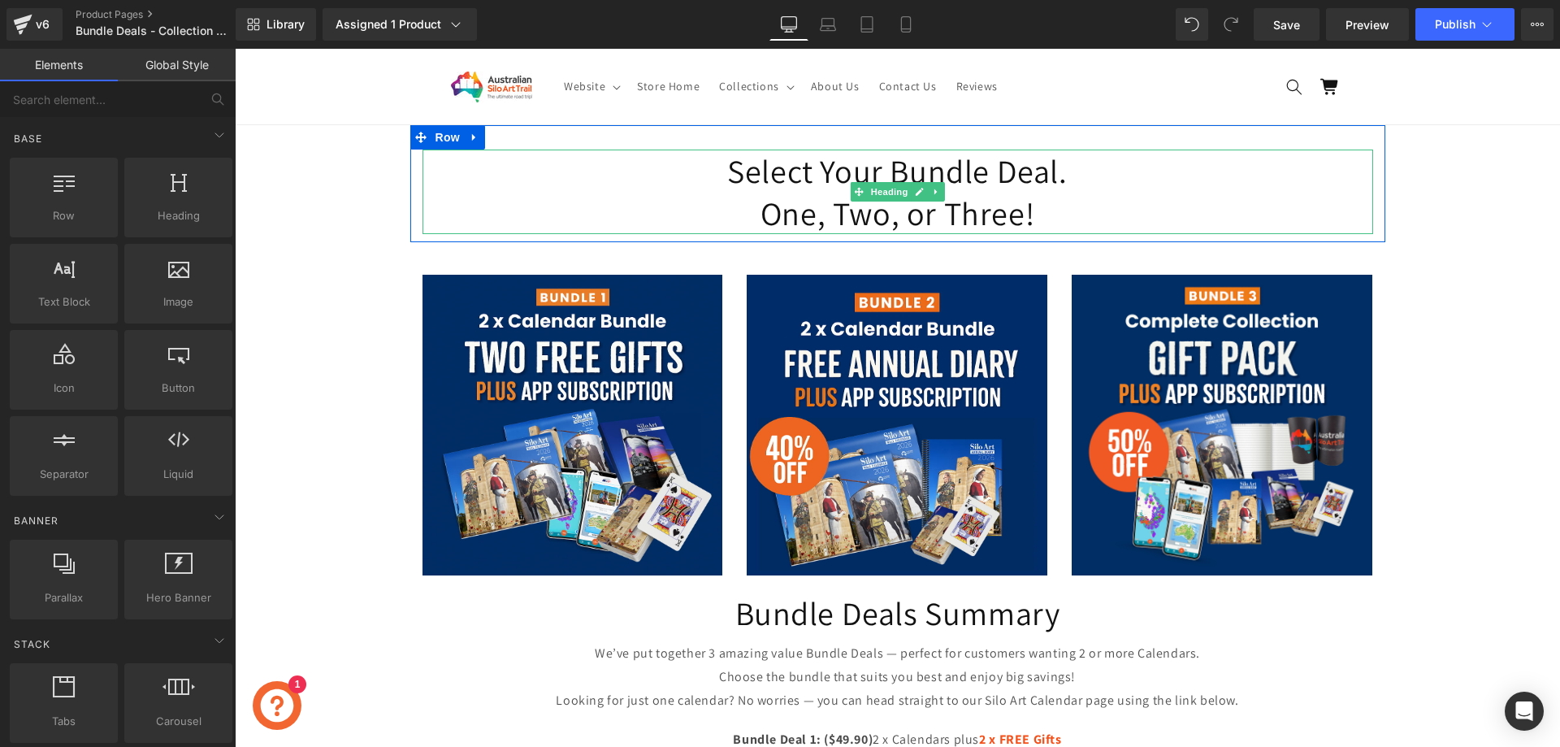
click at [963, 199] on h1 "One, Two, or Three!" at bounding box center [897, 213] width 950 height 42
click at [1029, 208] on h1 "One, Two, or Three!" at bounding box center [897, 213] width 950 height 42
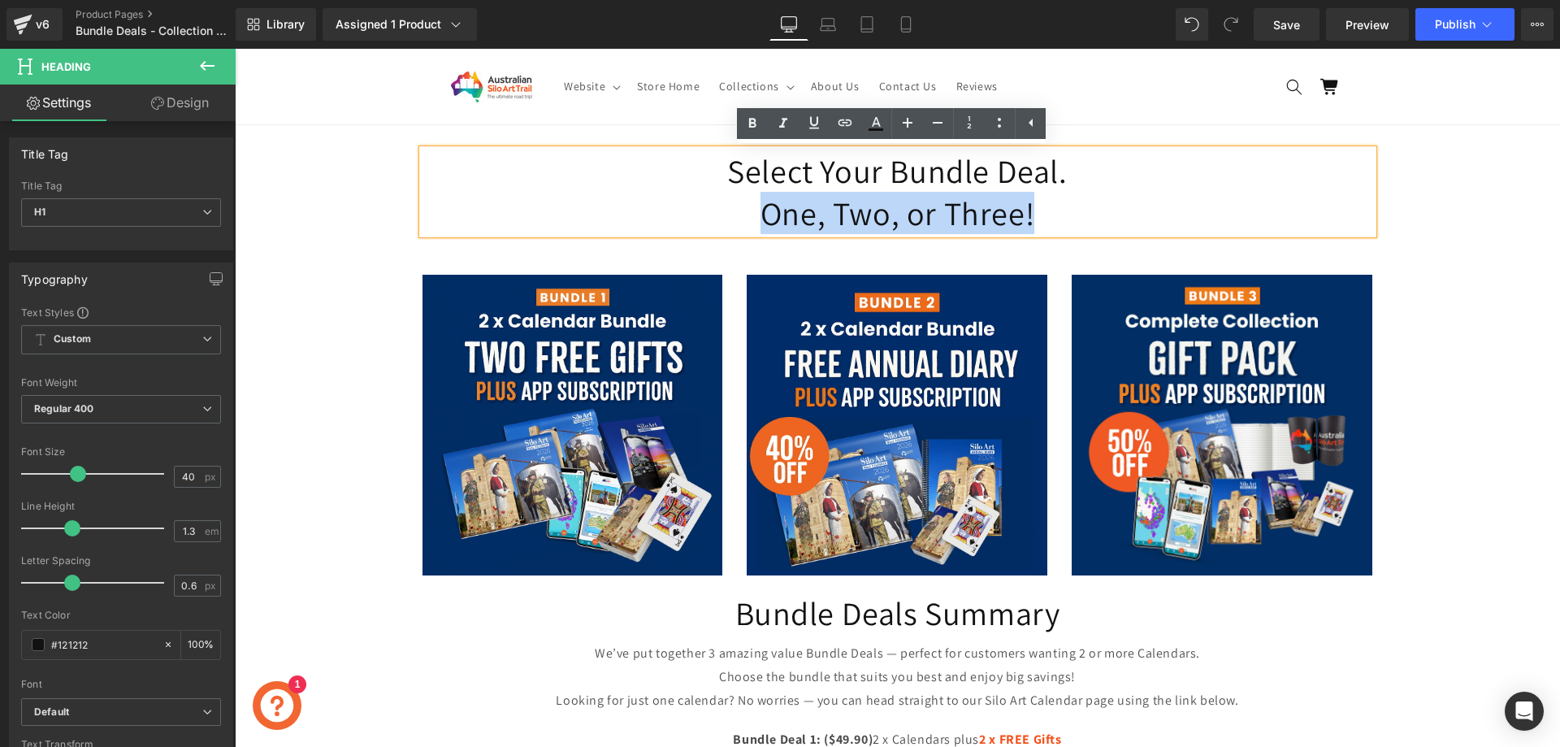
drag, startPoint x: 1024, startPoint y: 209, endPoint x: 753, endPoint y: 210, distance: 271.3
click at [753, 210] on h1 "One, Two, or Three!" at bounding box center [897, 213] width 950 height 42
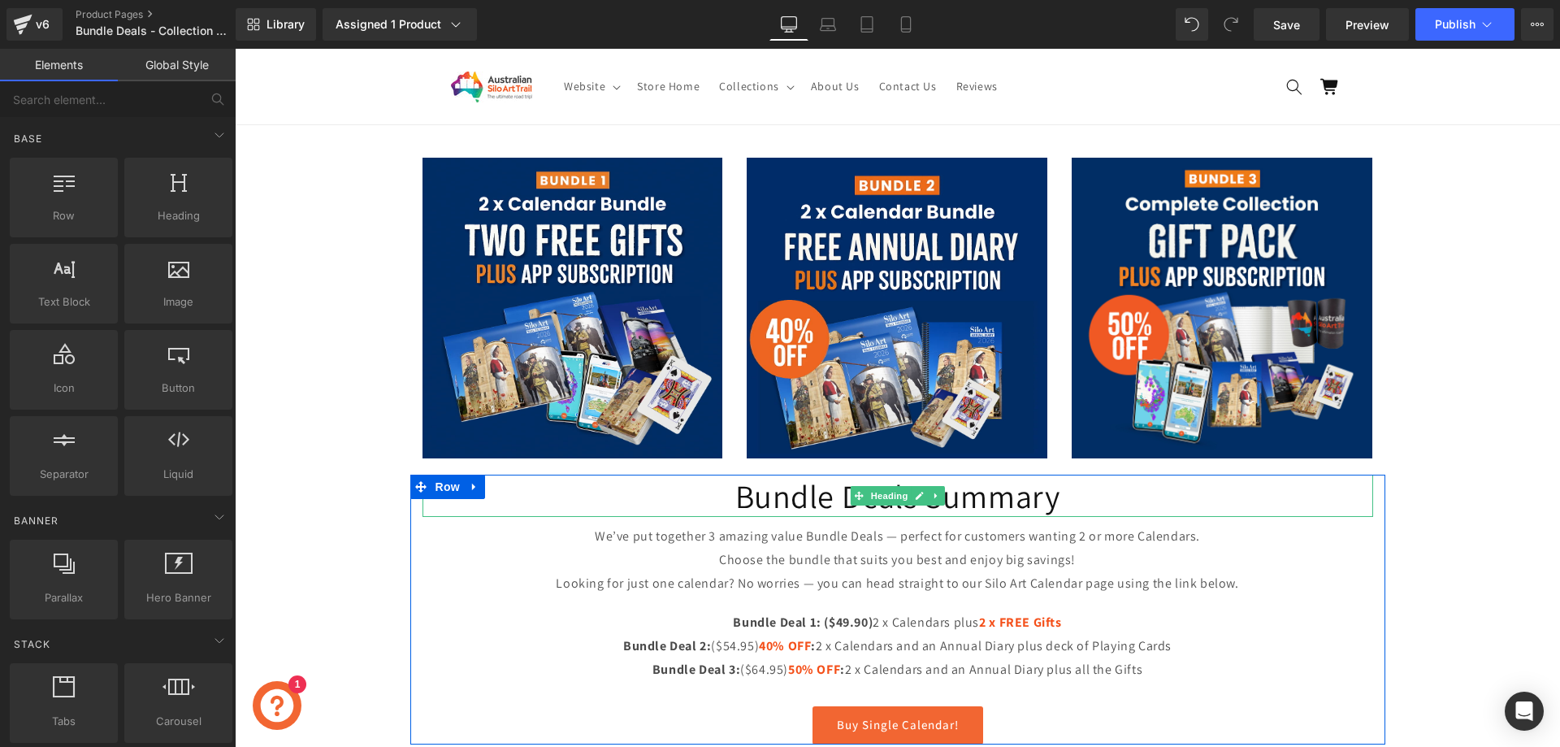
click at [996, 492] on h1 "Bundle Deals Summary" at bounding box center [897, 495] width 950 height 42
click at [1046, 494] on h1 "Bundle Deals Summary" at bounding box center [897, 495] width 950 height 42
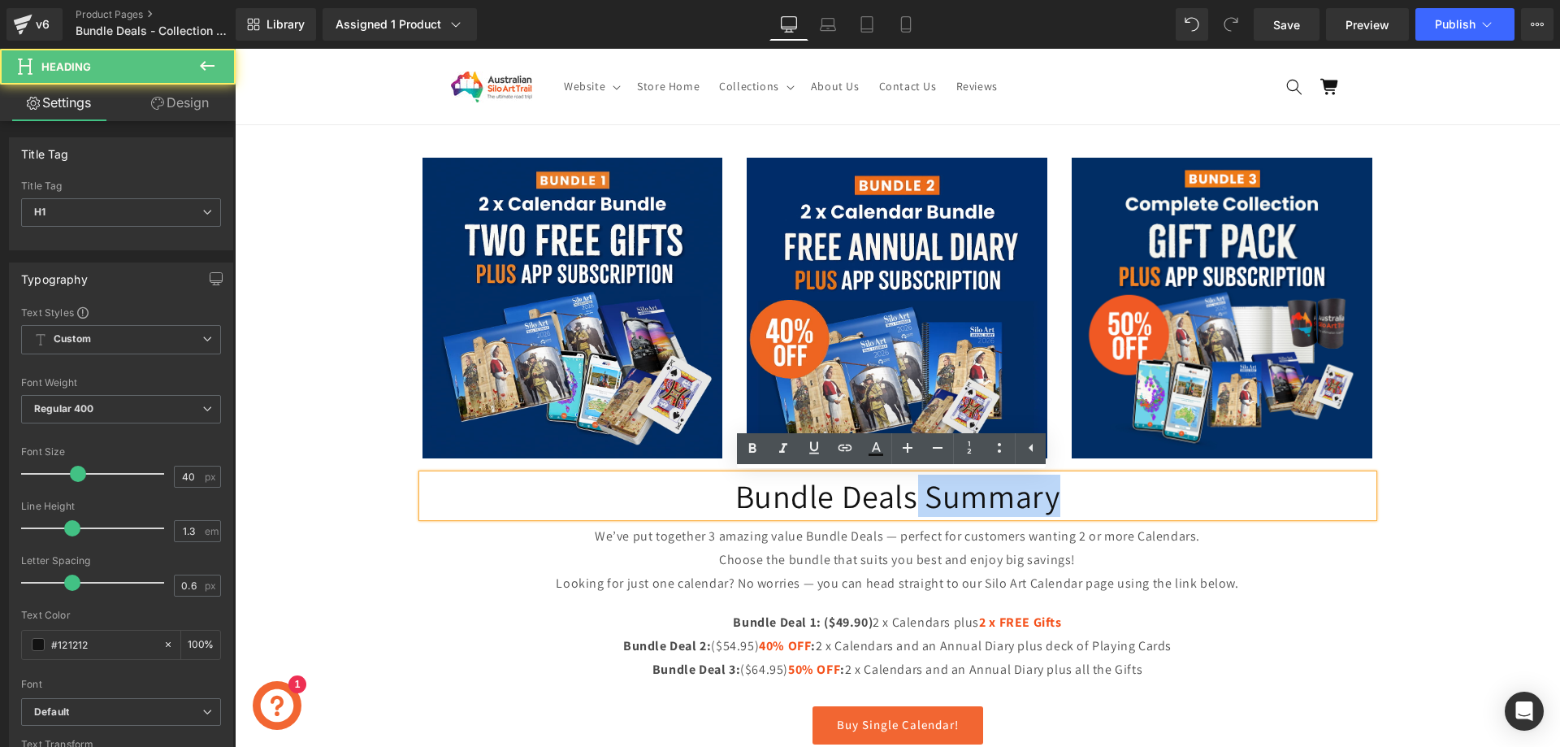
drag, startPoint x: 1063, startPoint y: 493, endPoint x: 914, endPoint y: 485, distance: 148.9
click at [914, 485] on h1 "Bundle Deals Summary" at bounding box center [897, 495] width 950 height 42
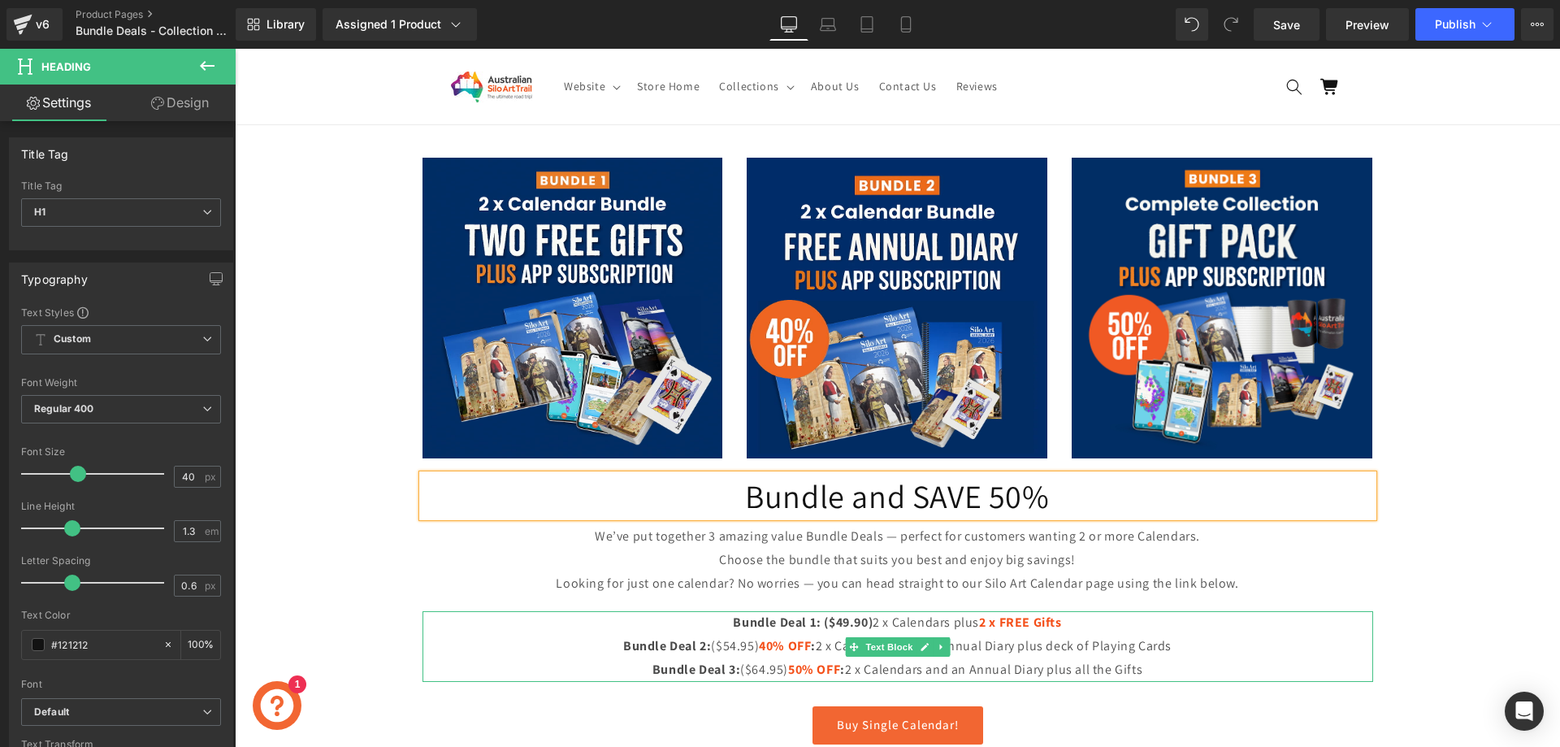
click at [824, 621] on strong "($49.90)" at bounding box center [848, 621] width 49 height 17
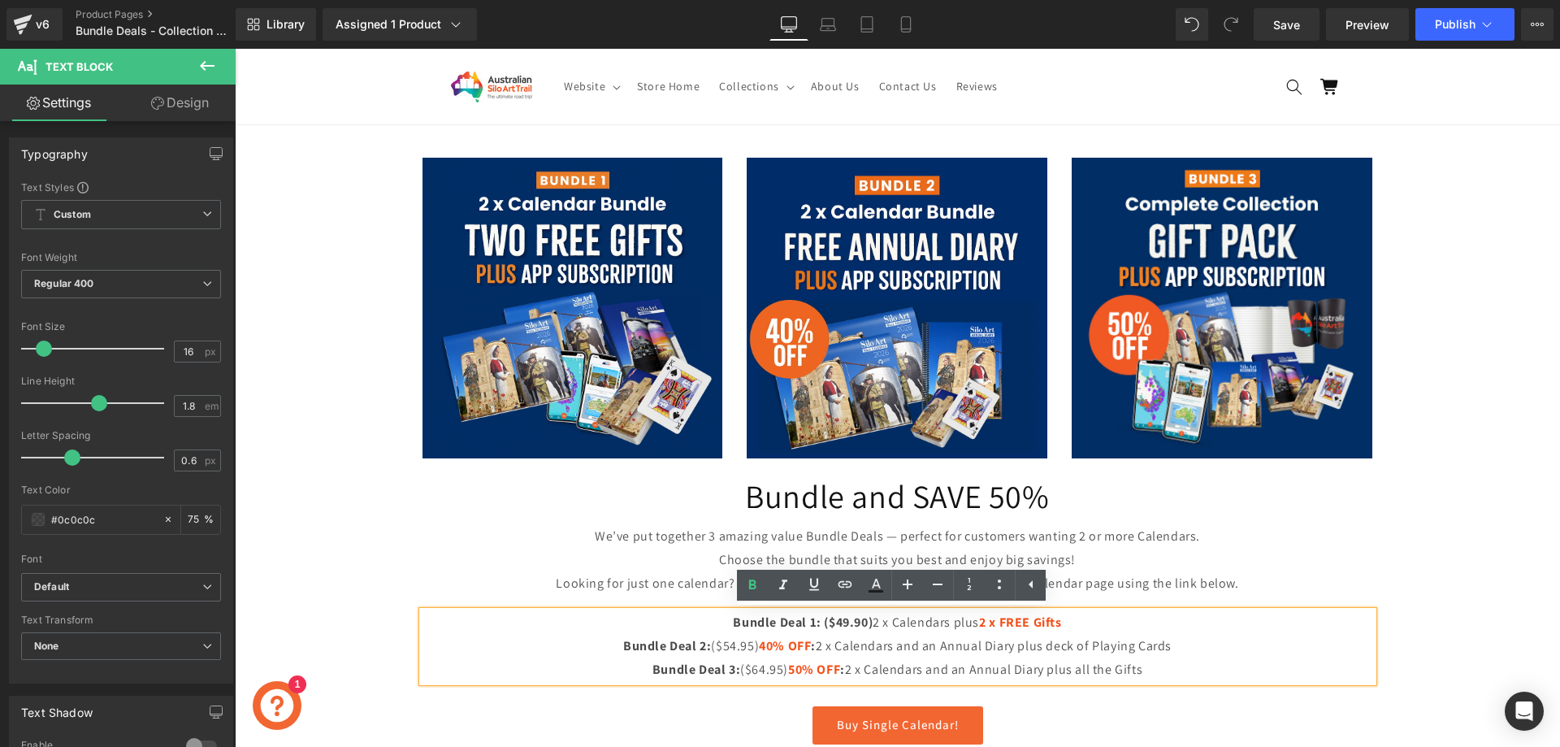
click at [824, 623] on strong "($49.90)" at bounding box center [848, 621] width 49 height 17
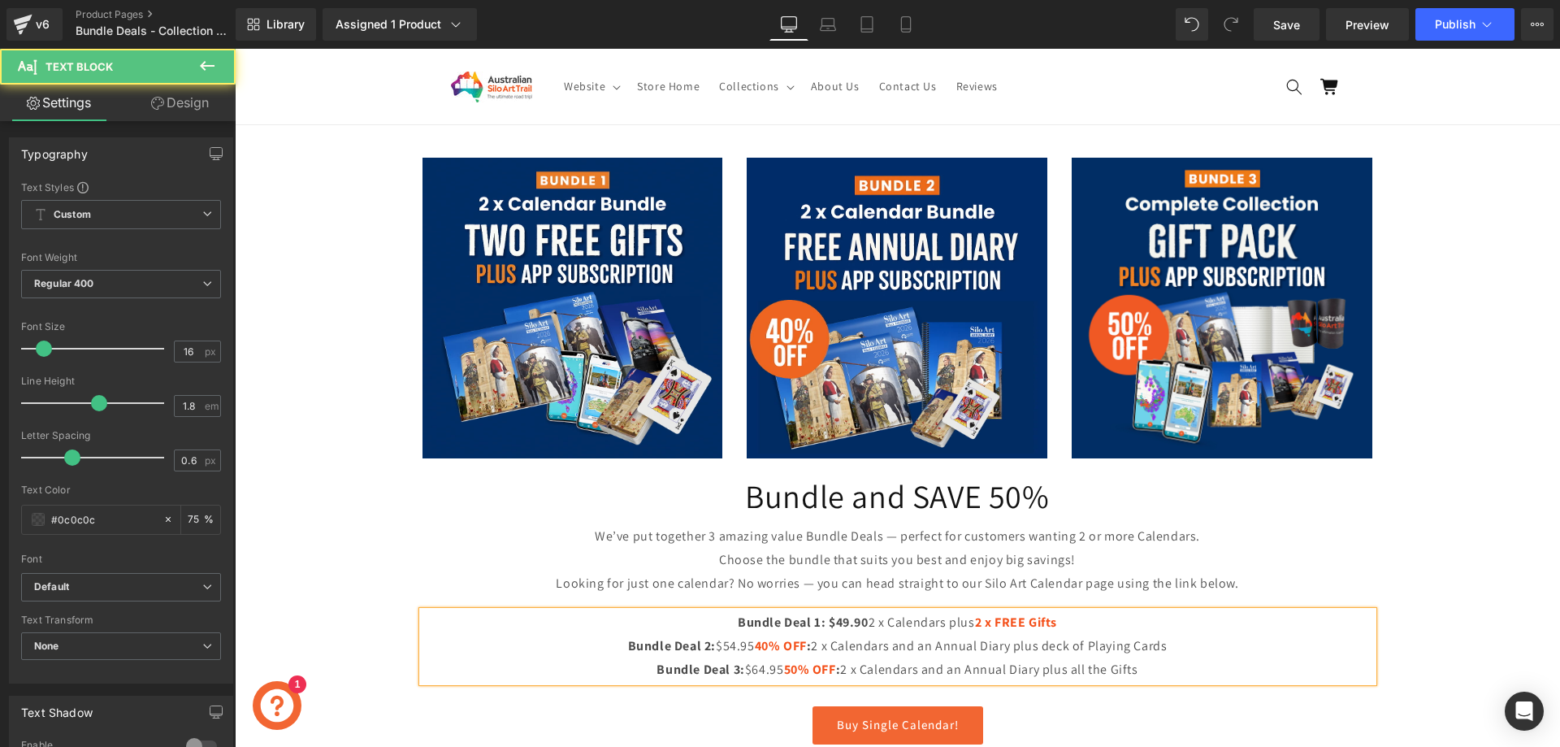
drag, startPoint x: 773, startPoint y: 667, endPoint x: 726, endPoint y: 670, distance: 47.2
click at [726, 670] on p "Bundle Deal 3: $64.95 50% OFF : 2 x Calendars and an Annual Diary plus all the …" at bounding box center [897, 670] width 950 height 24
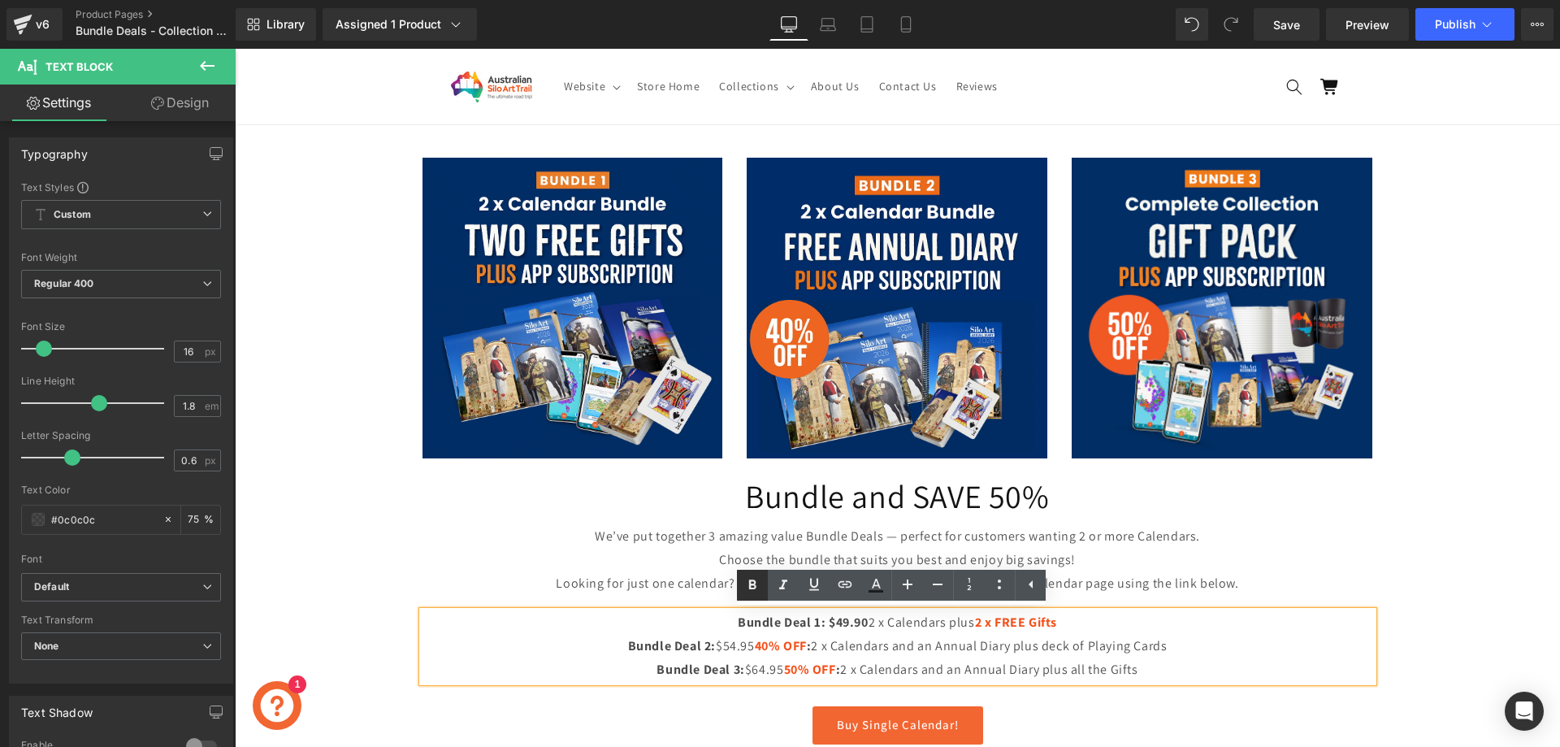
click at [751, 582] on icon at bounding box center [752, 585] width 7 height 10
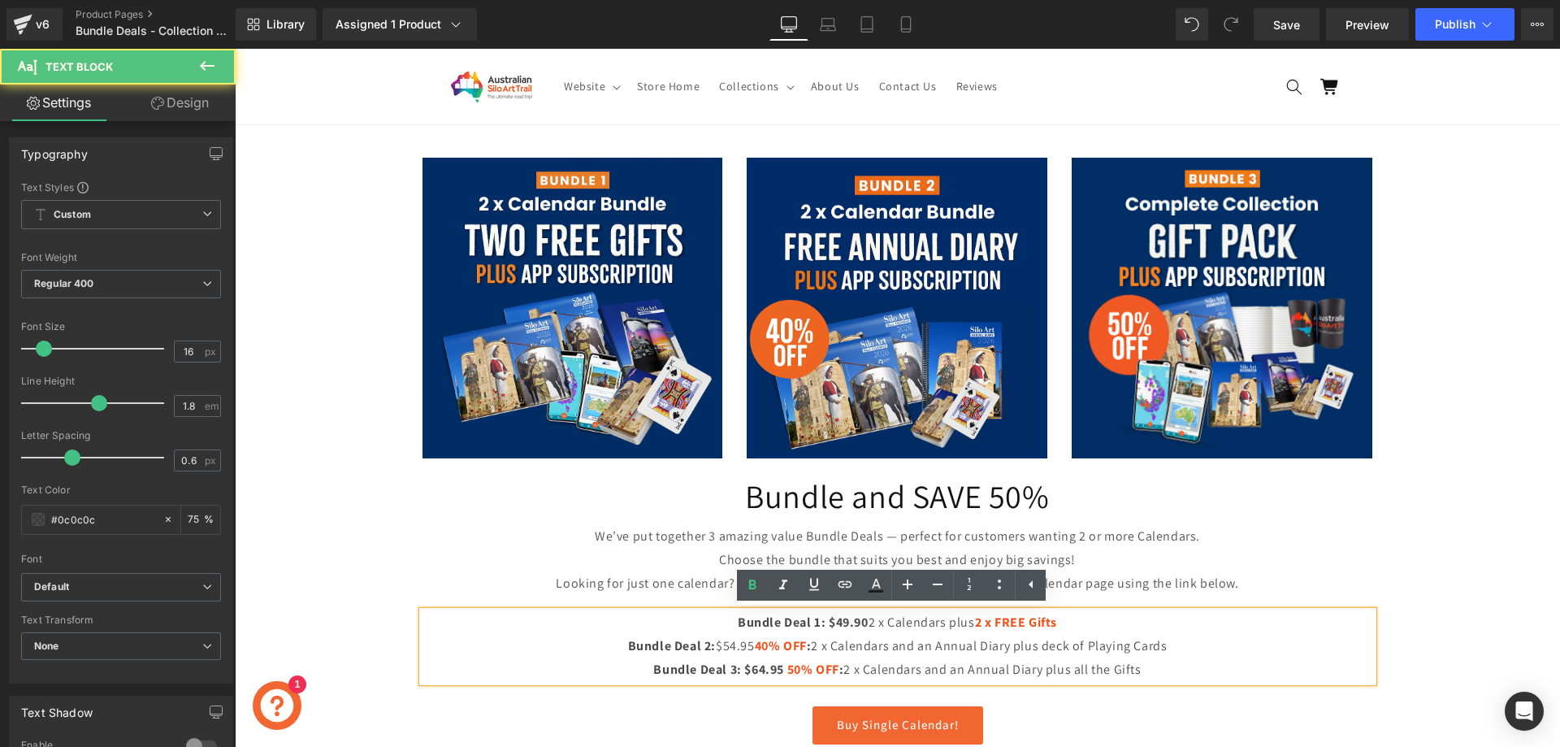
drag, startPoint x: 746, startPoint y: 646, endPoint x: 693, endPoint y: 649, distance: 52.9
click at [693, 649] on p "Bundle Deal 2: $54.95 40% OFF : 2 x Calendars and an Annual Diary plus deck of …" at bounding box center [897, 646] width 950 height 24
click at [751, 582] on icon at bounding box center [751, 584] width 19 height 19
click at [857, 625] on strong "$49.90" at bounding box center [849, 621] width 40 height 17
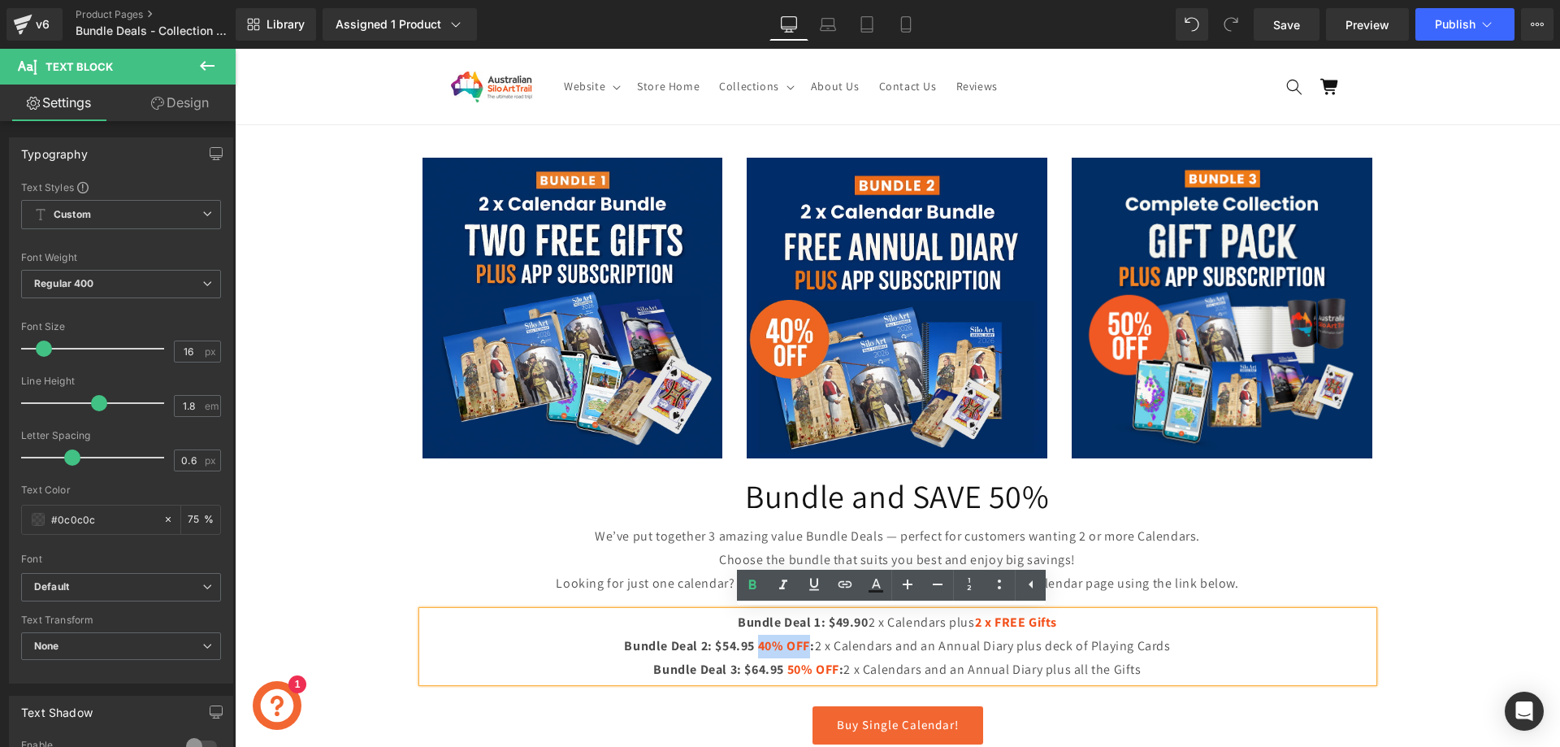
drag, startPoint x: 804, startPoint y: 645, endPoint x: 753, endPoint y: 646, distance: 51.2
click at [758, 646] on span "40% OFF :" at bounding box center [786, 645] width 57 height 17
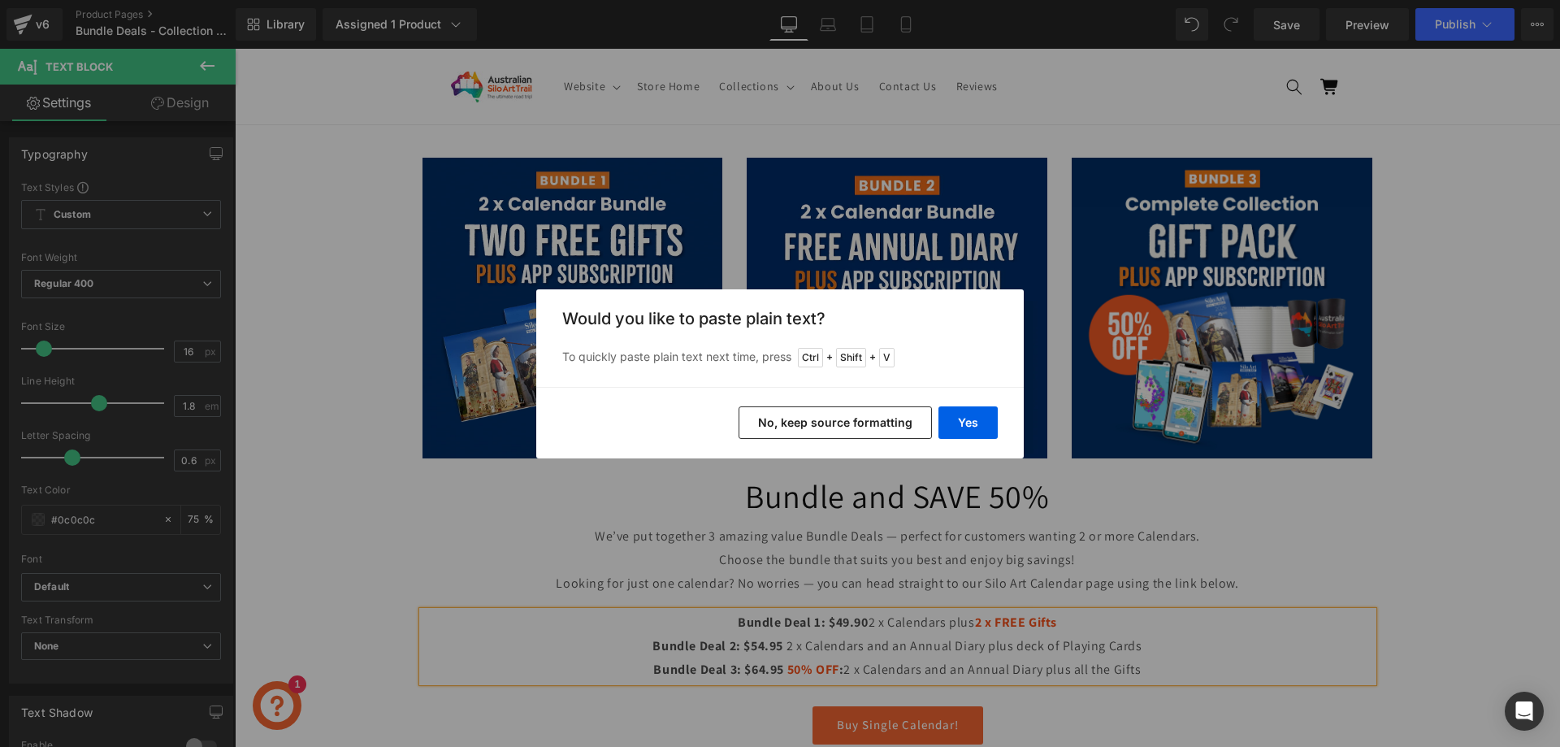
click at [909, 429] on button "No, keep source formatting" at bounding box center [834, 422] width 193 height 32
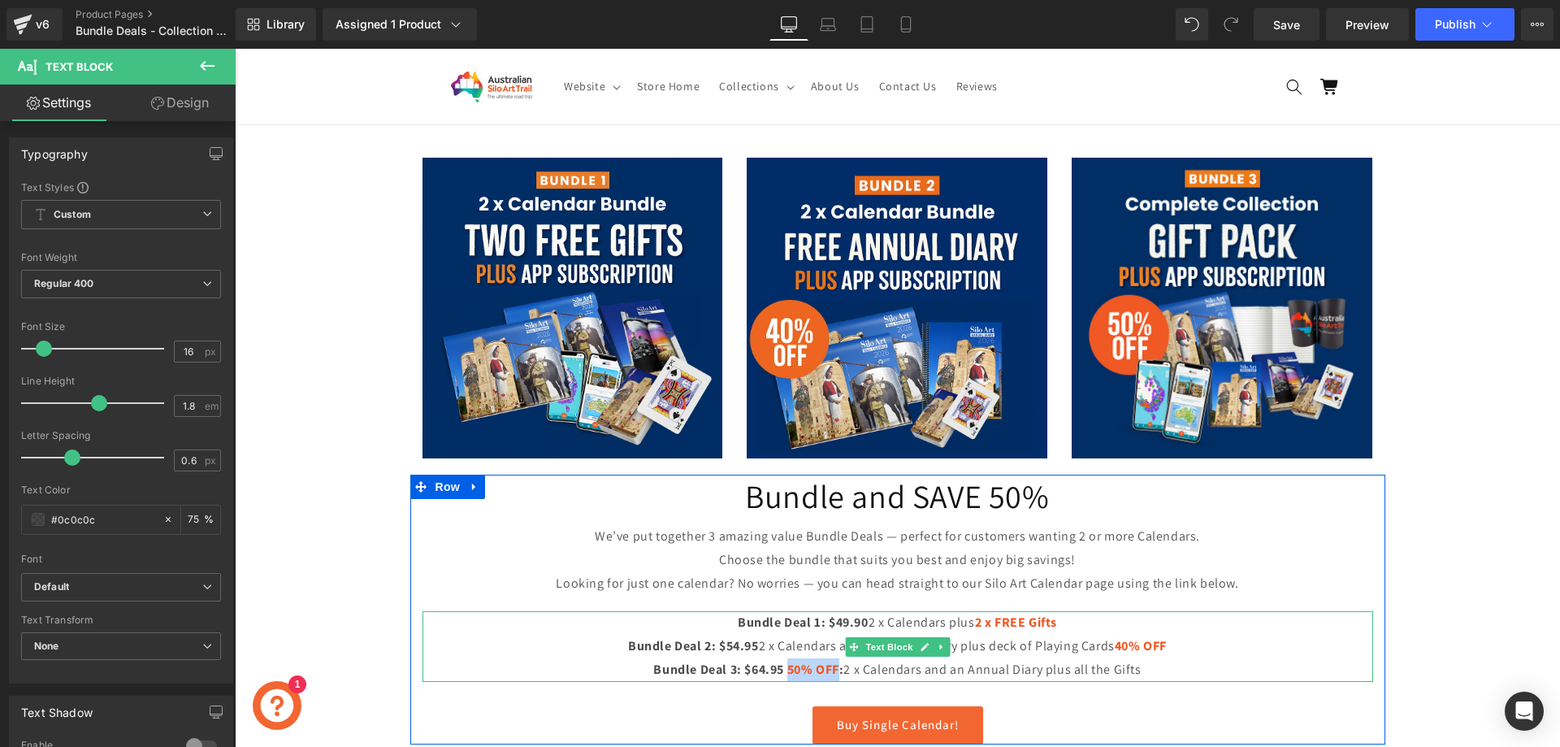
drag, startPoint x: 830, startPoint y: 668, endPoint x: 780, endPoint y: 668, distance: 50.4
click at [787, 668] on span "50% OFF" at bounding box center [813, 668] width 52 height 17
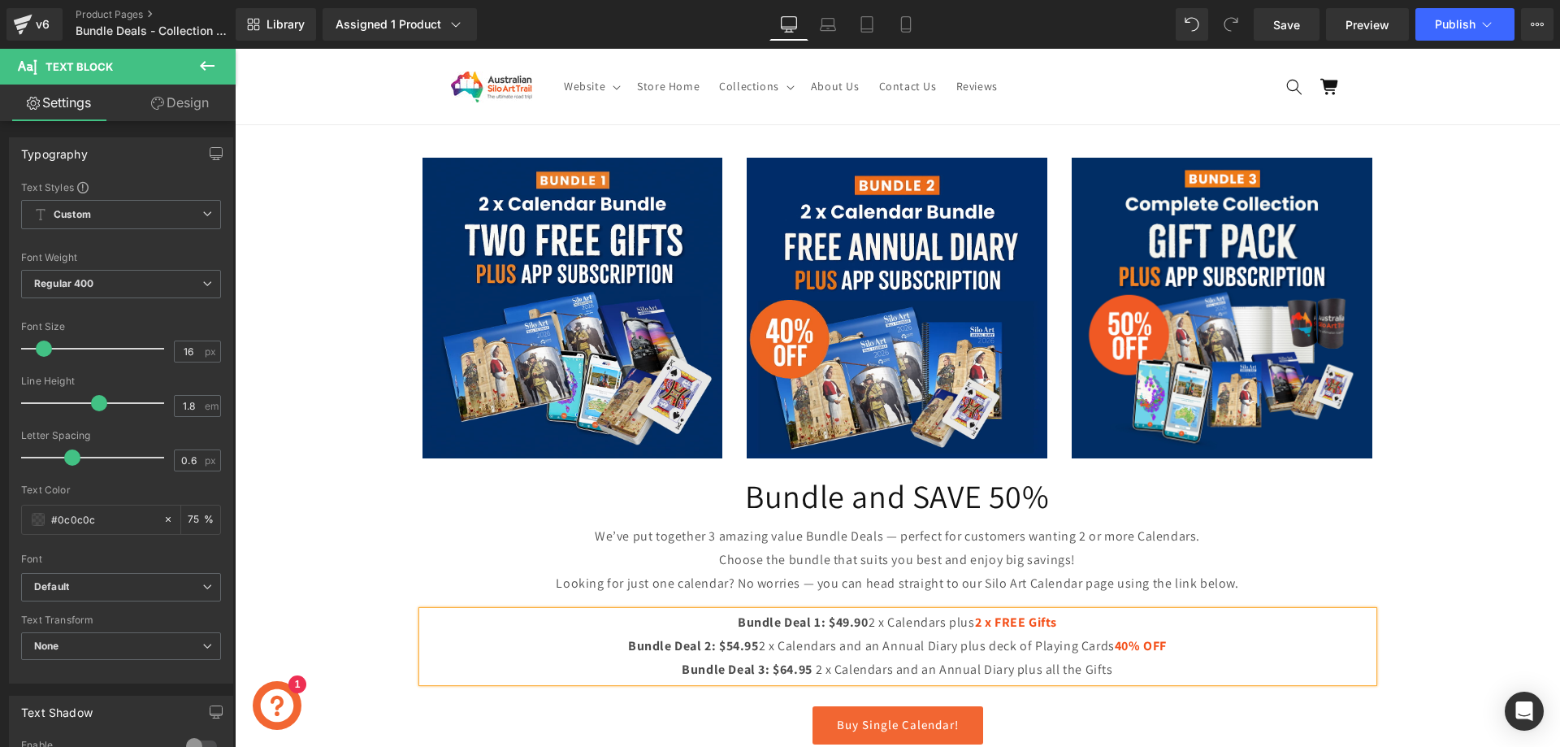
click at [1157, 661] on p "Bundle Deal 3: $64.95 2 x Calendars and an Annual Diary plus all the Gifts" at bounding box center [897, 670] width 950 height 24
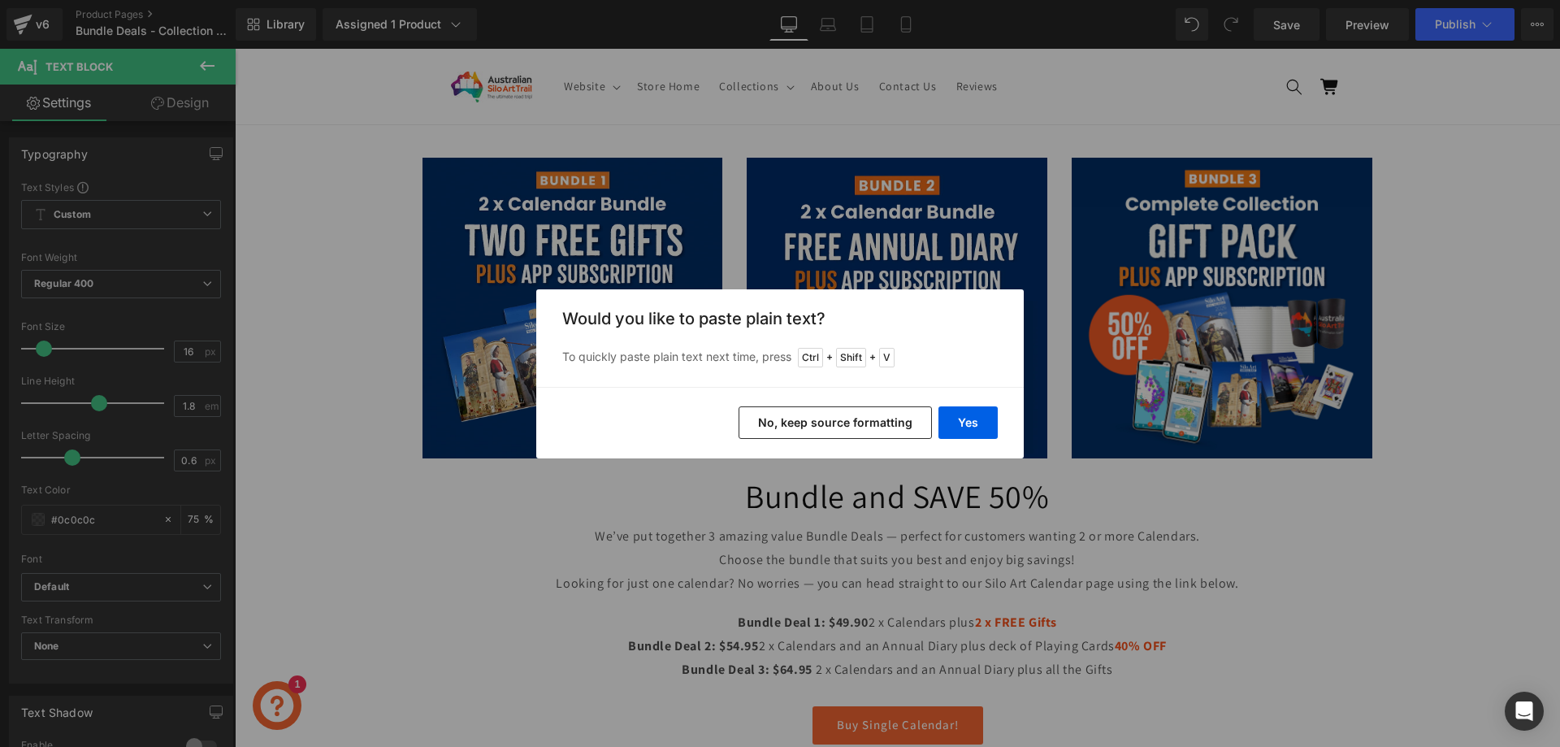
click at [845, 414] on button "No, keep source formatting" at bounding box center [834, 422] width 193 height 32
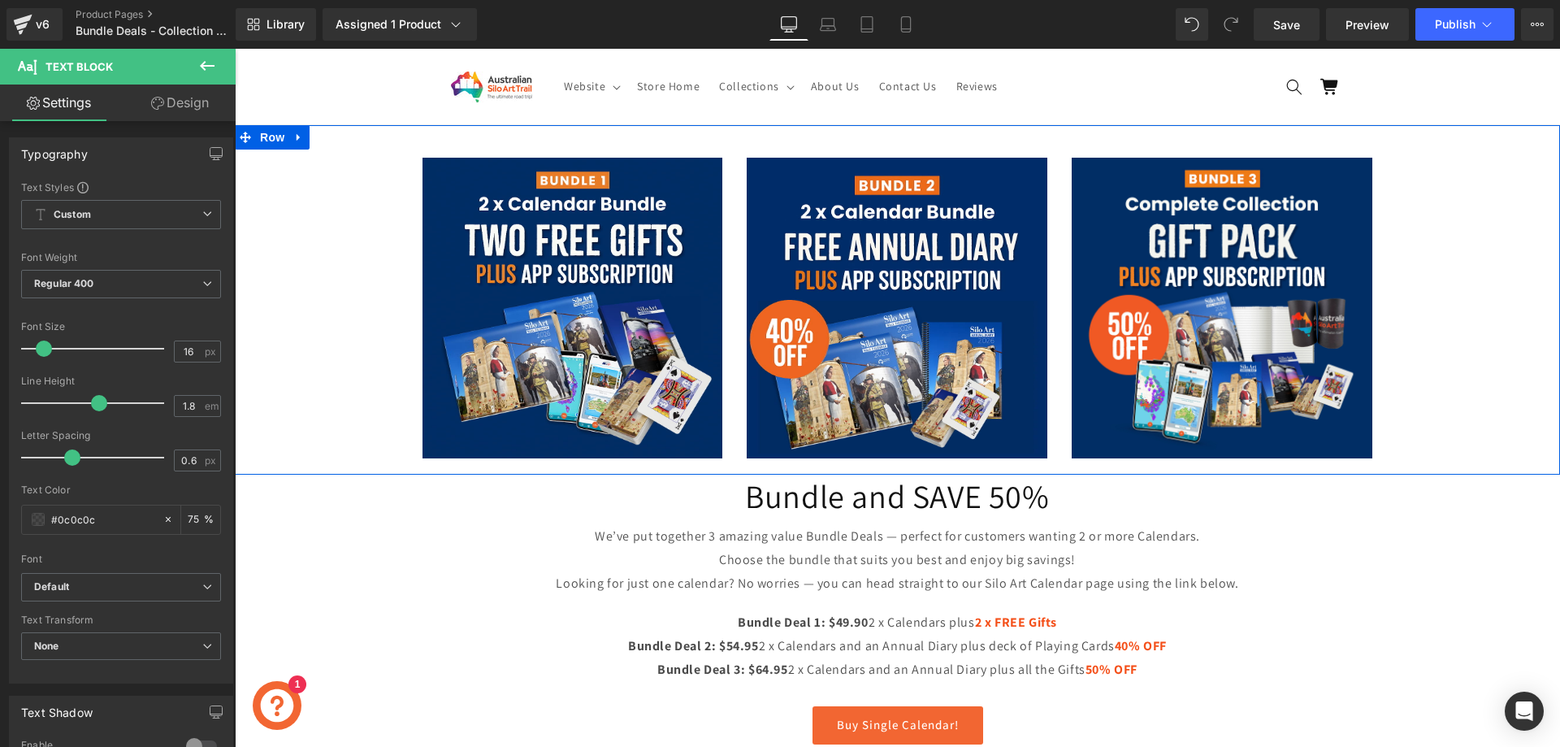
click at [366, 312] on div "Image Image Image Row" at bounding box center [897, 308] width 1325 height 301
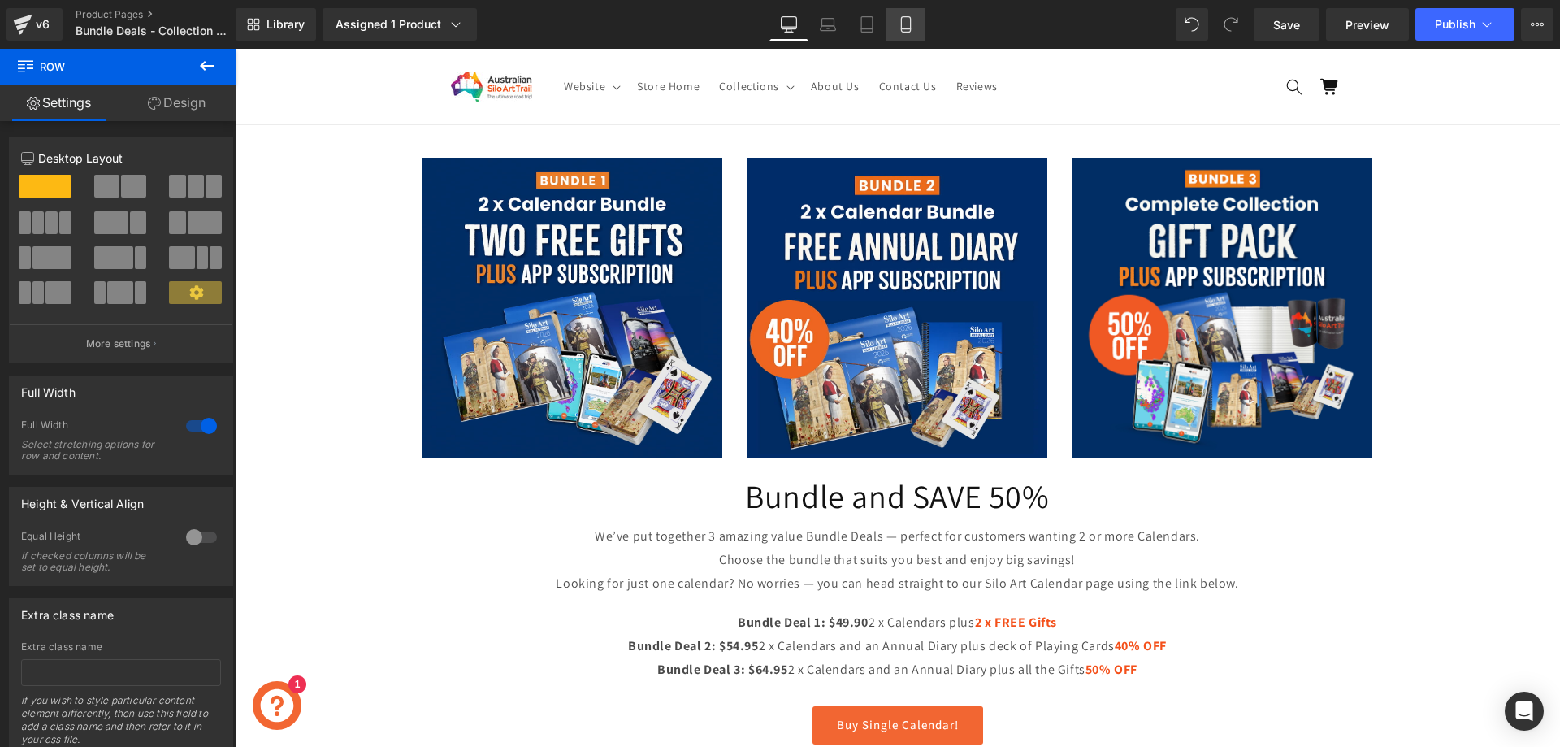
click at [913, 25] on icon at bounding box center [906, 24] width 16 height 16
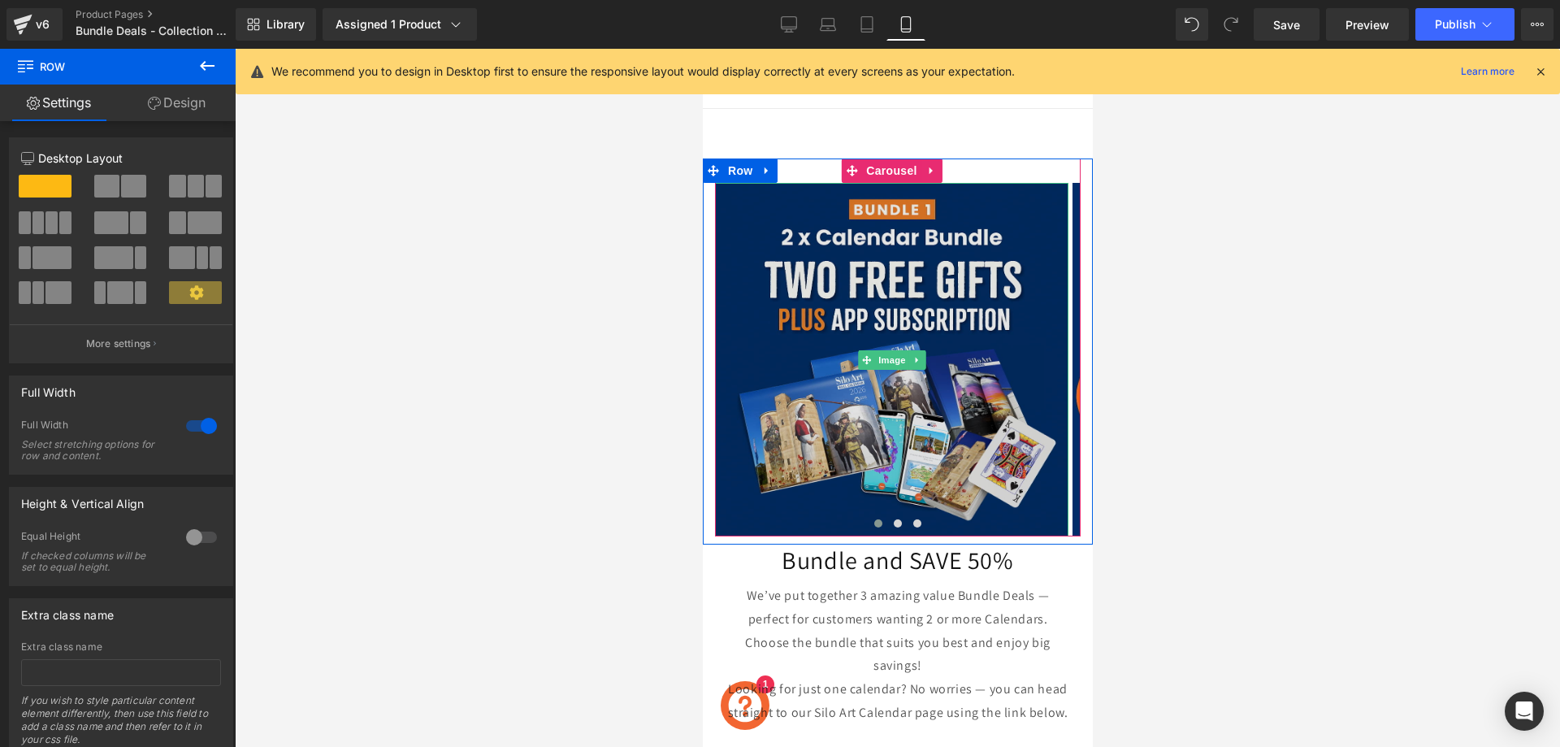
click at [836, 367] on img at bounding box center [890, 359] width 353 height 353
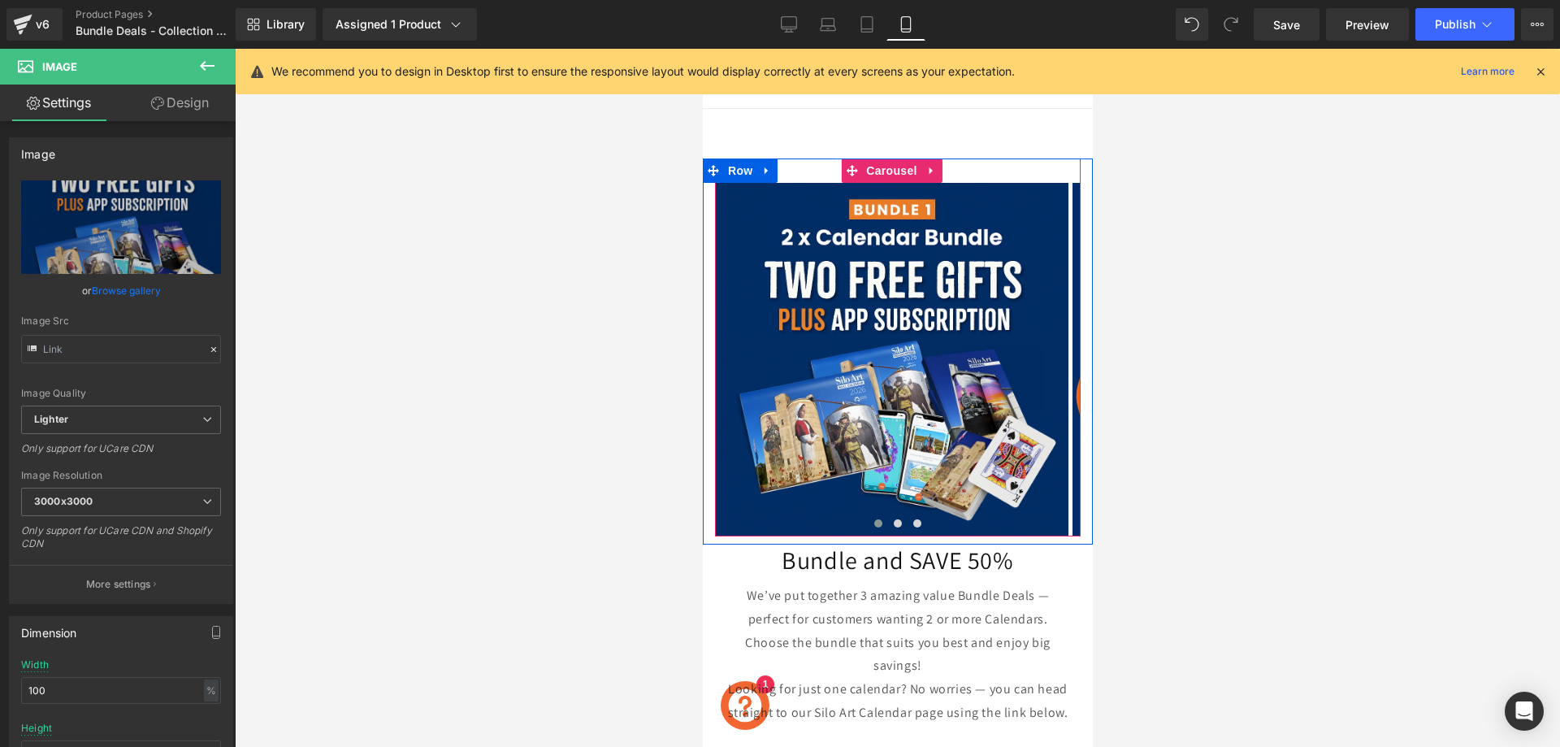
click at [873, 524] on span at bounding box center [877, 523] width 8 height 8
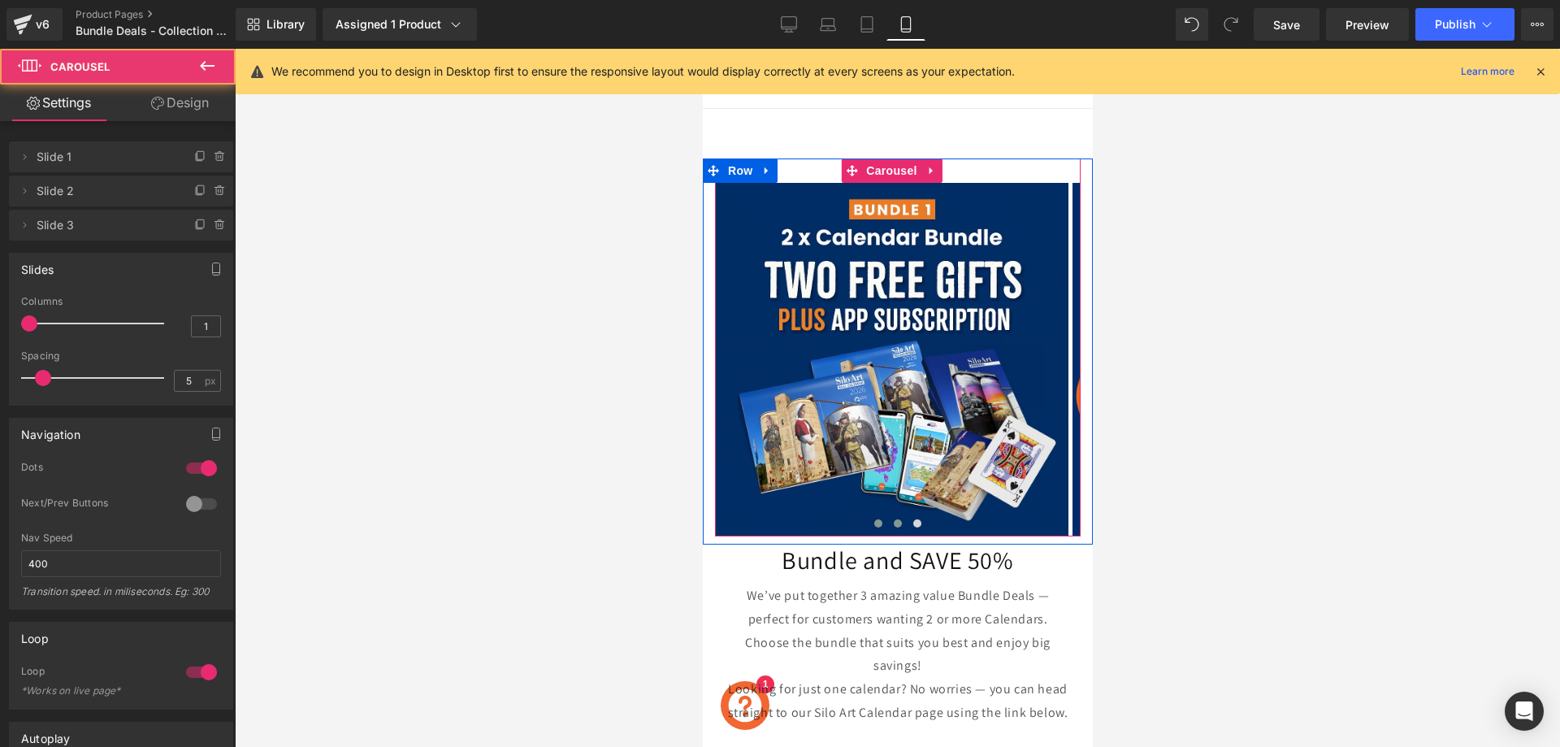
click at [893, 522] on span at bounding box center [897, 523] width 8 height 8
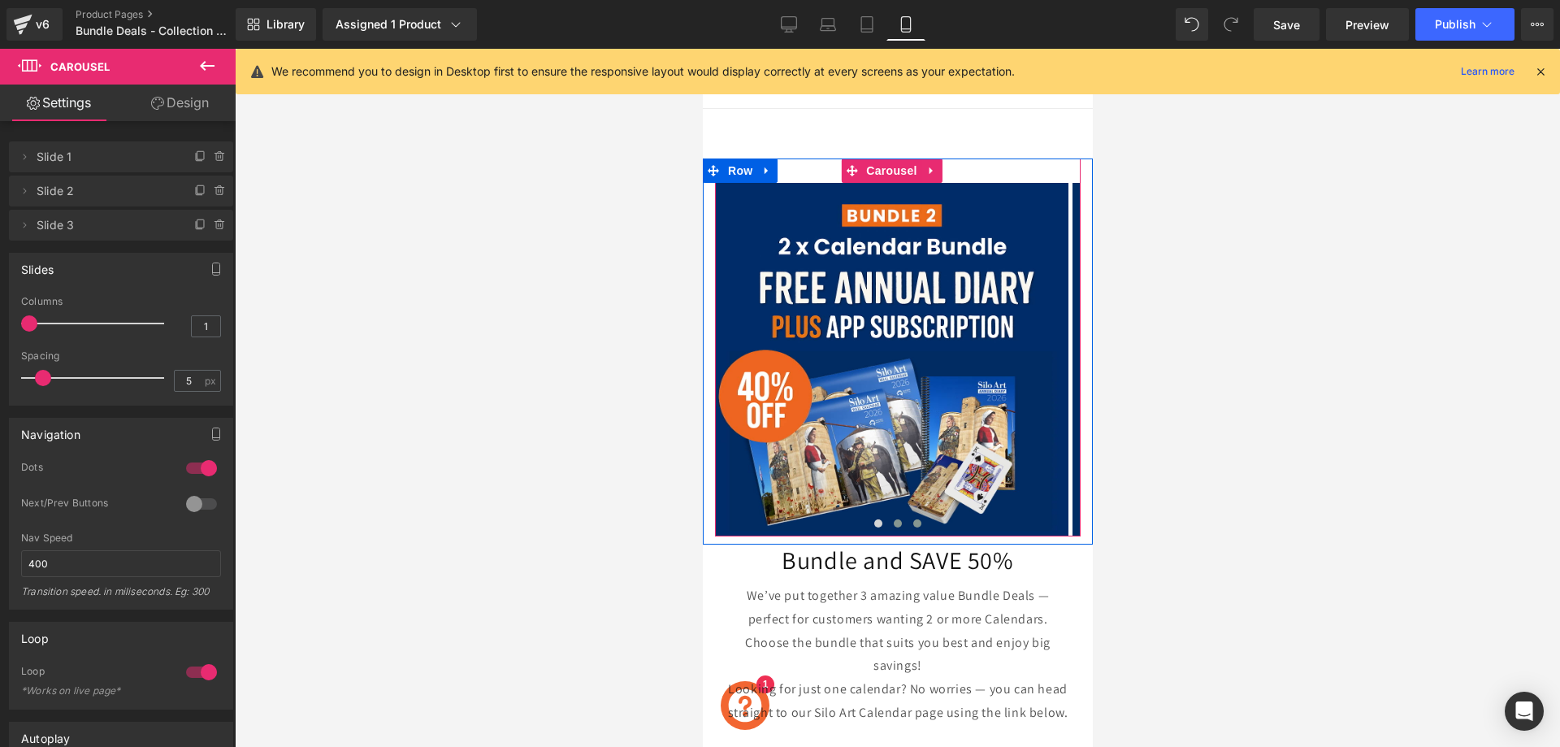
click at [912, 521] on span at bounding box center [916, 523] width 8 height 8
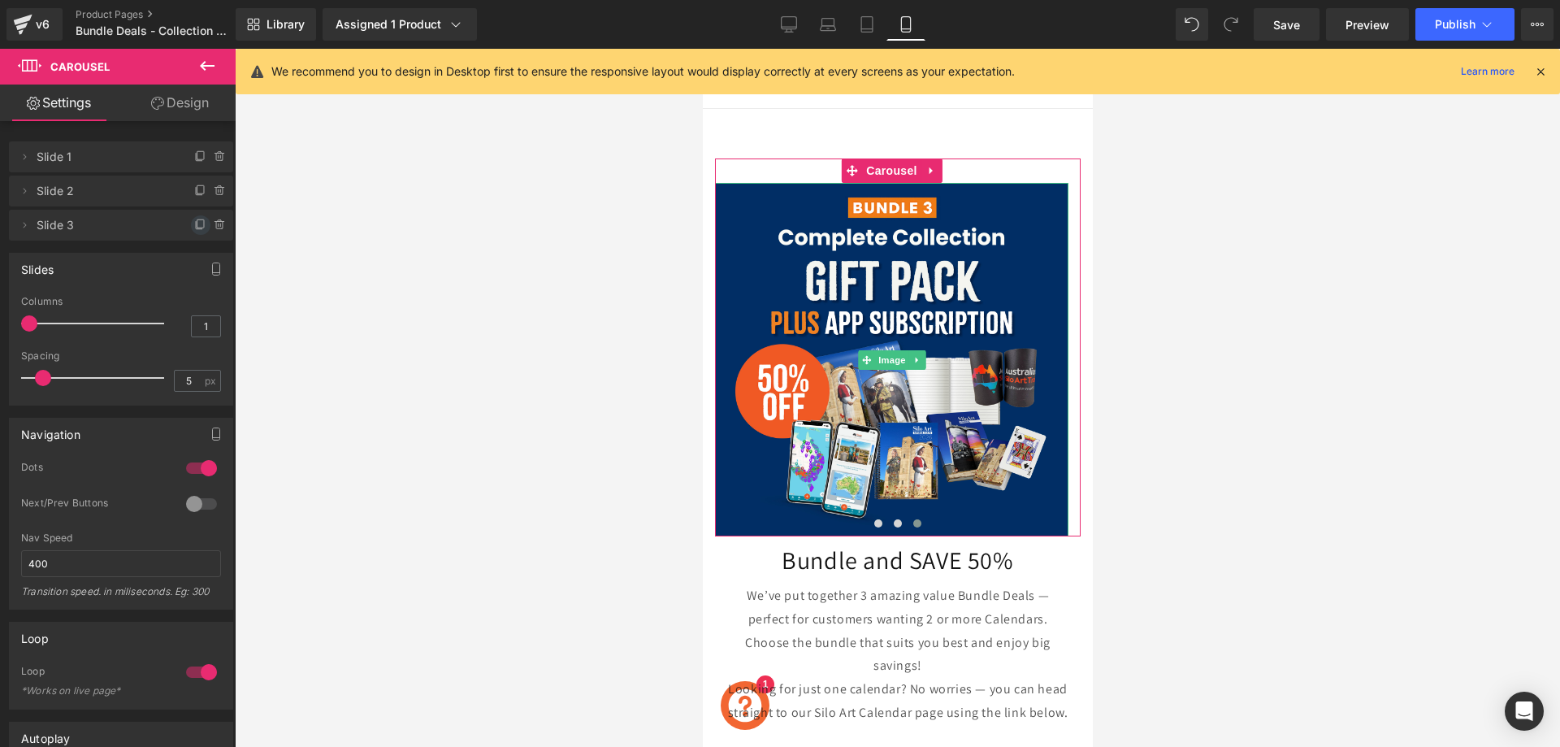
click at [197, 227] on icon at bounding box center [200, 223] width 6 height 8
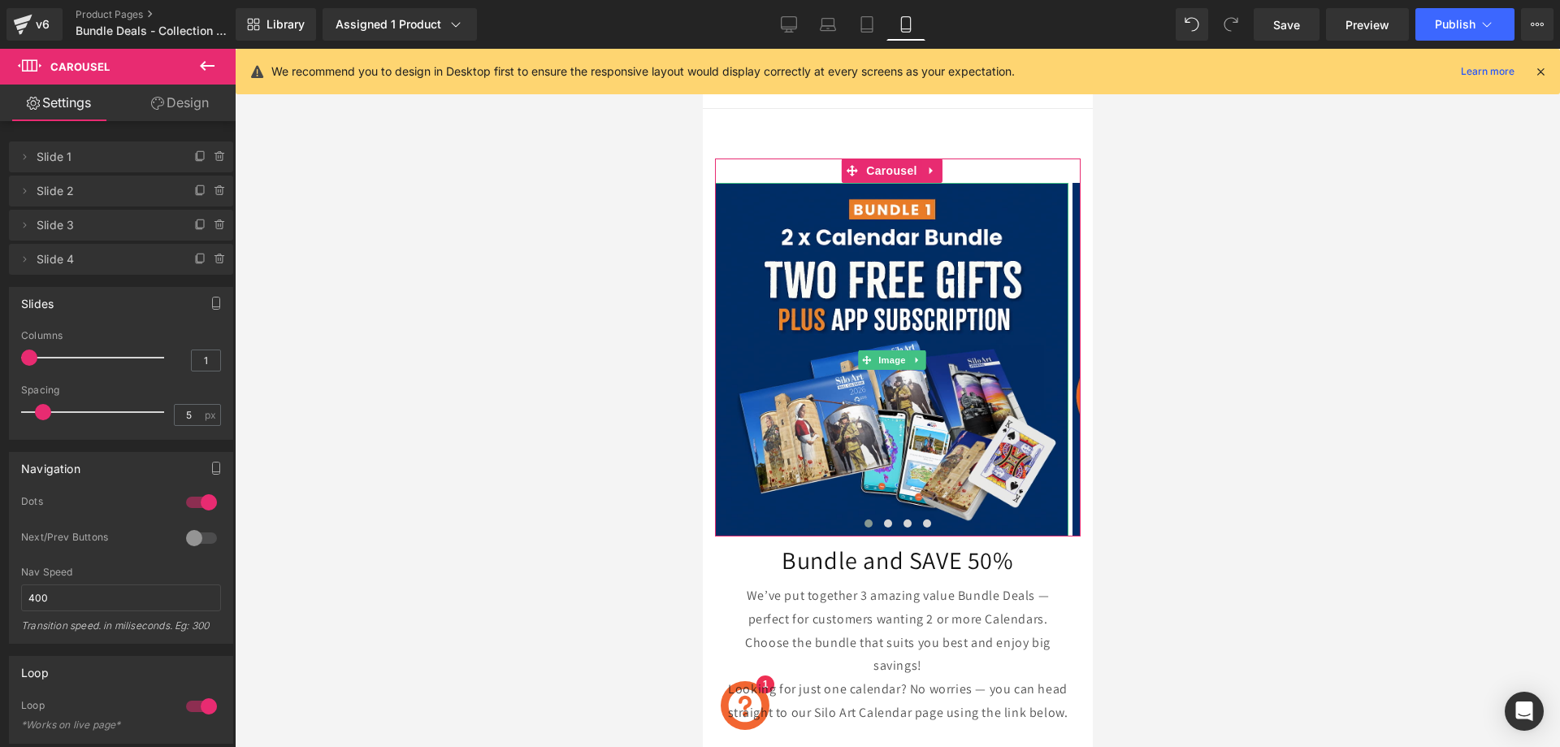
drag, startPoint x: 21, startPoint y: 262, endPoint x: 76, endPoint y: 164, distance: 112.4
click at [76, 138] on ul "Delete Cancel Slide 1 Slide 1 Delete Cancel Slide 2 Slide 2 Delete Cancel Slide…" at bounding box center [121, 138] width 224 height 0
click at [36, 600] on input "400" at bounding box center [121, 597] width 200 height 27
click at [28, 259] on icon at bounding box center [24, 259] width 13 height 13
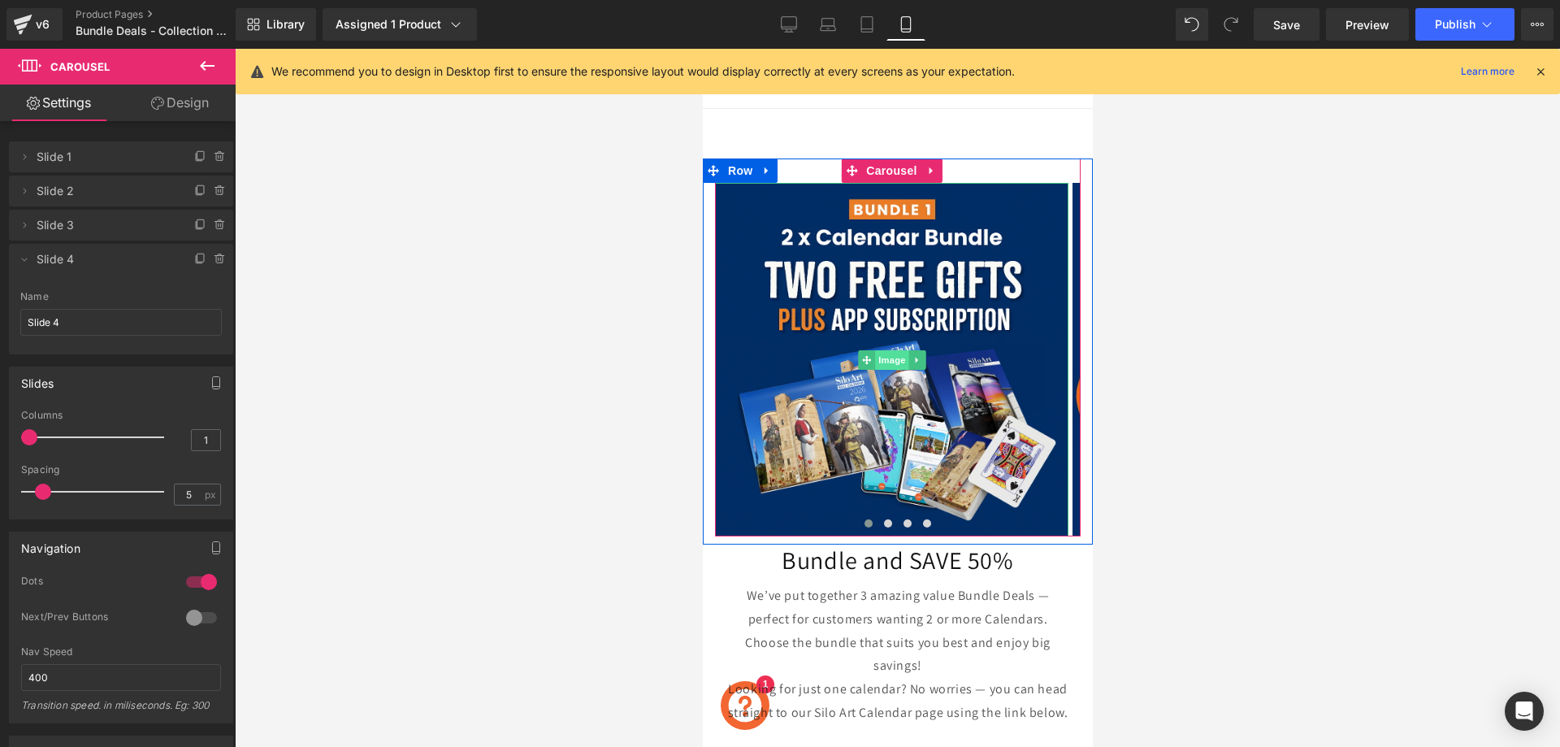
click at [890, 367] on span "Image" at bounding box center [891, 359] width 34 height 19
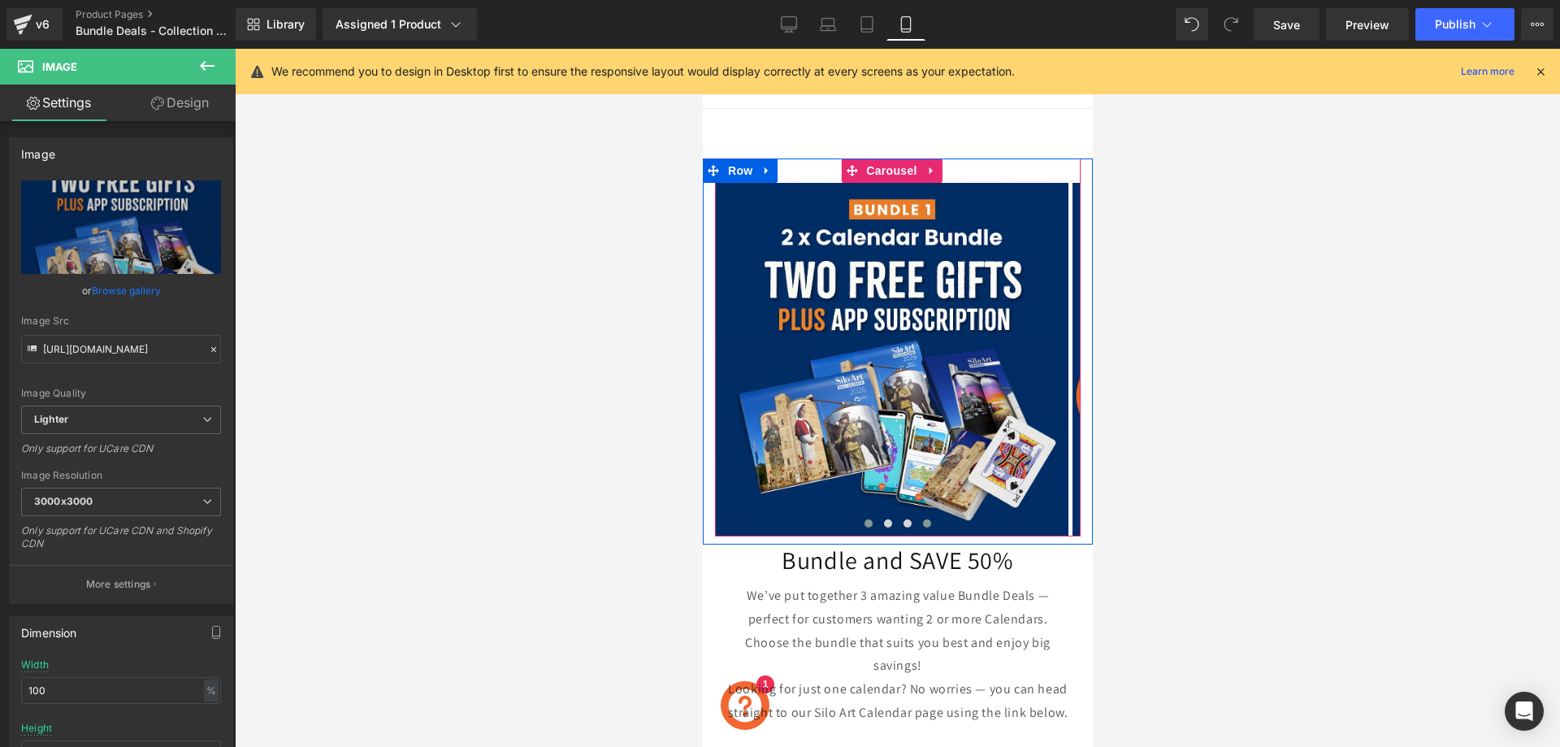
click at [922, 520] on span at bounding box center [926, 523] width 8 height 8
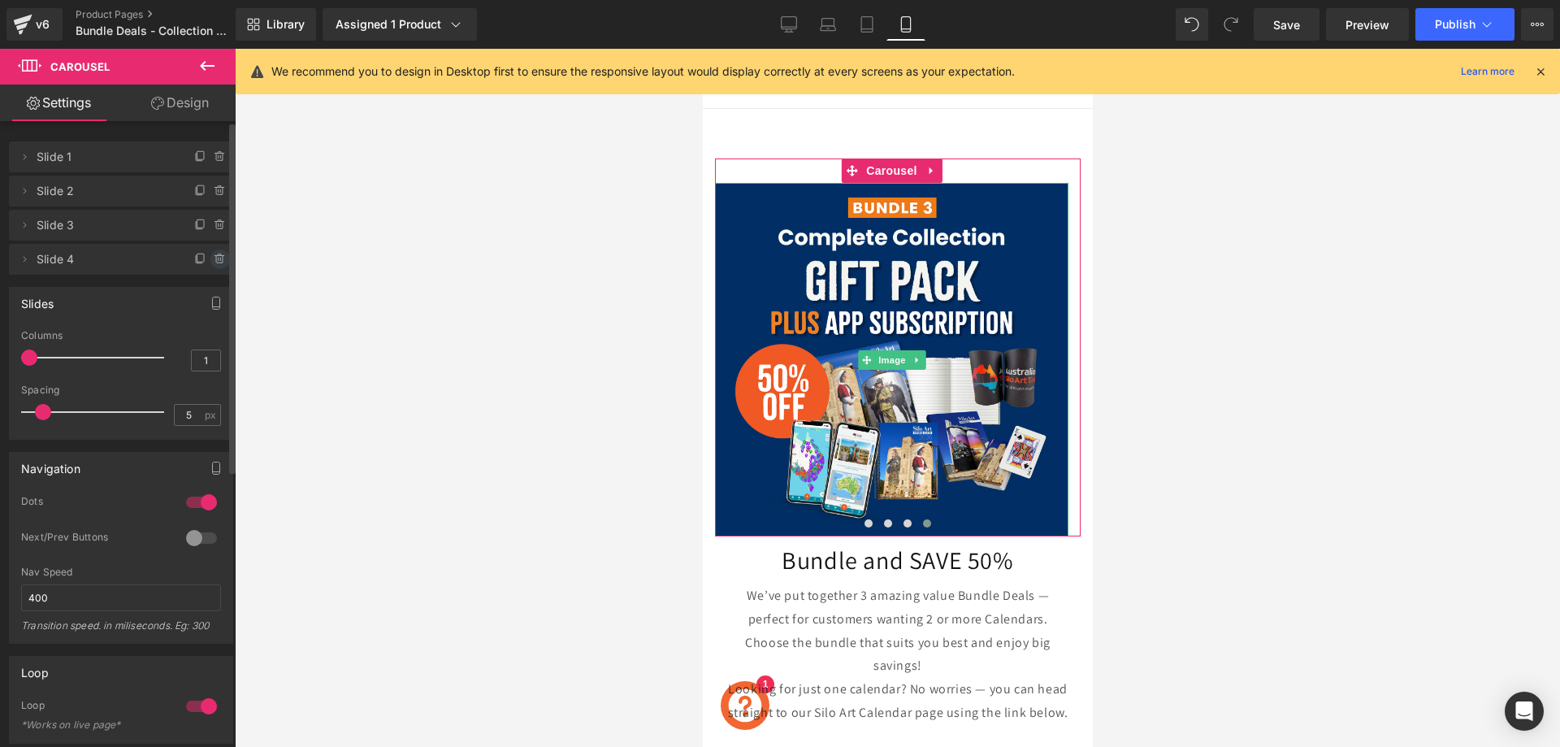
click at [214, 259] on icon at bounding box center [220, 259] width 13 height 13
click at [206, 259] on button "Delete" at bounding box center [202, 259] width 51 height 21
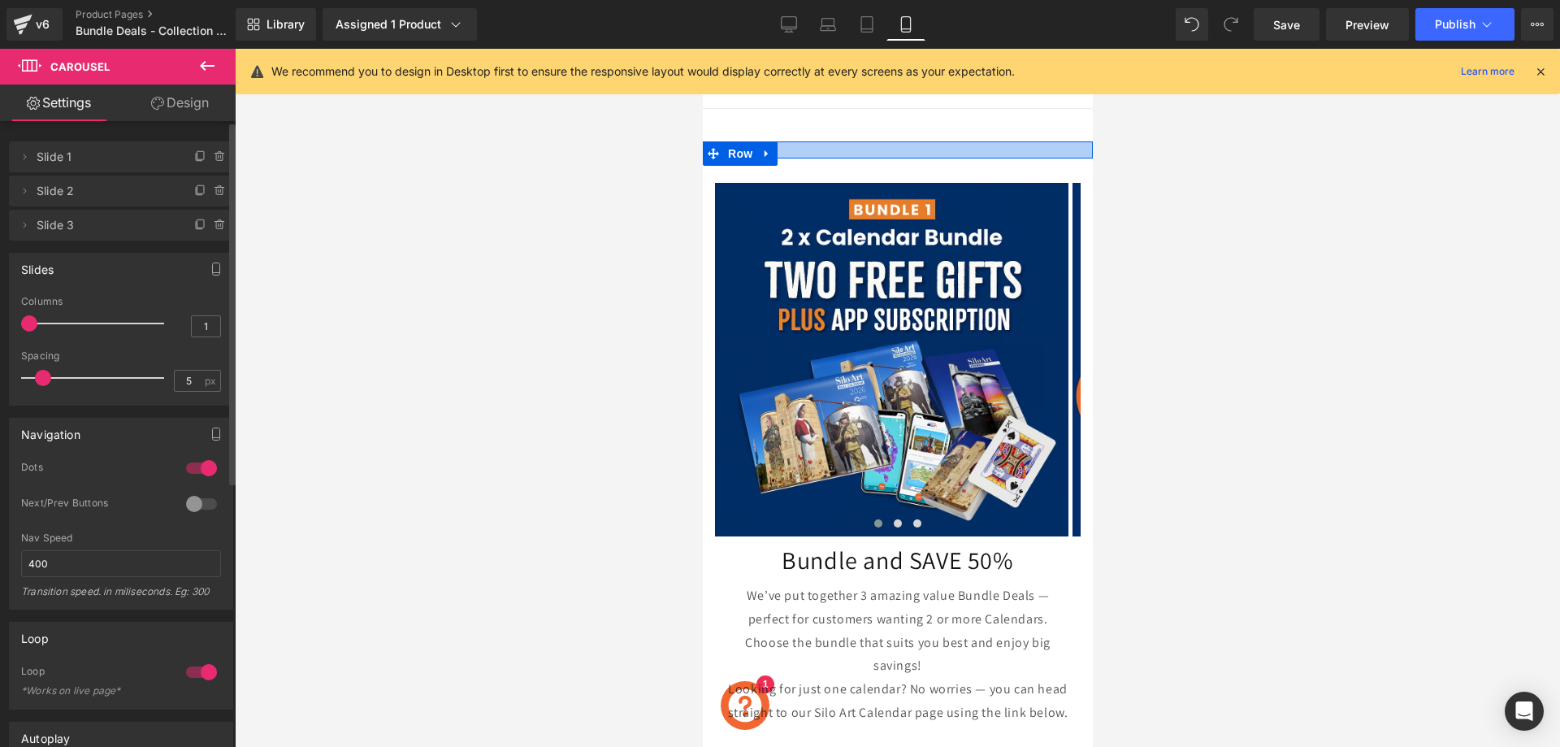
click at [820, 150] on div at bounding box center [897, 150] width 390 height 16
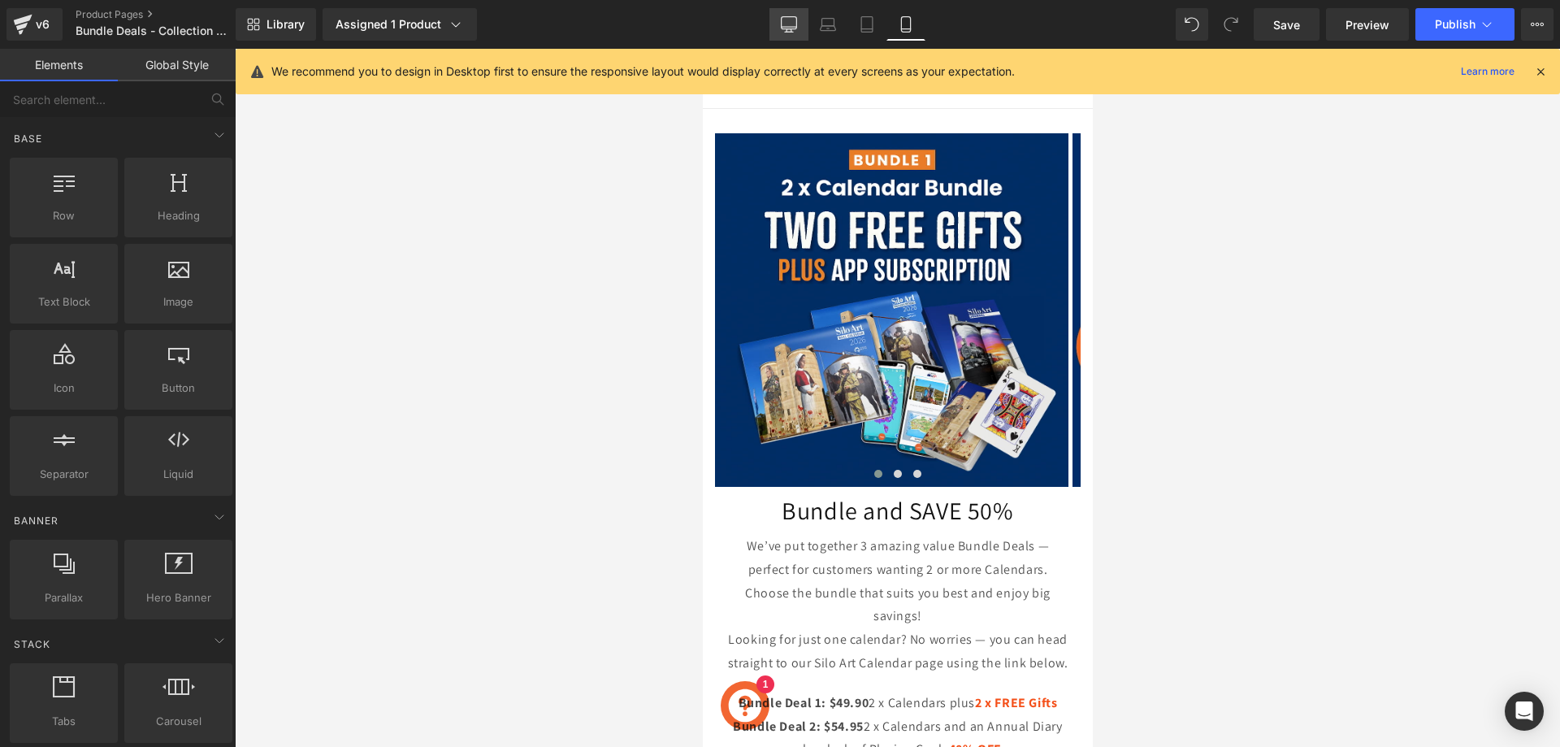
click at [787, 19] on icon at bounding box center [789, 24] width 16 height 16
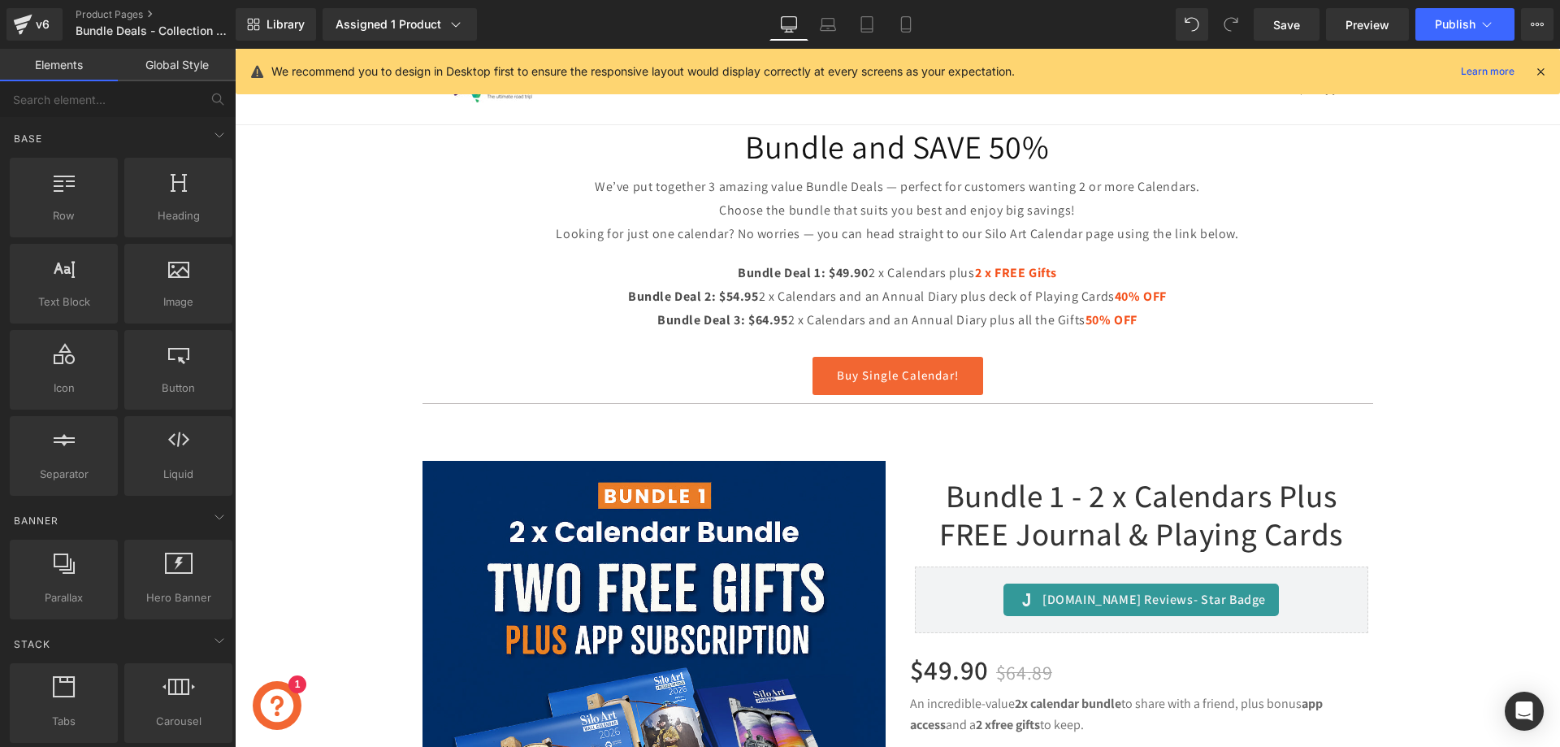
click at [795, 24] on icon at bounding box center [789, 24] width 16 height 16
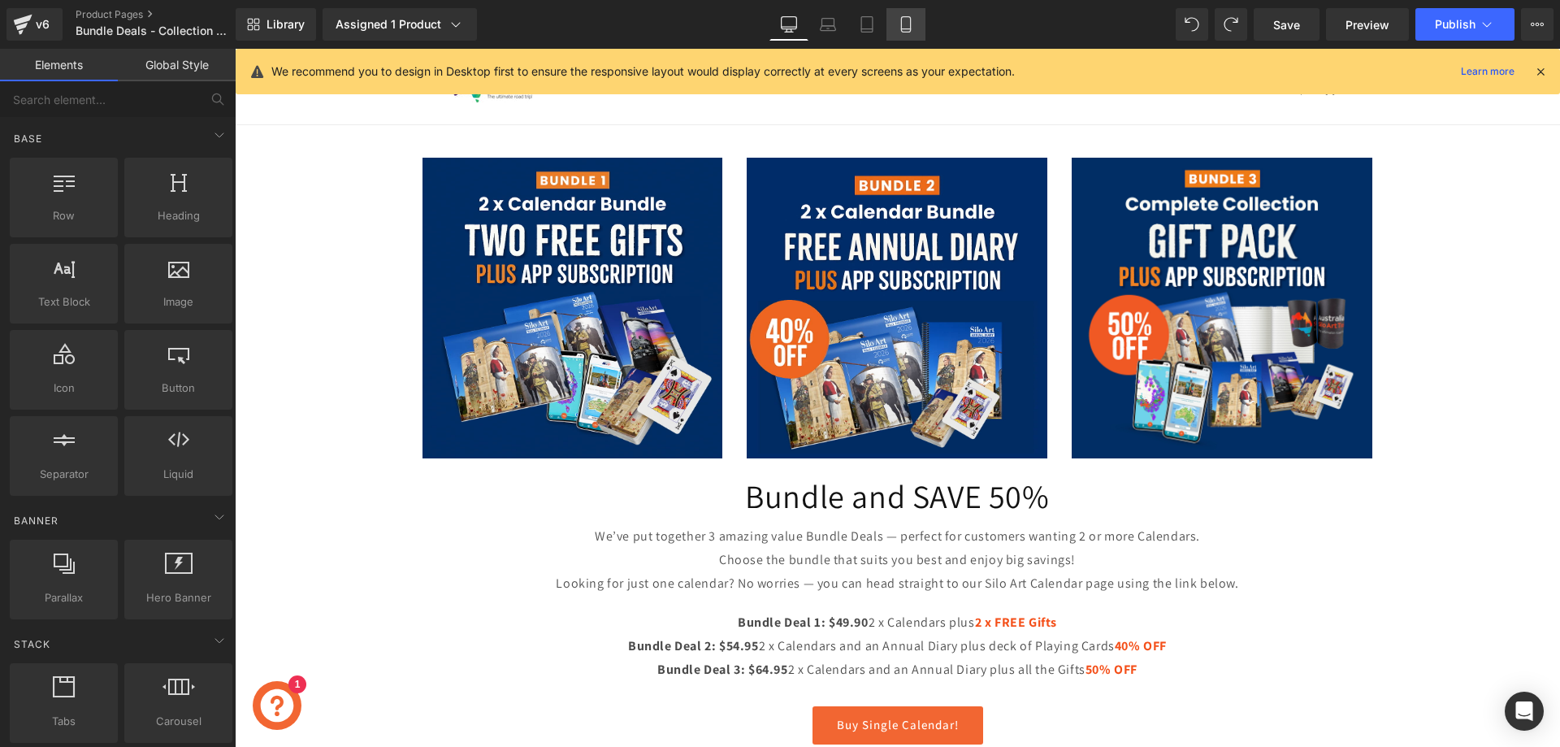
click at [915, 27] on link "Mobile" at bounding box center [905, 24] width 39 height 32
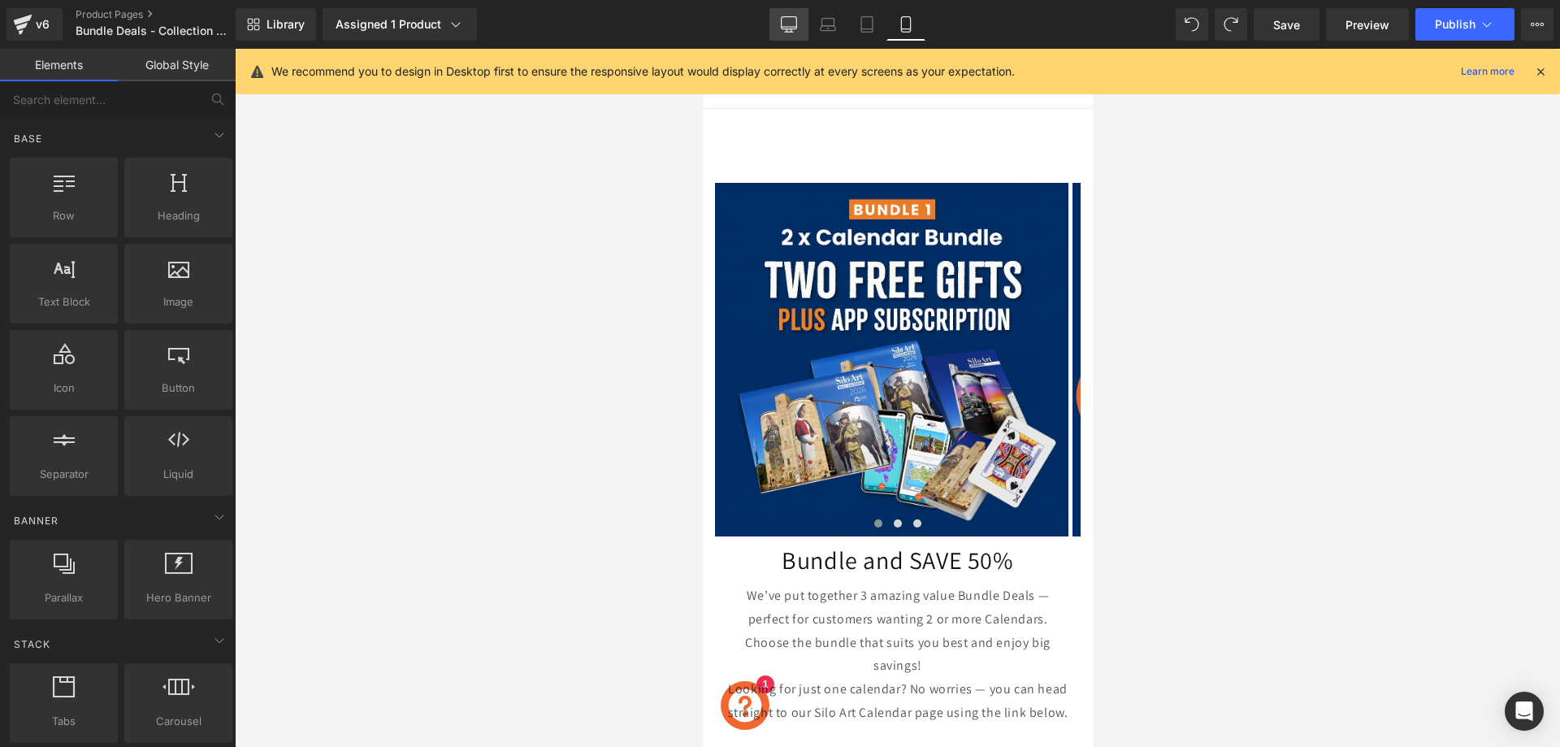
click at [797, 30] on link "Desktop" at bounding box center [788, 24] width 39 height 32
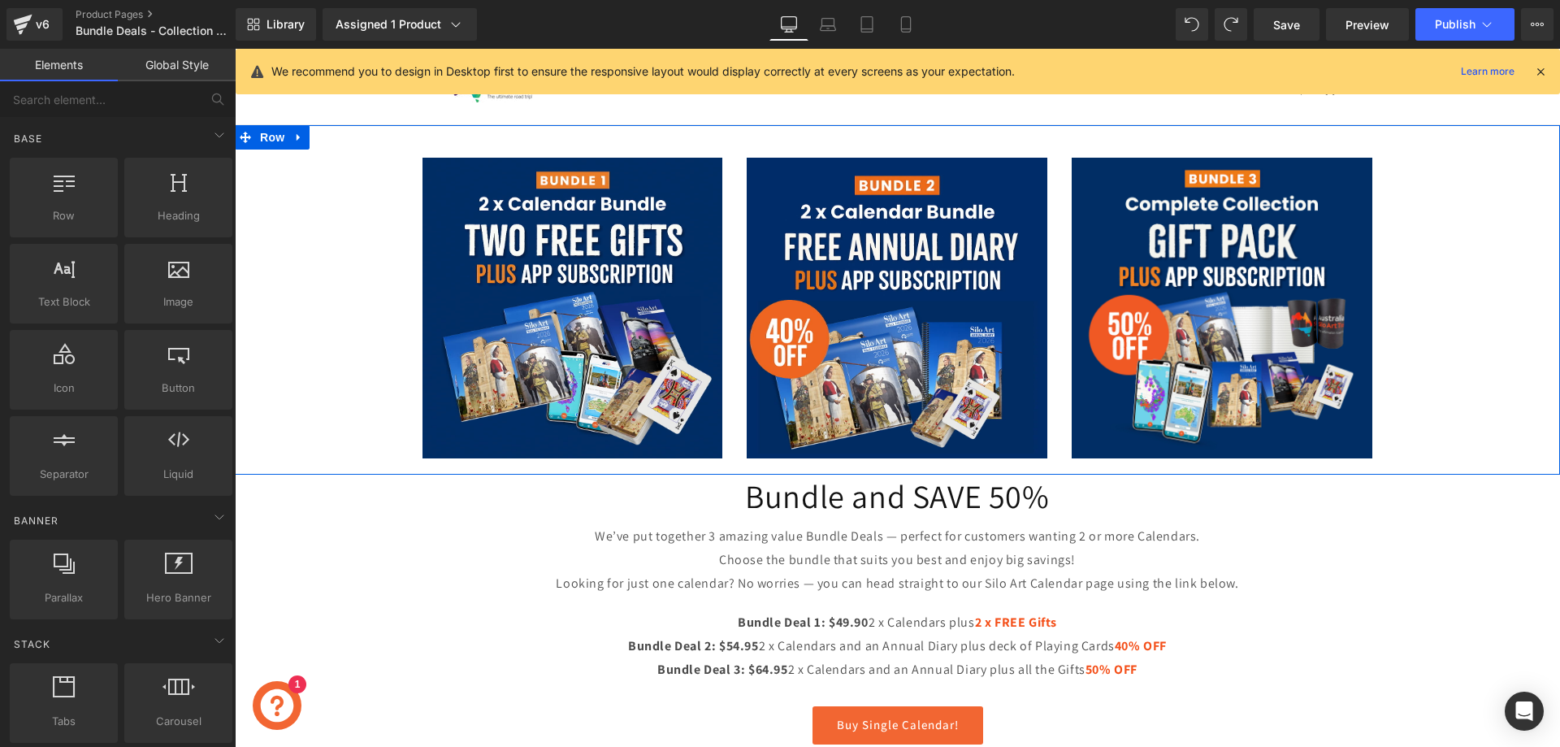
click at [361, 275] on div "Image Image Image Row" at bounding box center [897, 308] width 1325 height 301
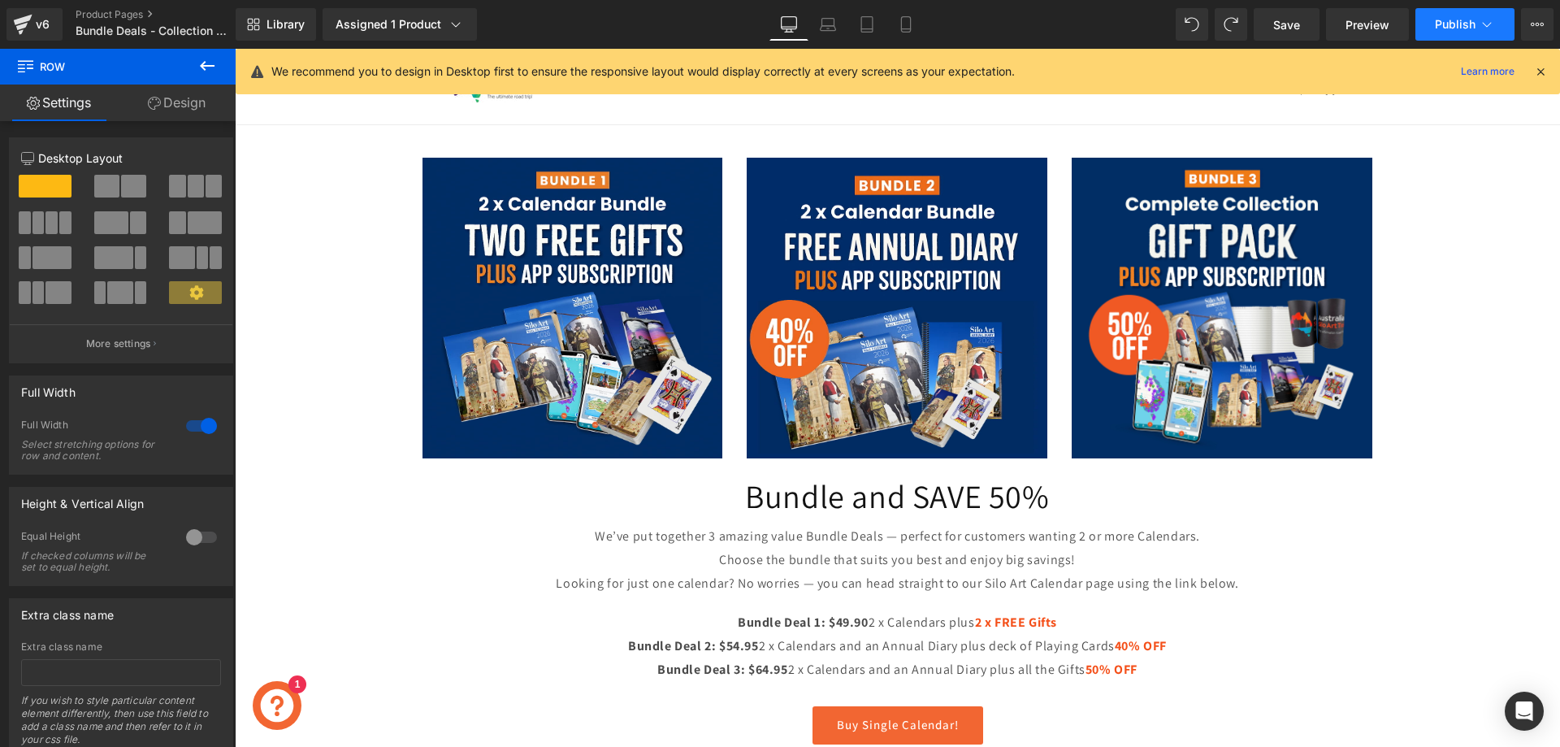
click at [1451, 23] on span "Publish" at bounding box center [1455, 24] width 41 height 13
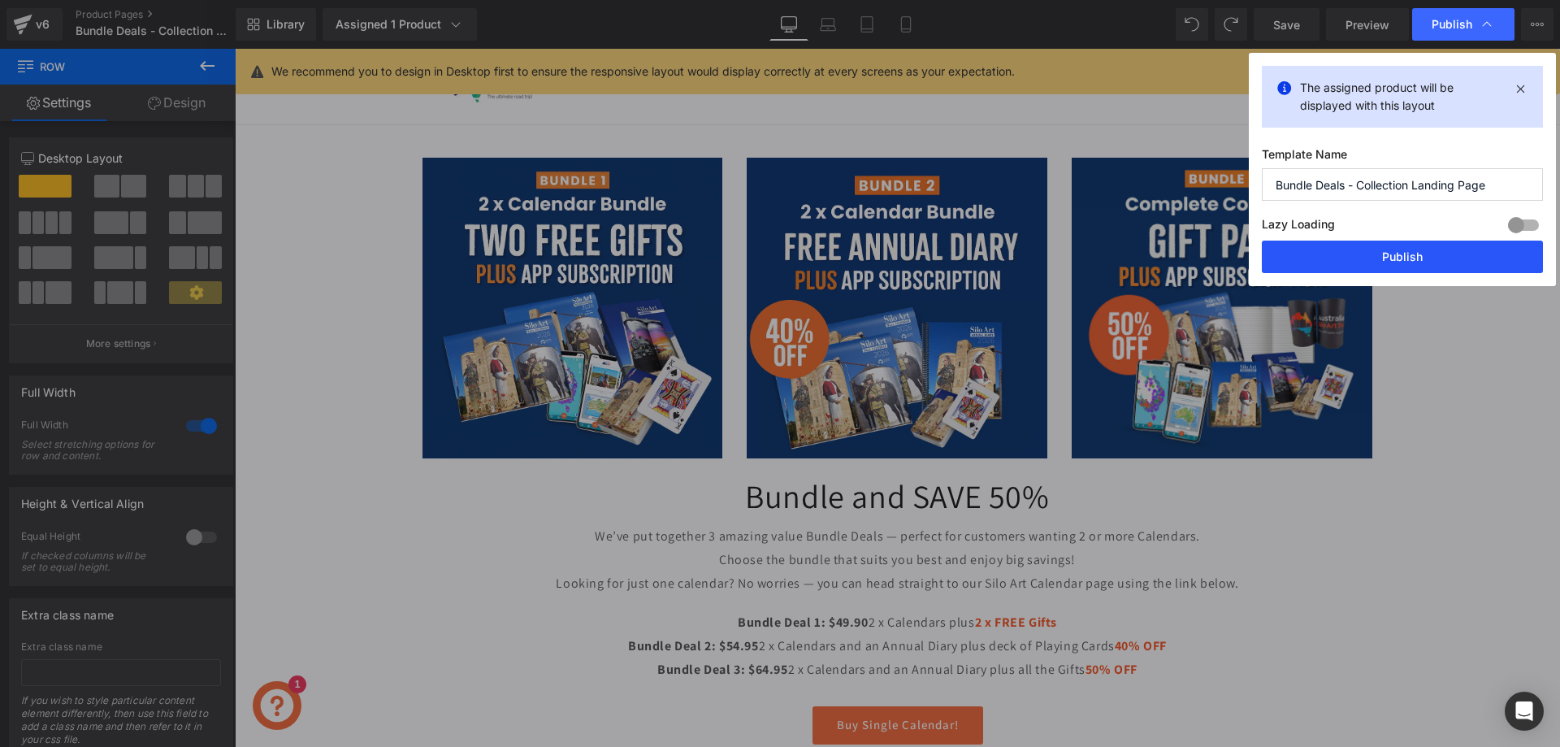
click at [1422, 259] on button "Publish" at bounding box center [1402, 256] width 281 height 32
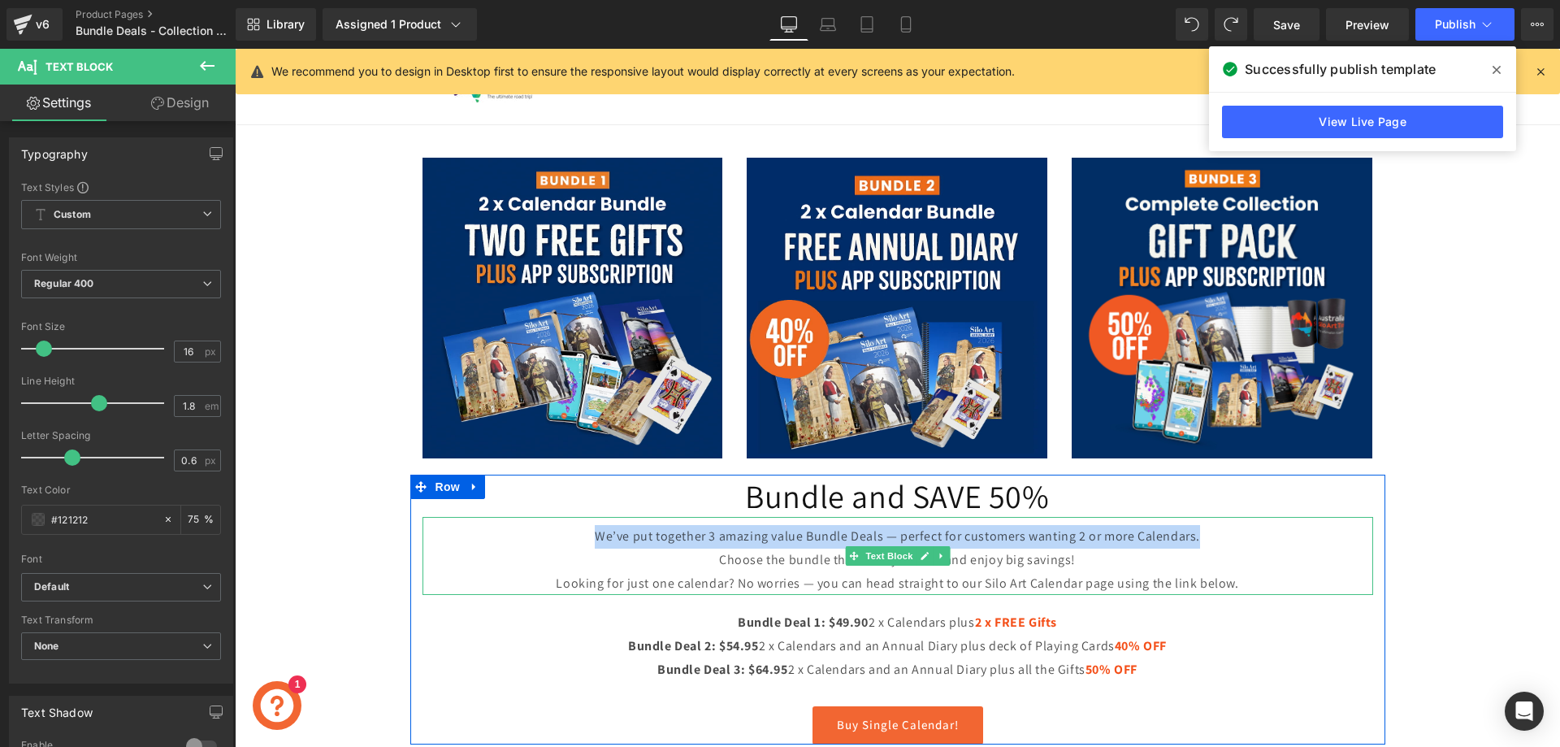
drag, startPoint x: 591, startPoint y: 533, endPoint x: 1208, endPoint y: 538, distance: 617.4
click at [1208, 538] on p "We’ve put together 3 amazing value Bundle Deals — perfect for customers wanting…" at bounding box center [897, 537] width 950 height 24
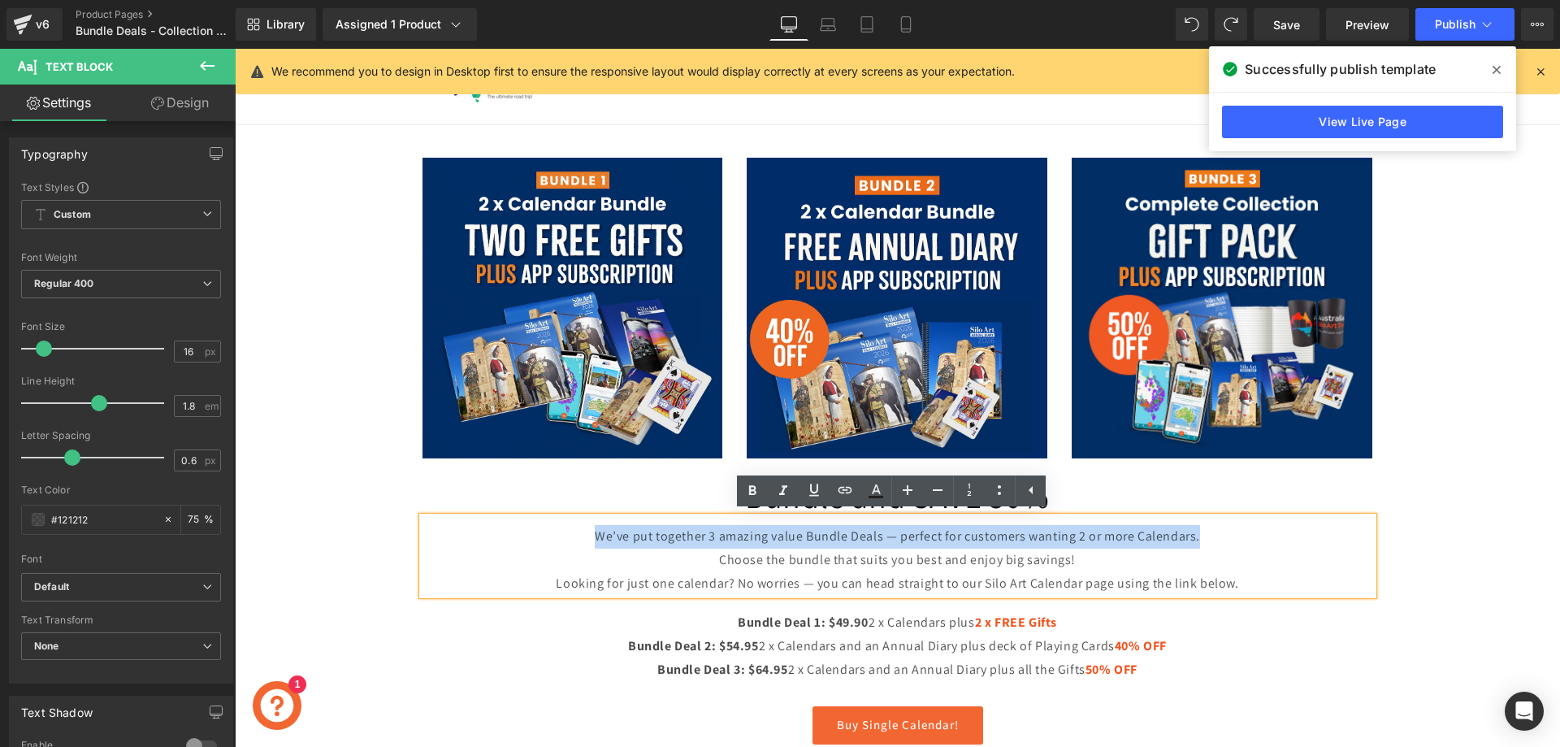
copy p "We’ve put together 3 amazing value Bundle Deals — perfect for customers wanting…"
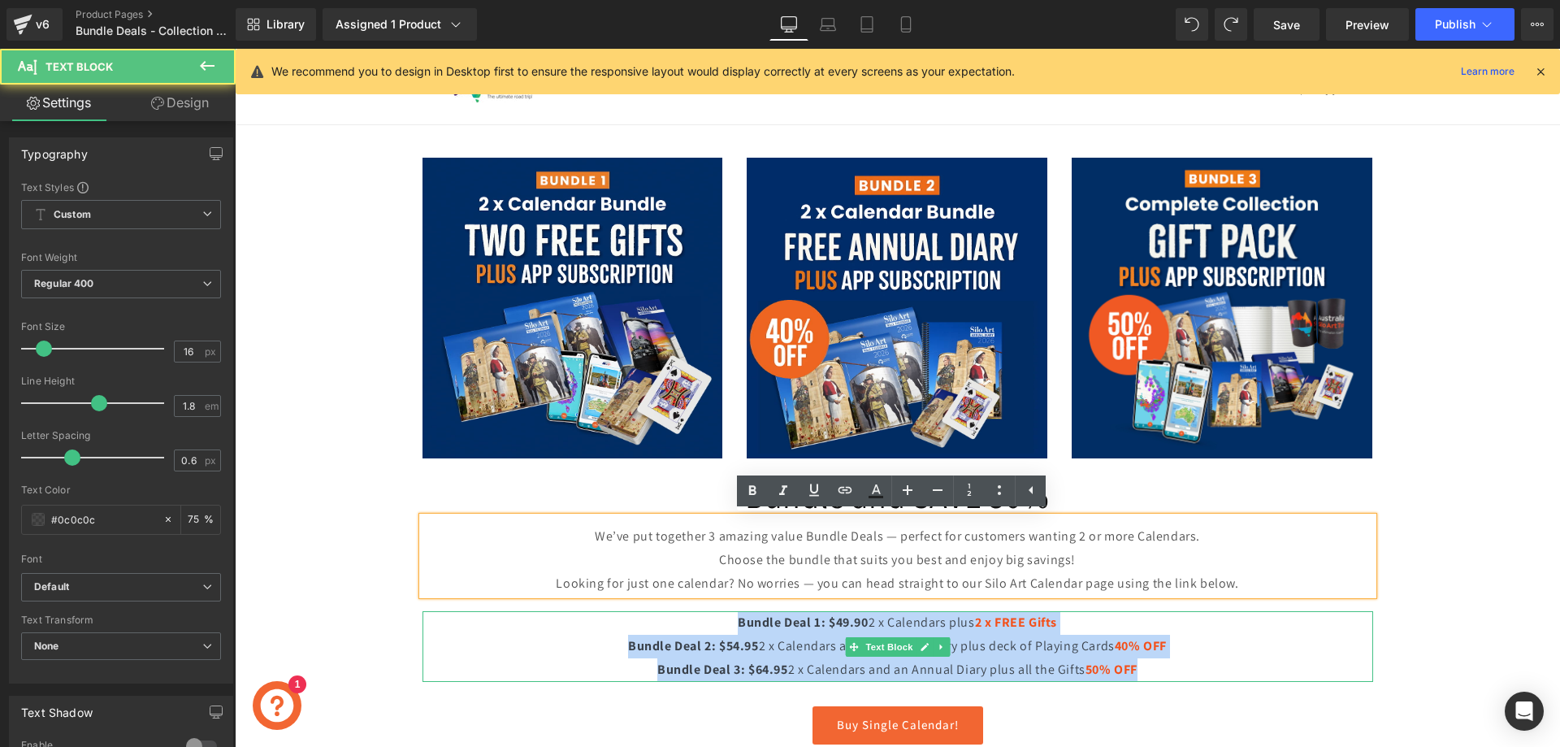
click at [1135, 671] on div "Bundle Deal 1: $49.90 2 x Calendars plus 2 x FREE Gifts Bundle Deal 2: $54.95 2…" at bounding box center [897, 646] width 950 height 70
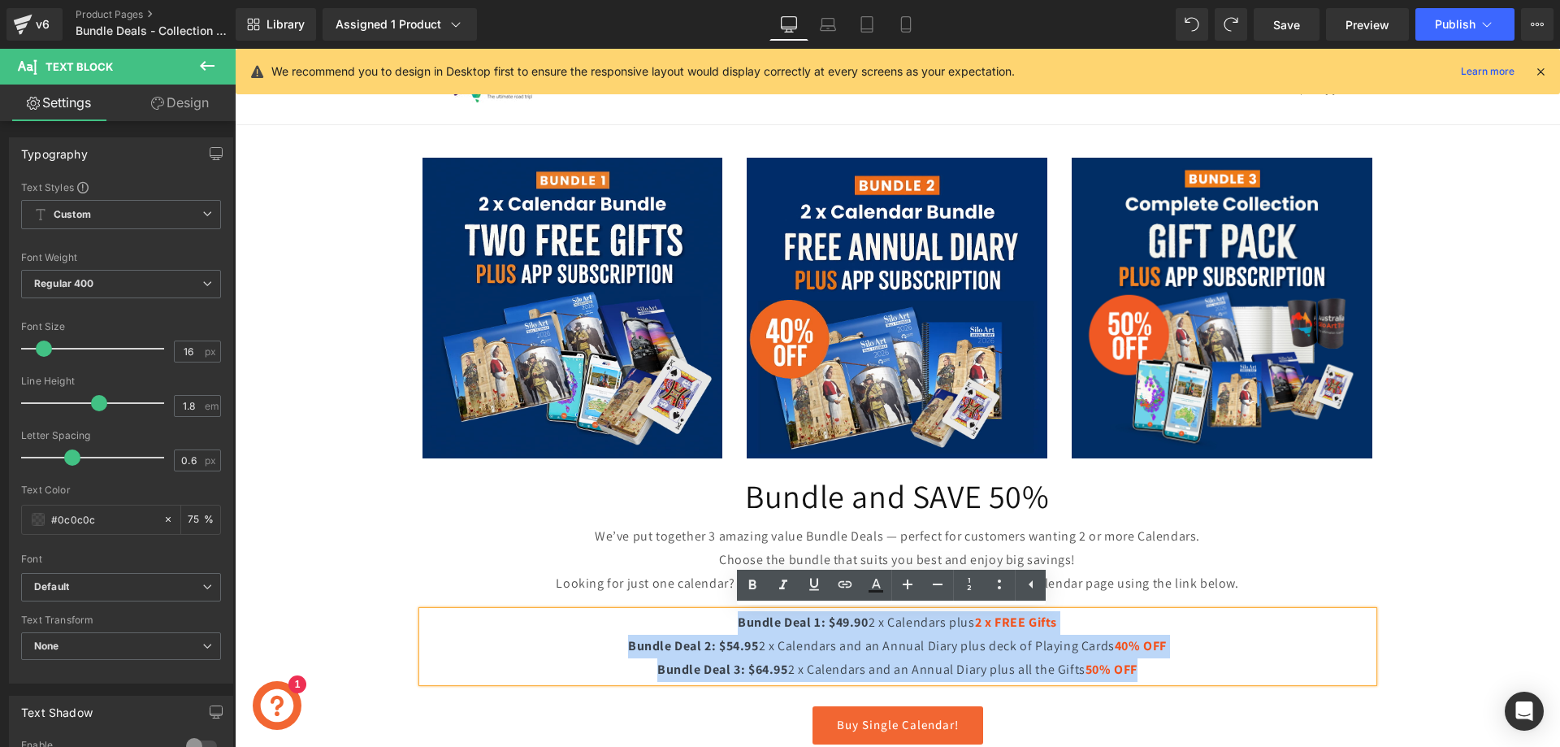
copy div "Bundle Deal 1: $49.90 2 x Calendars plus 2 x FREE Gifts Bundle Deal 2: $54.95 2…"
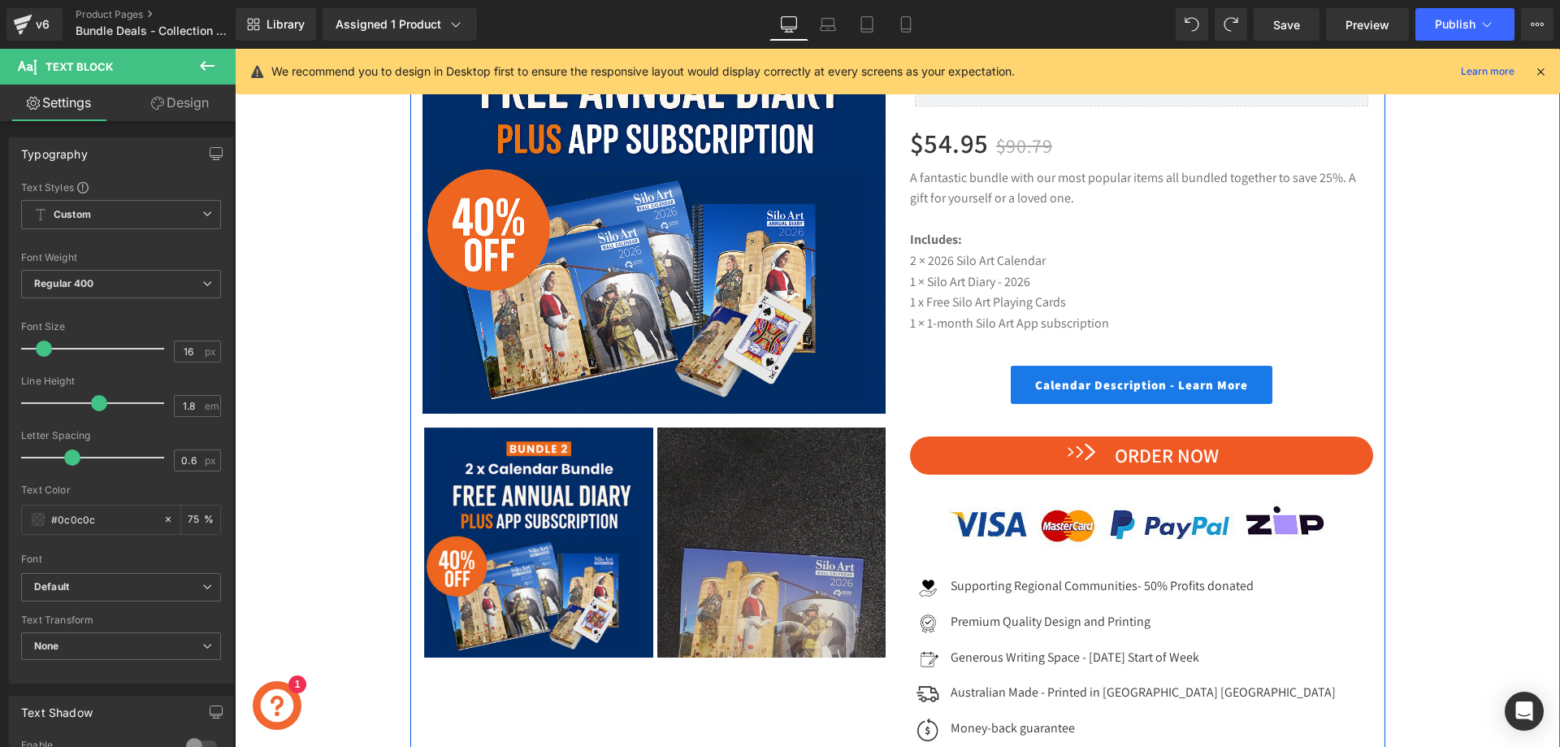
scroll to position [2193, 0]
